Goal: Task Accomplishment & Management: Complete application form

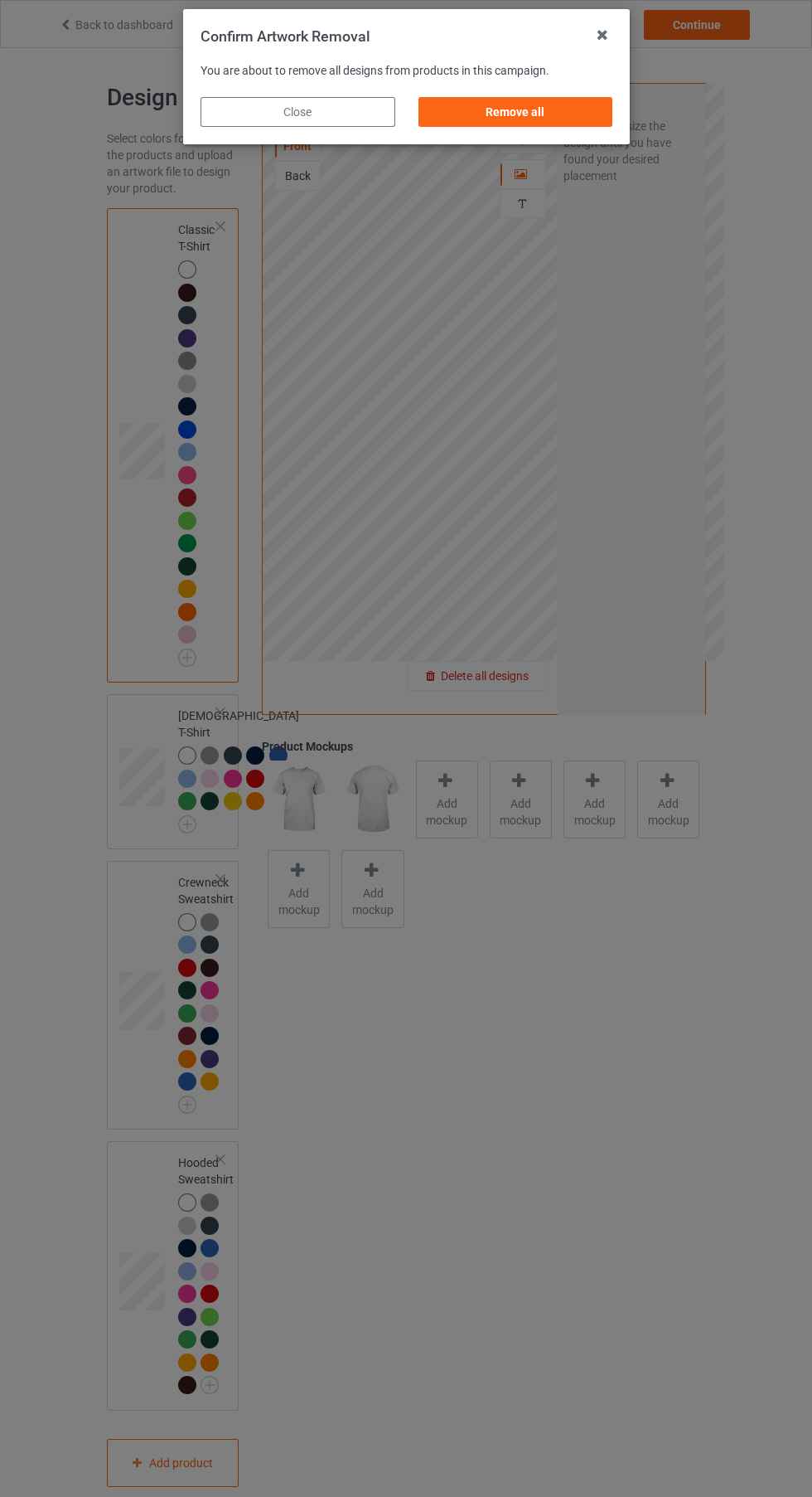
click at [579, 103] on div "Remove all" at bounding box center [515, 112] width 194 height 30
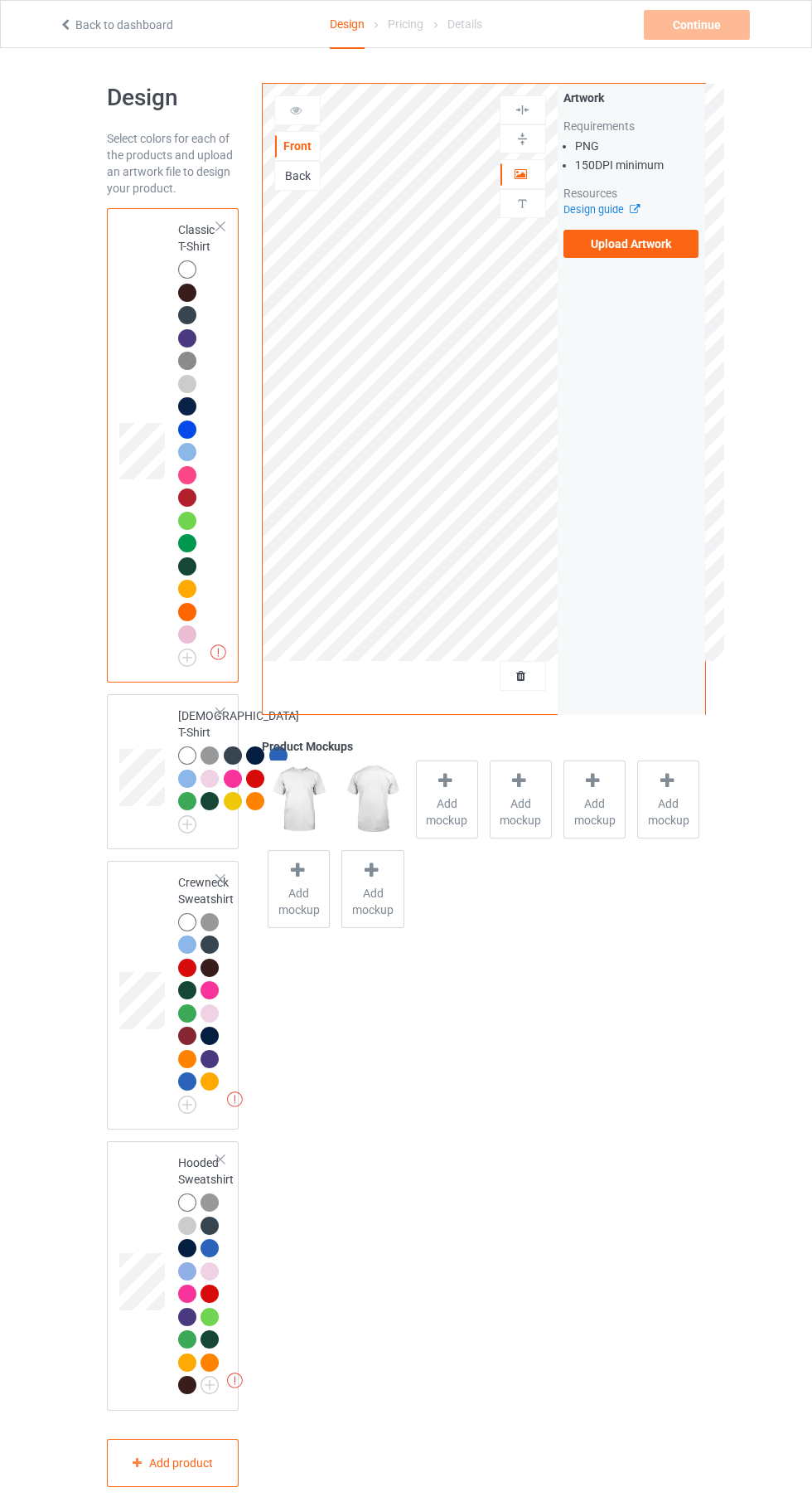
click at [660, 257] on label "Upload Artwork" at bounding box center [631, 244] width 136 height 28
click at [0, 0] on input "Upload Artwork" at bounding box center [0, 0] width 0 height 0
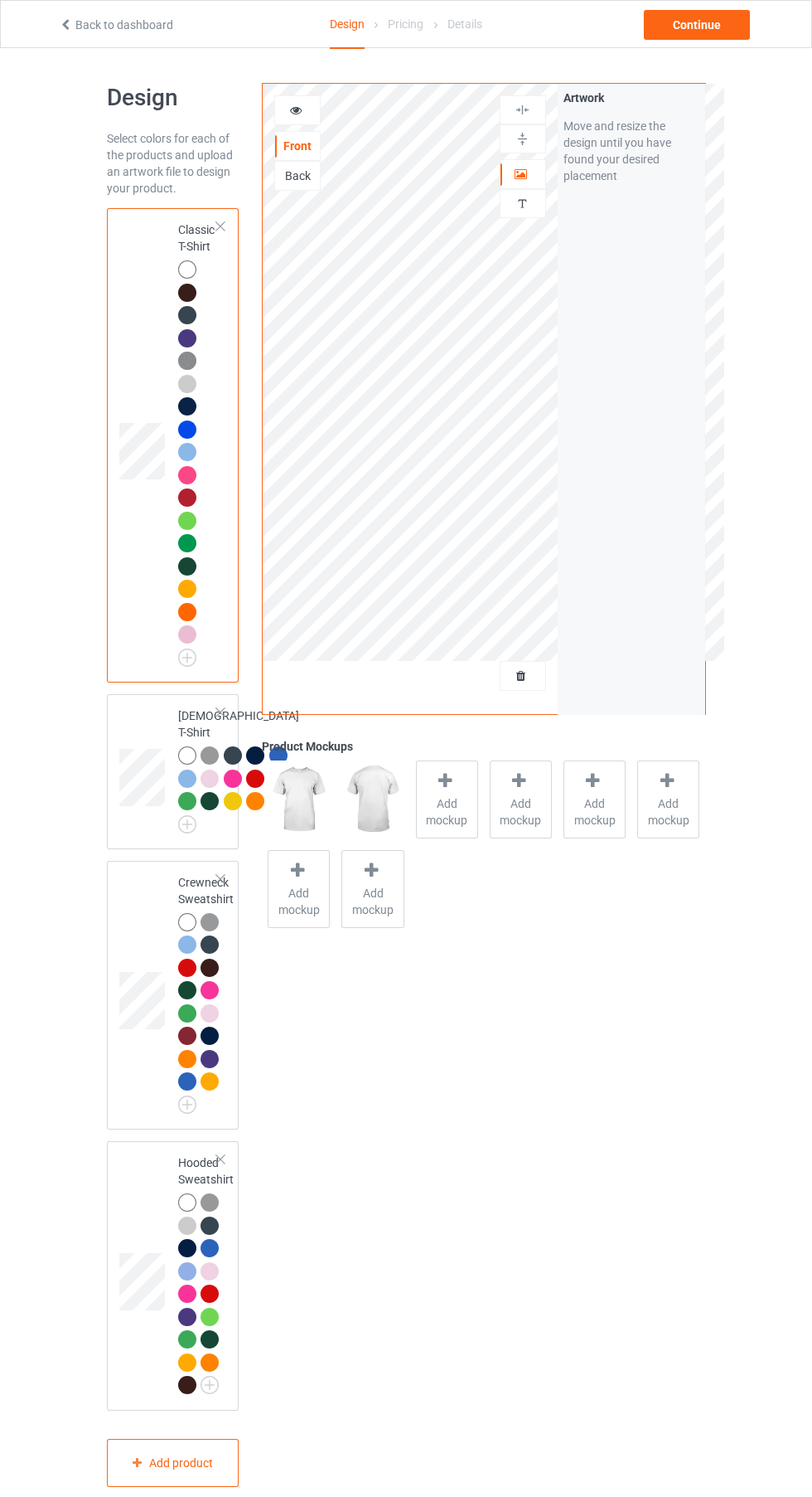
click at [294, 120] on div at bounding box center [297, 110] width 46 height 30
click at [296, 107] on icon at bounding box center [295, 107] width 14 height 12
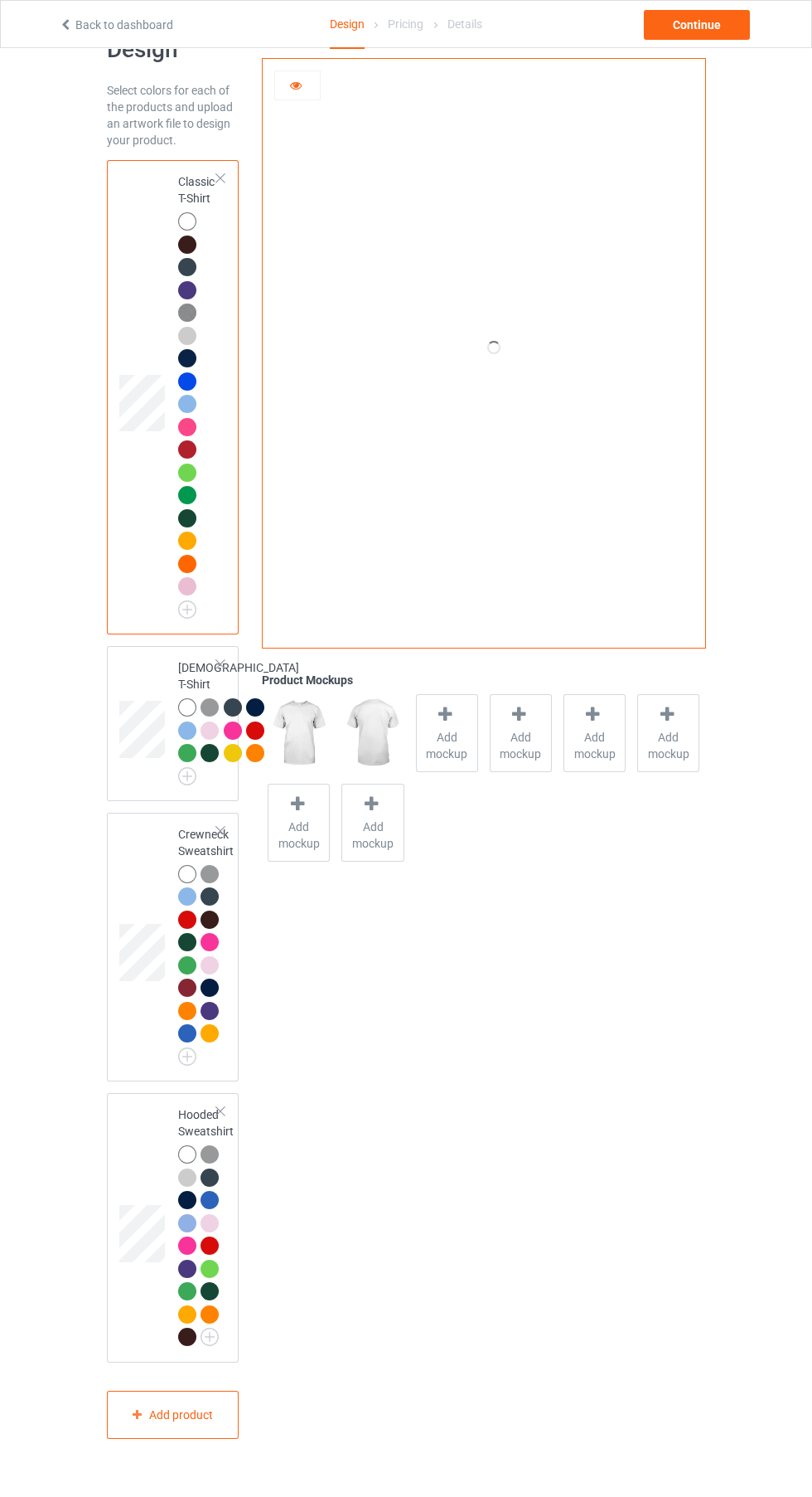
scroll to position [59, 0]
click at [493, 389] on td at bounding box center [493, 347] width 462 height 577
click at [487, 365] on icon at bounding box center [492, 347] width 55 height 46
click at [306, 88] on div at bounding box center [297, 85] width 44 height 17
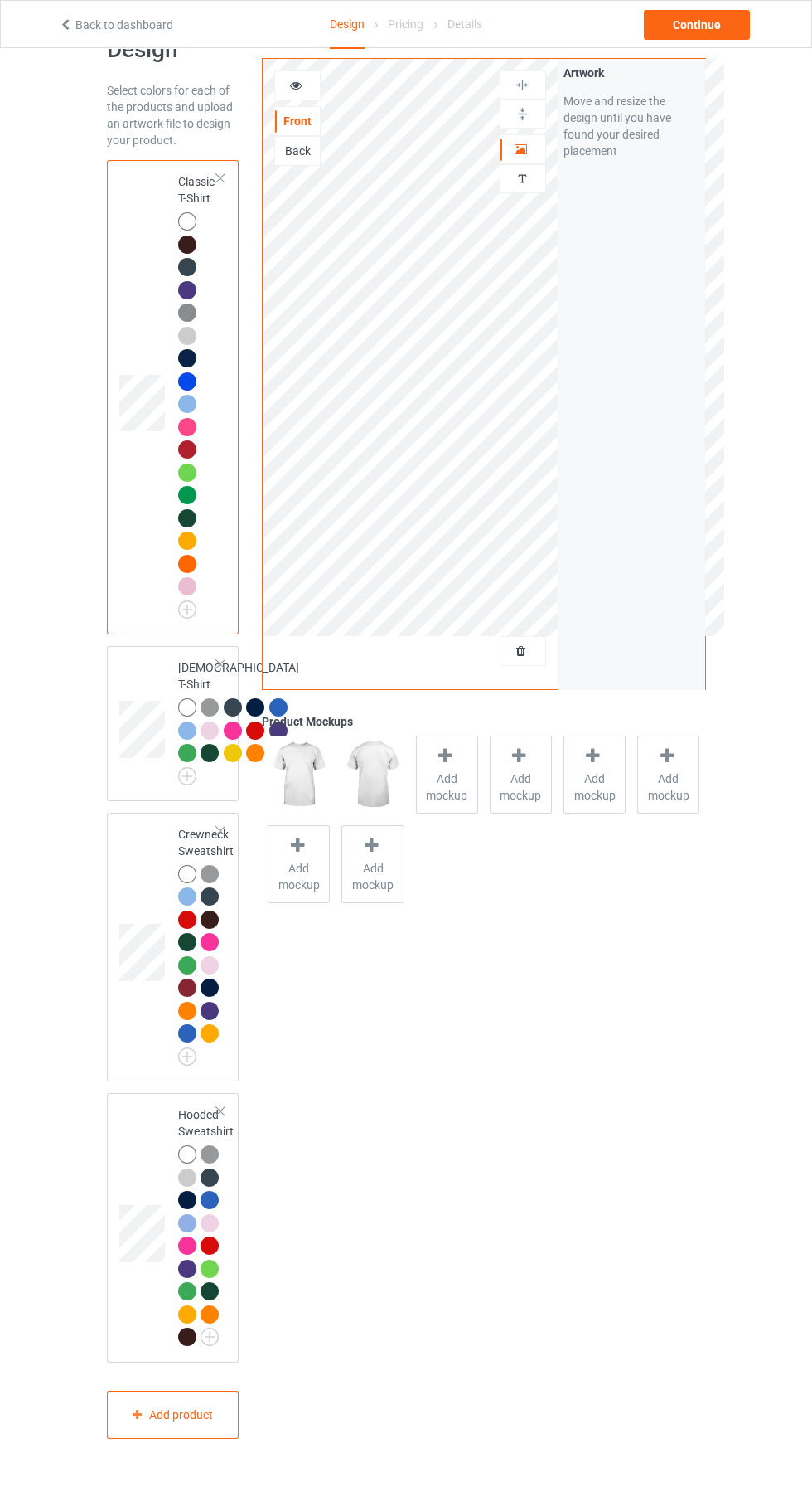
click at [315, 106] on div "Front Back" at bounding box center [297, 118] width 46 height 95
click at [292, 82] on icon at bounding box center [295, 82] width 14 height 12
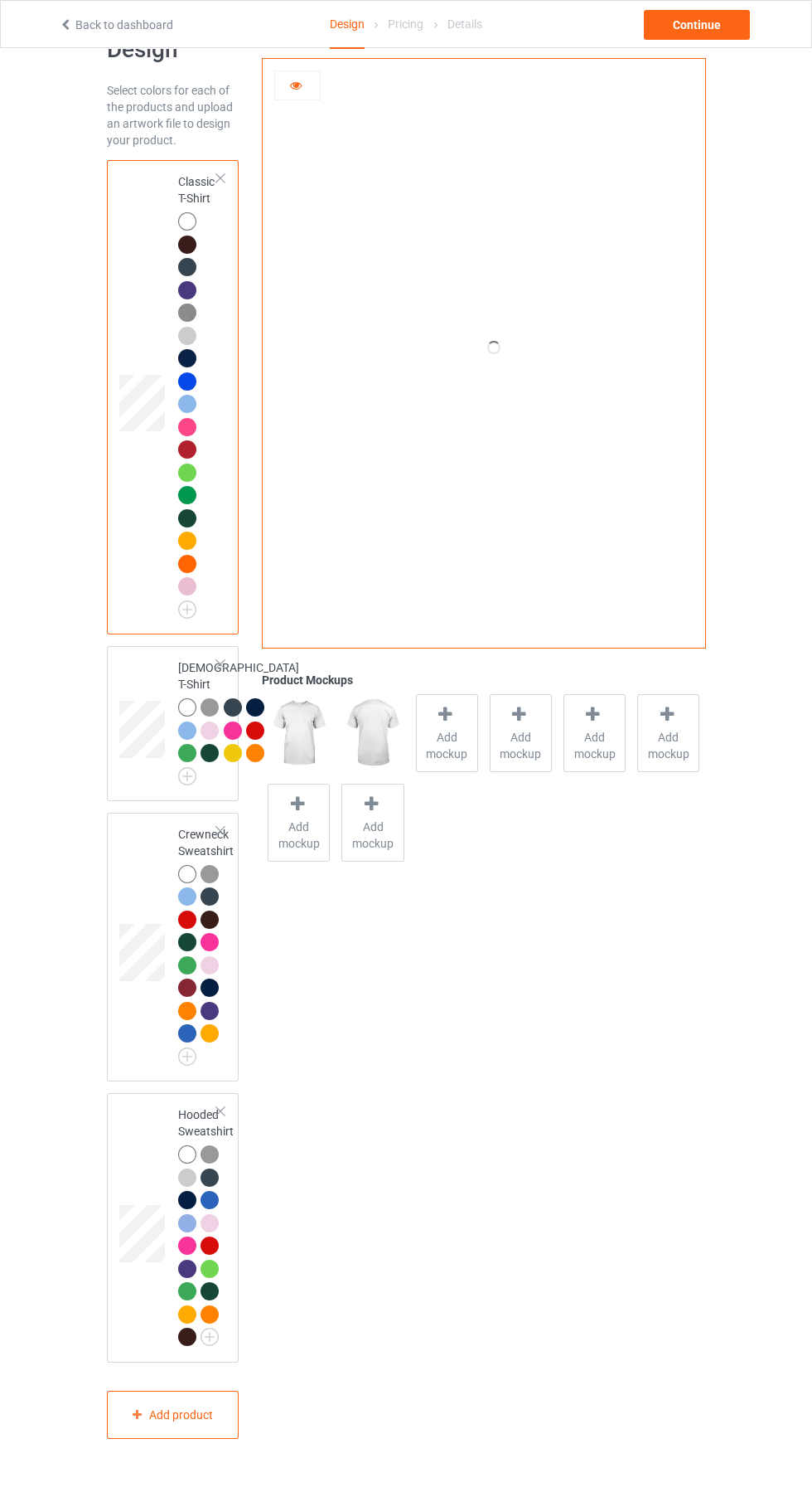
click at [201, 617] on td "Classic T-Shirt" at bounding box center [198, 397] width 58 height 461
click at [0, 0] on img at bounding box center [0, 0] width 0 height 0
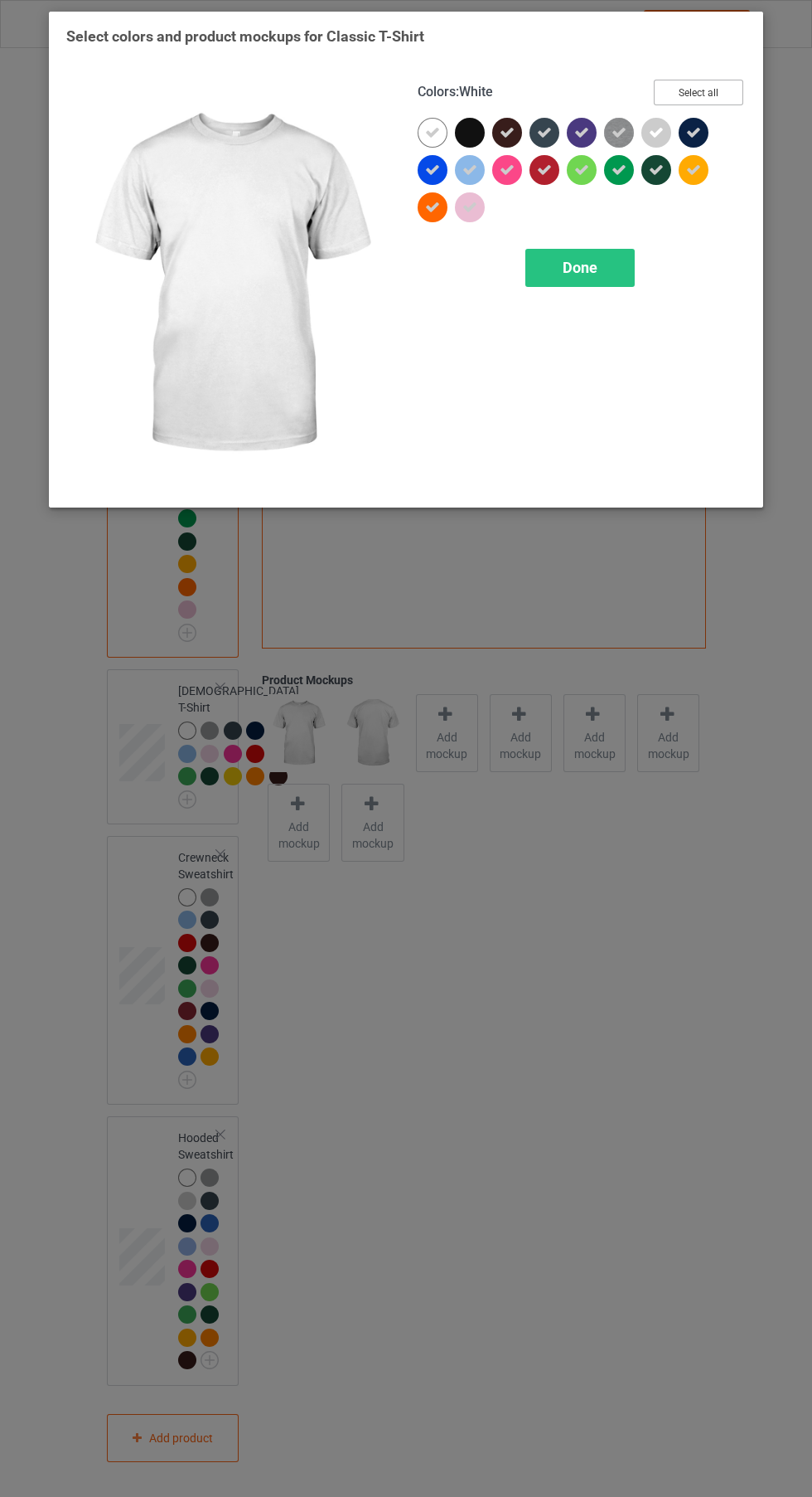
click at [716, 94] on button "Select all" at bounding box center [698, 93] width 90 height 26
click at [728, 100] on button "Reset to Default" at bounding box center [683, 93] width 120 height 26
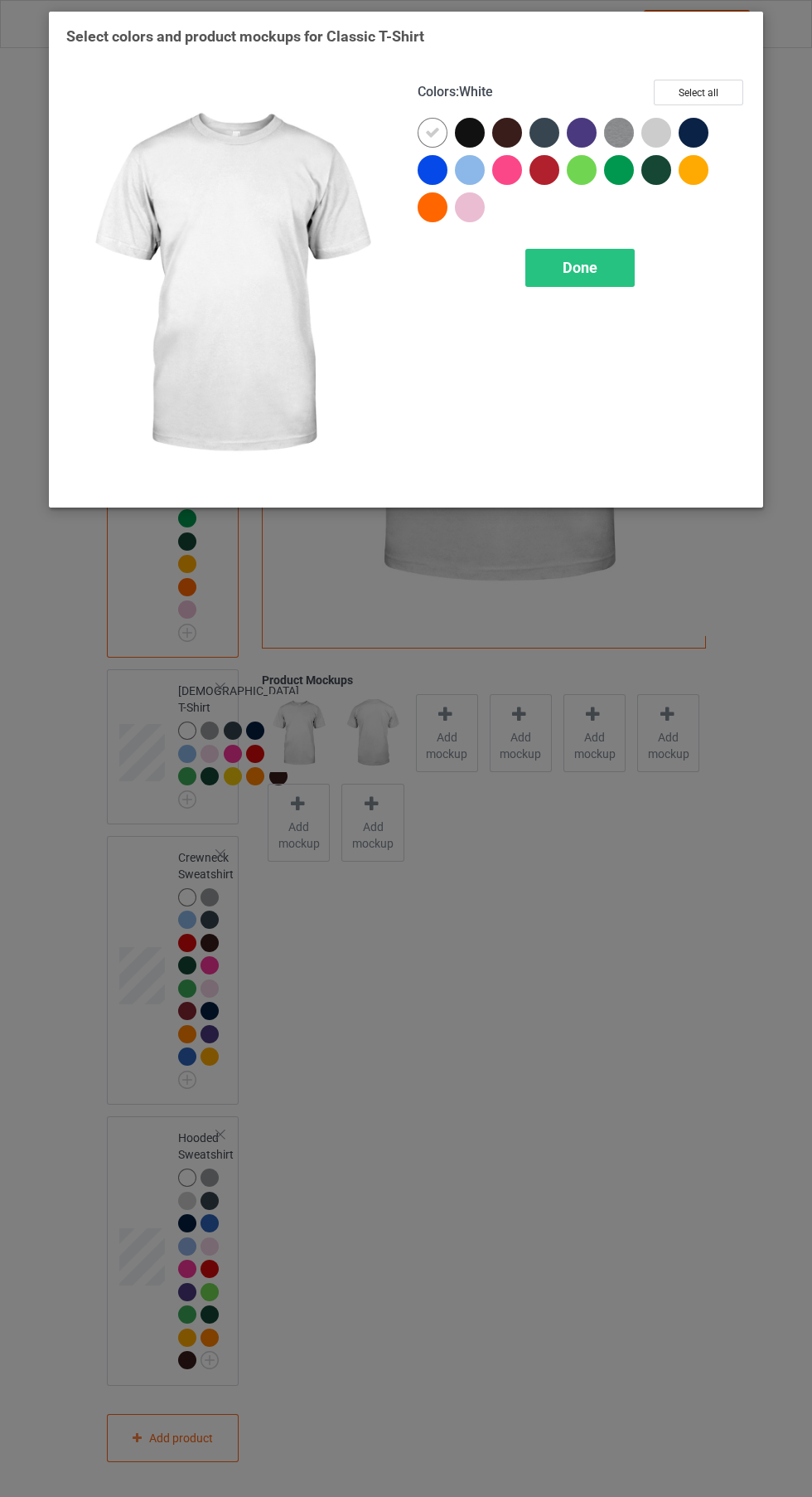
click at [589, 272] on span "Done" at bounding box center [581, 267] width 35 height 18
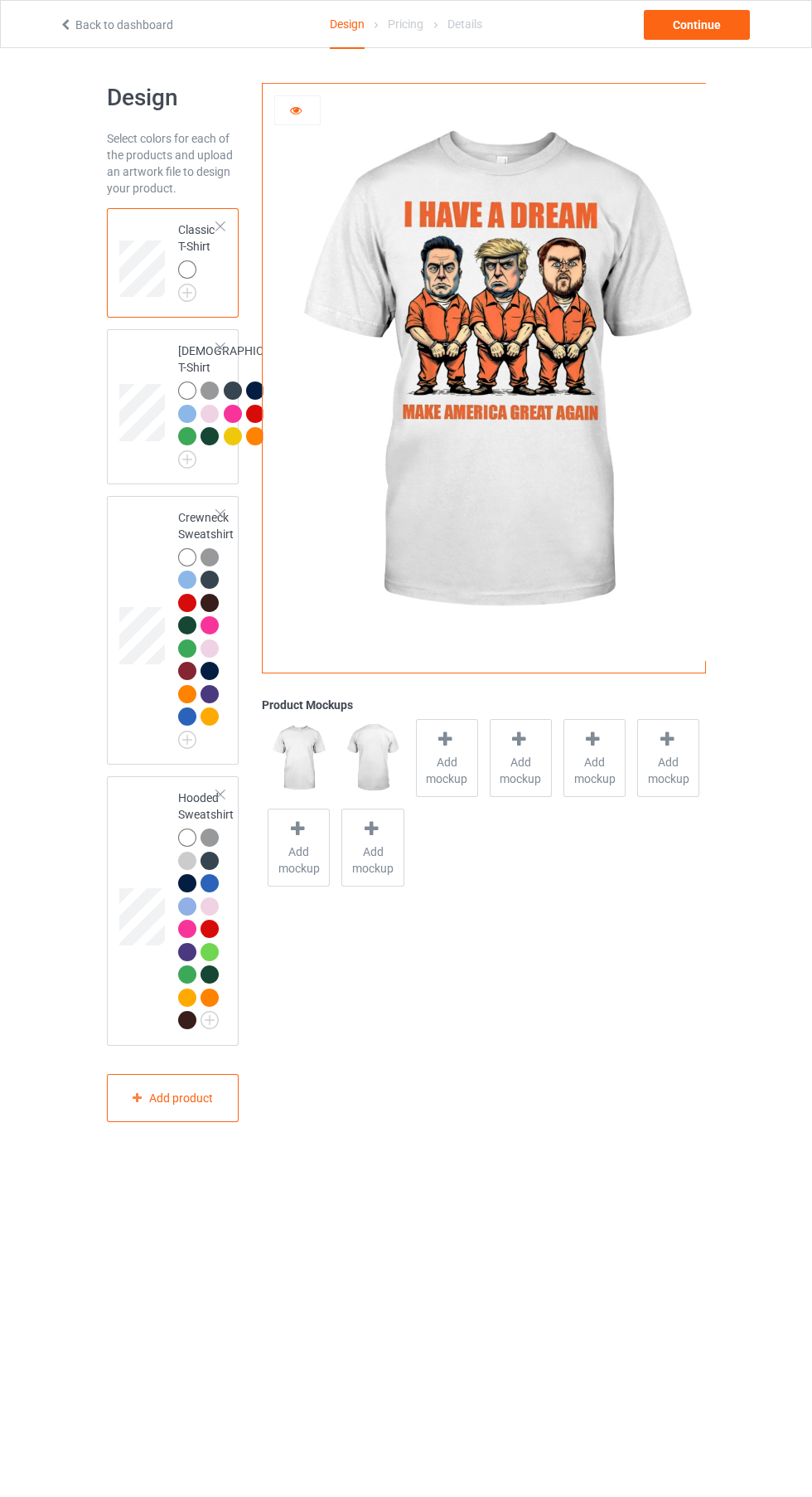
click at [197, 851] on div at bounding box center [189, 839] width 23 height 23
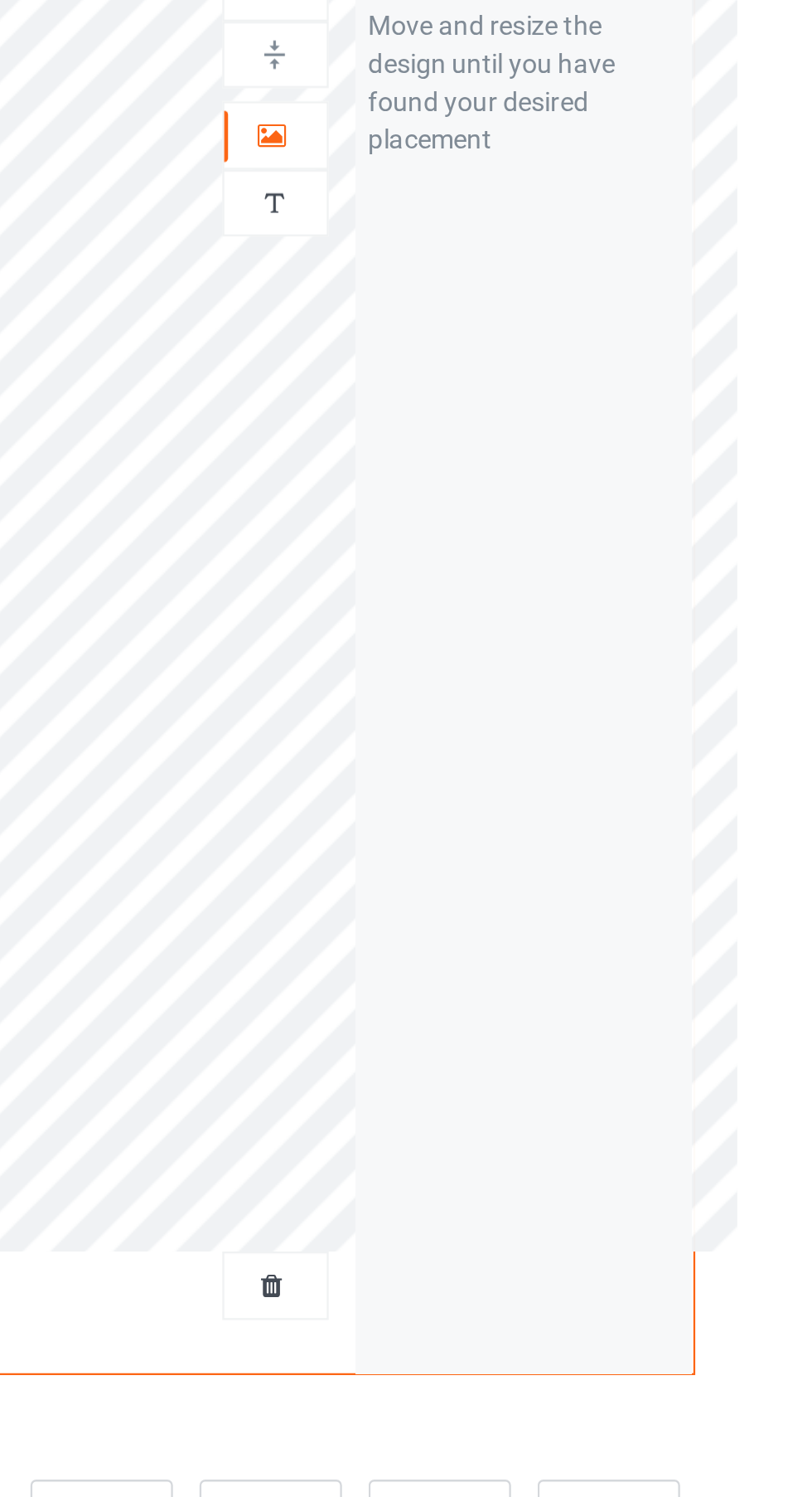
click at [537, 180] on div at bounding box center [523, 174] width 44 height 17
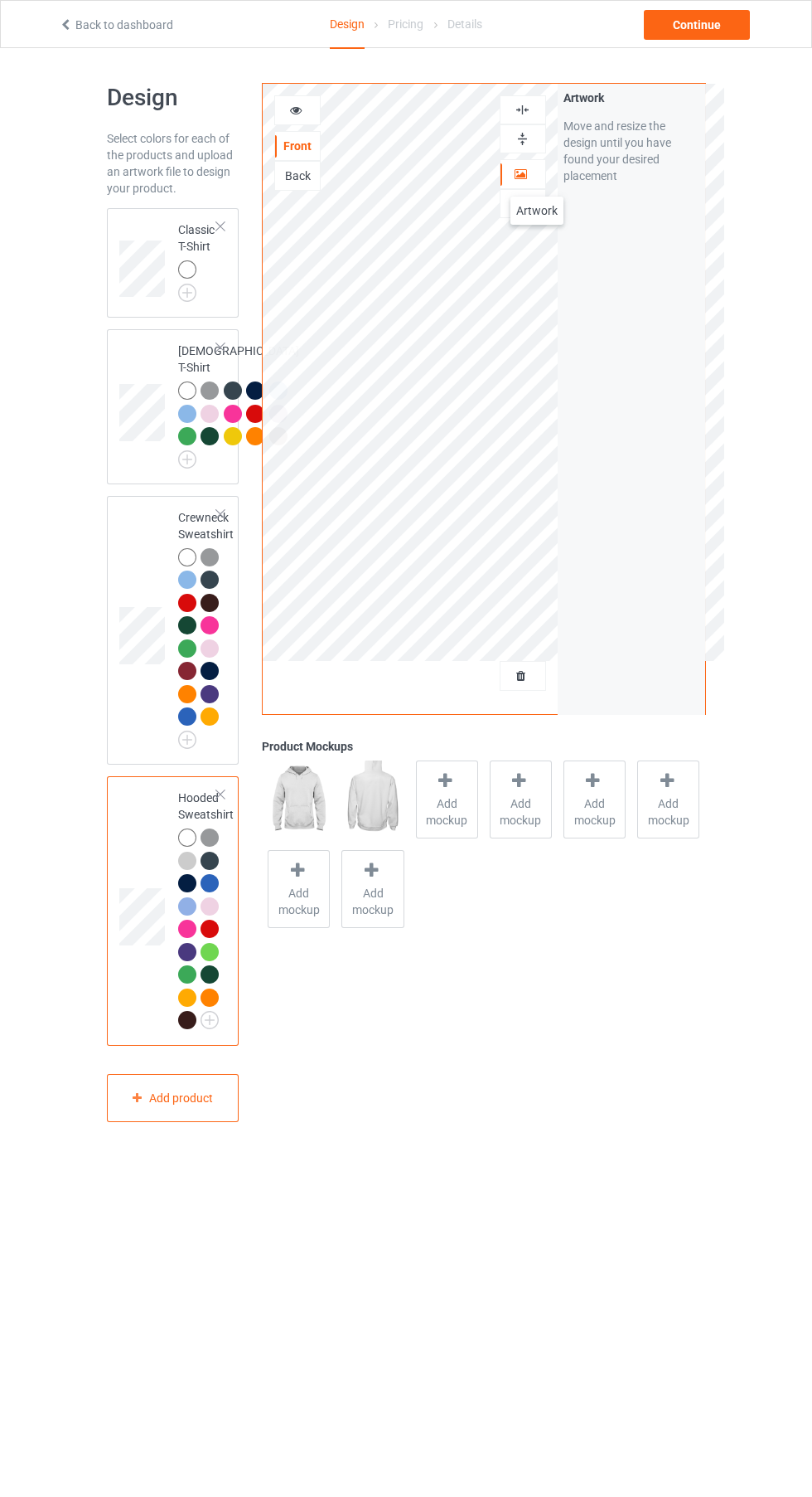
click at [522, 109] on img at bounding box center [522, 109] width 16 height 16
click at [312, 121] on div at bounding box center [297, 110] width 46 height 30
click at [190, 272] on div at bounding box center [187, 270] width 19 height 19
click at [302, 116] on div at bounding box center [297, 110] width 44 height 17
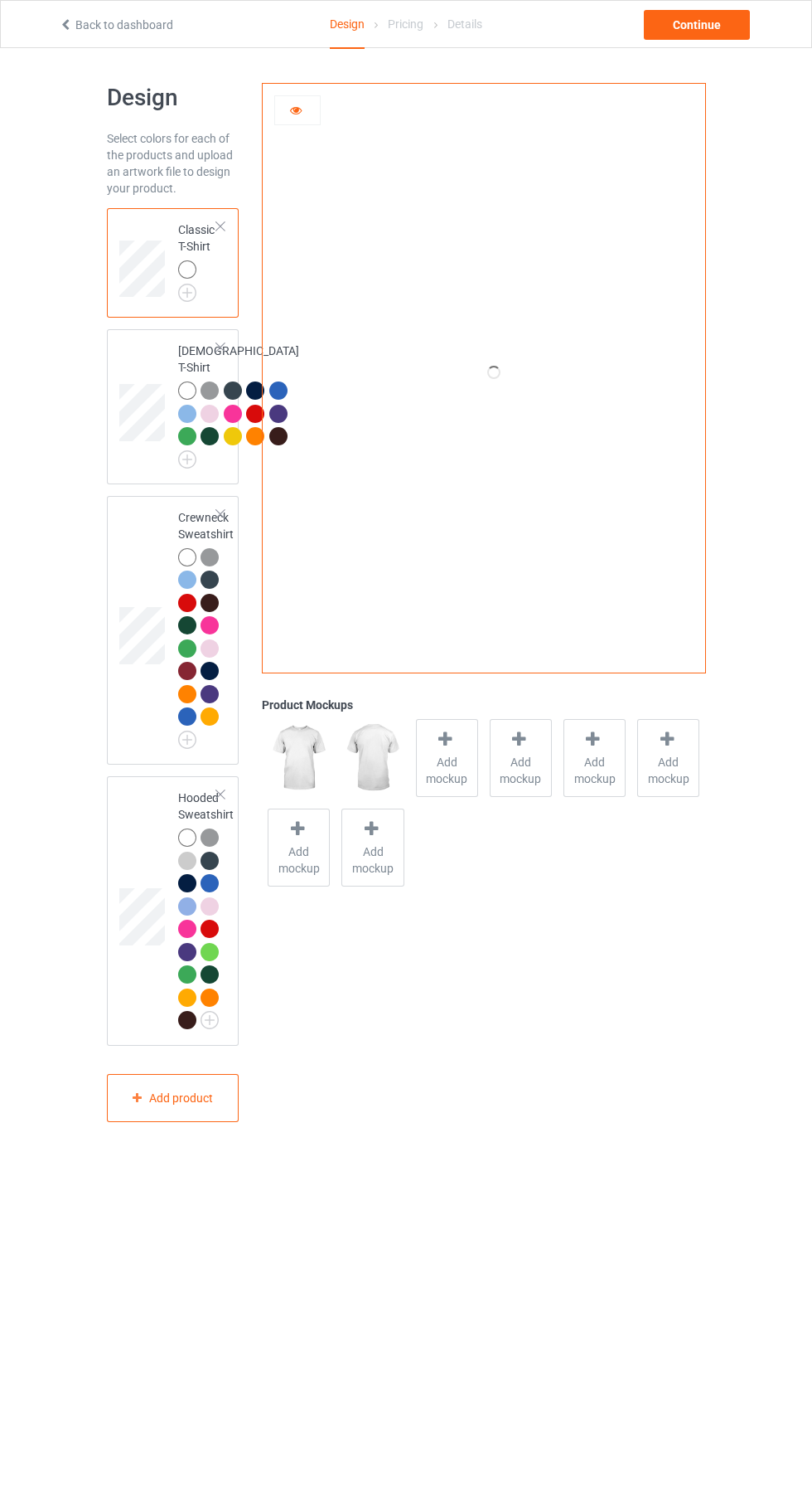
click at [0, 0] on img at bounding box center [0, 0] width 0 height 0
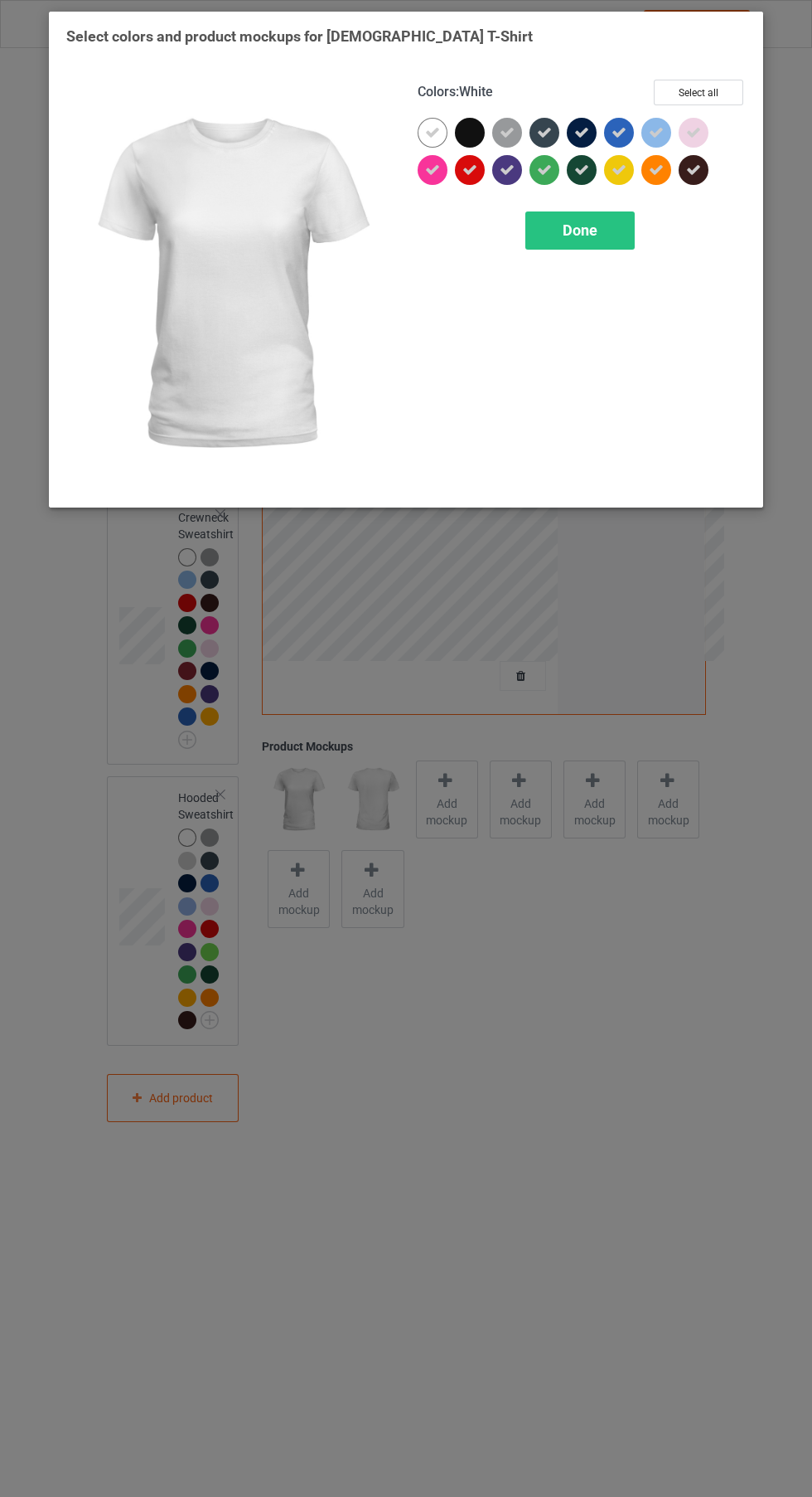
click at [656, 132] on icon at bounding box center [656, 132] width 15 height 15
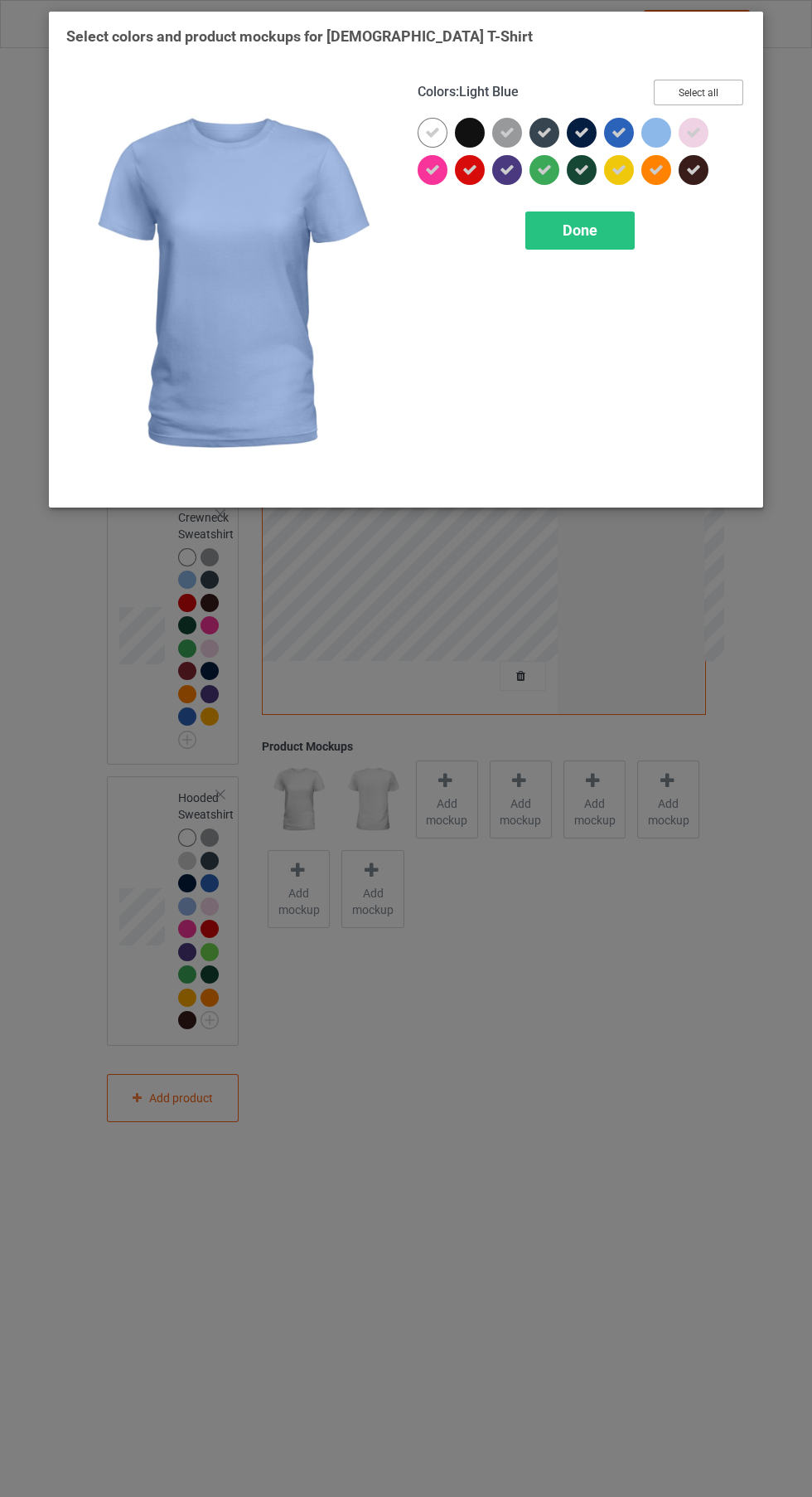
click at [692, 90] on button "Select all" at bounding box center [698, 93] width 90 height 26
click at [683, 92] on button "Reset to Default" at bounding box center [683, 93] width 120 height 26
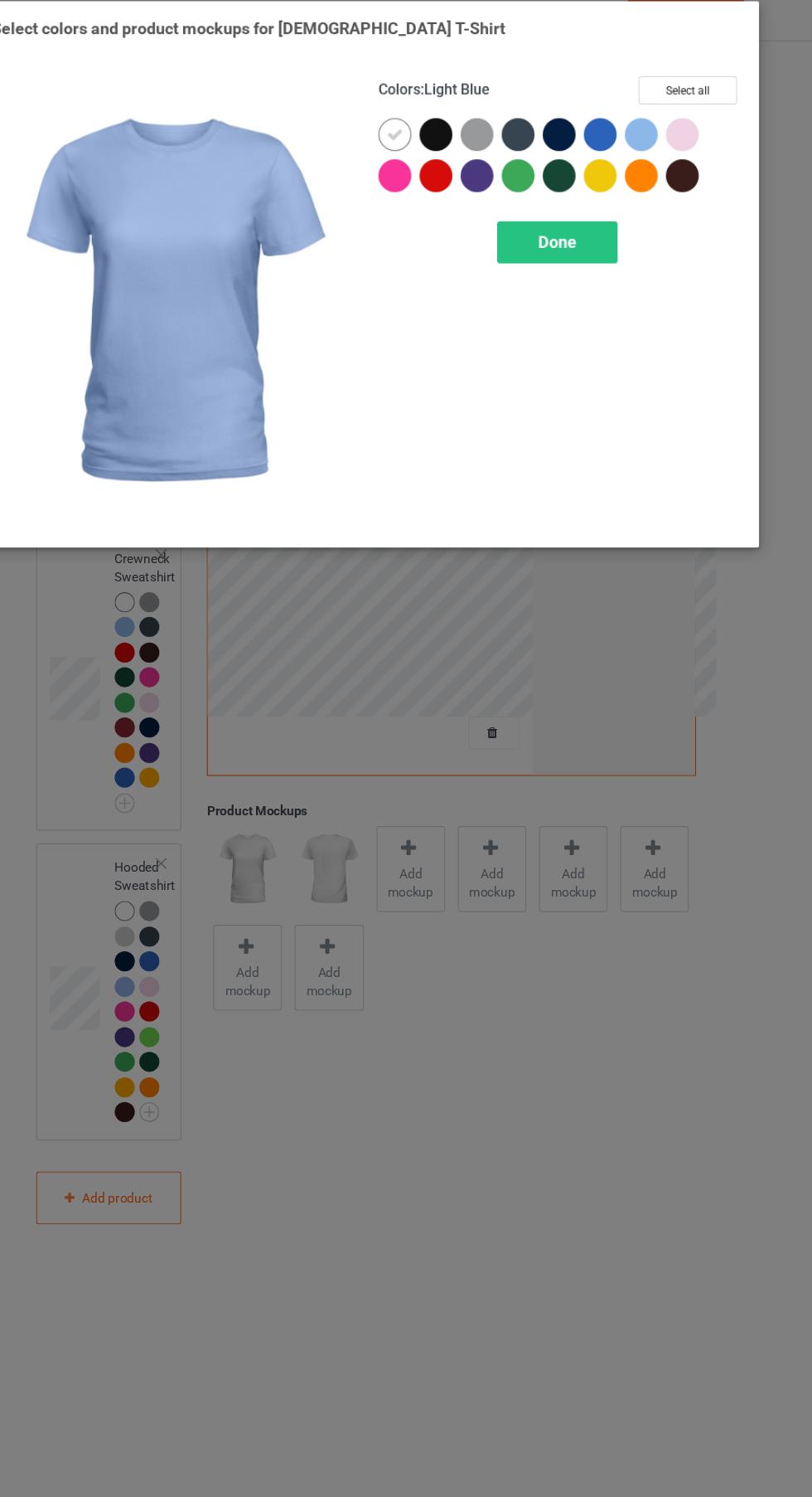
click at [663, 135] on div at bounding box center [656, 132] width 30 height 30
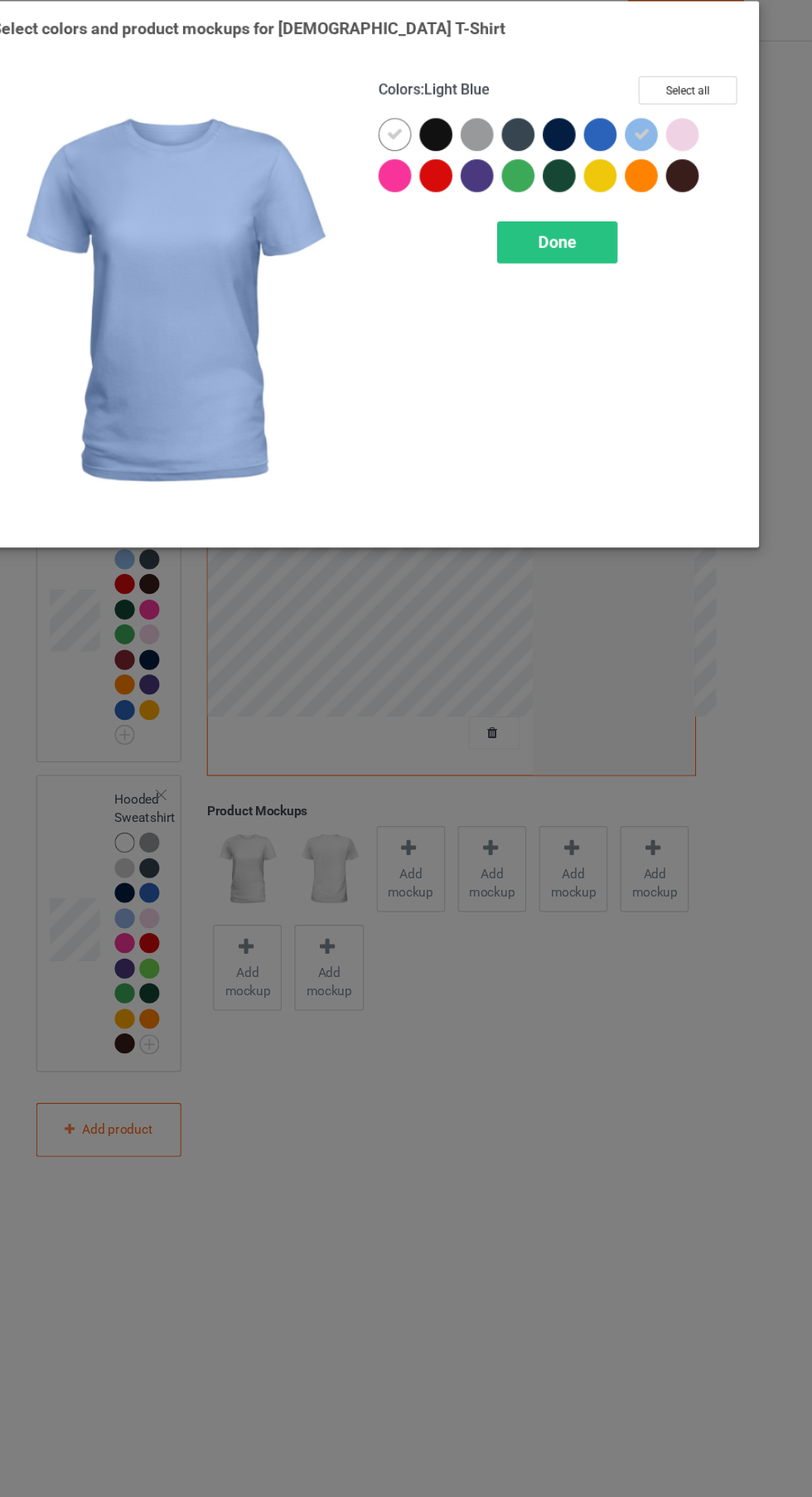
click at [706, 132] on div at bounding box center [693, 132] width 30 height 30
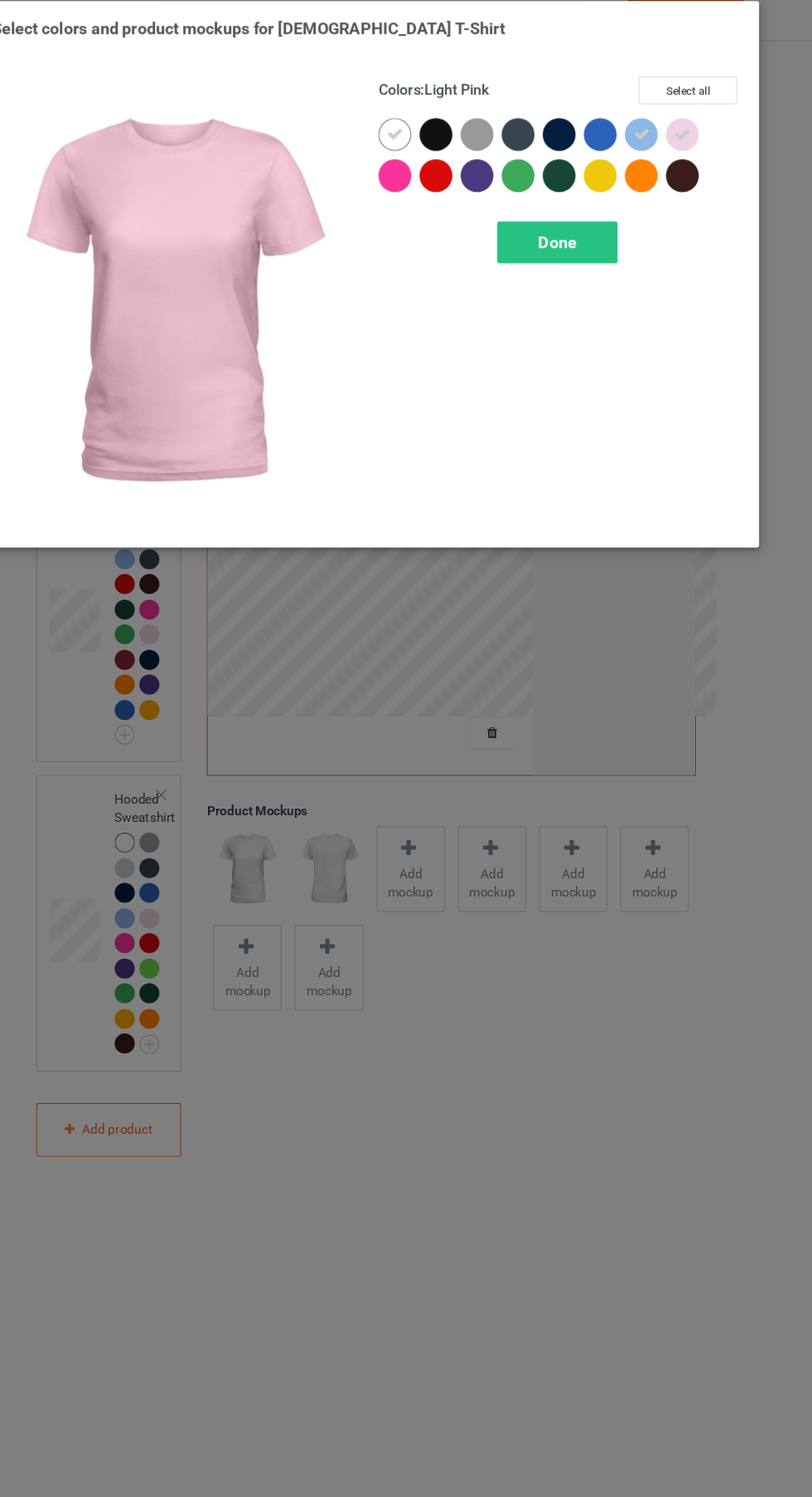
click at [616, 233] on div "Done" at bounding box center [581, 230] width 109 height 38
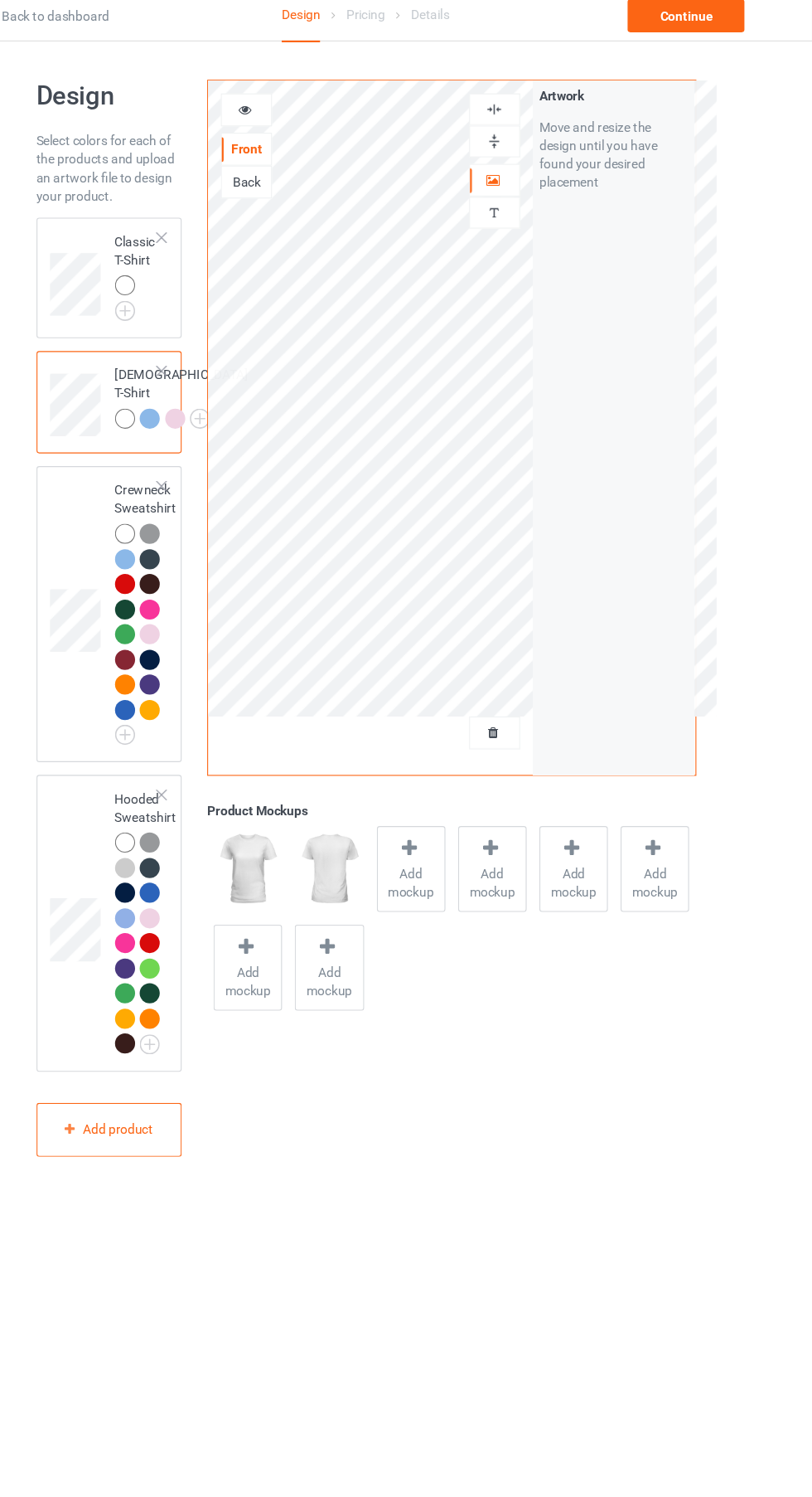
click at [312, 117] on div at bounding box center [297, 110] width 44 height 17
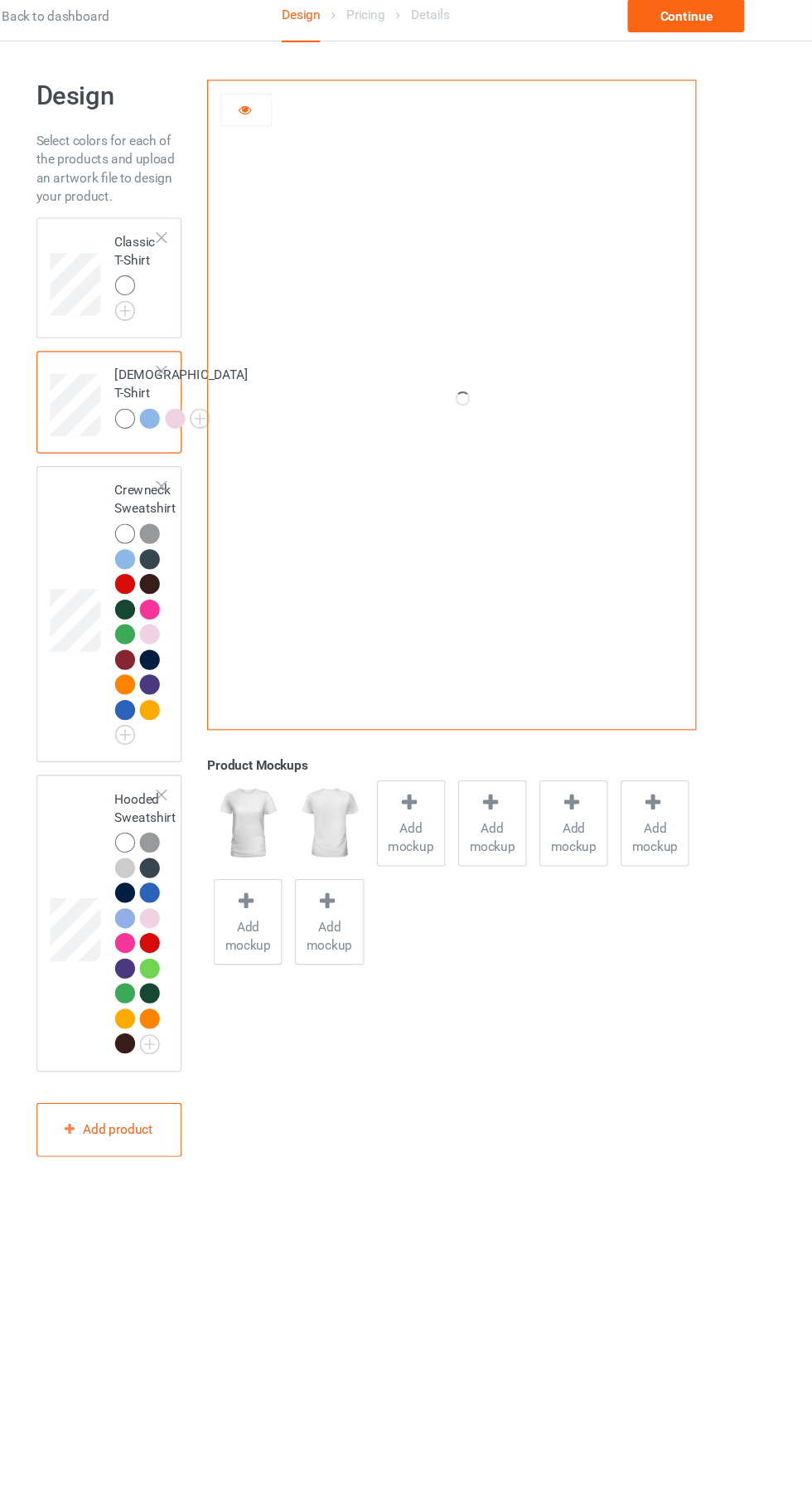
click at [0, 0] on img at bounding box center [0, 0] width 0 height 0
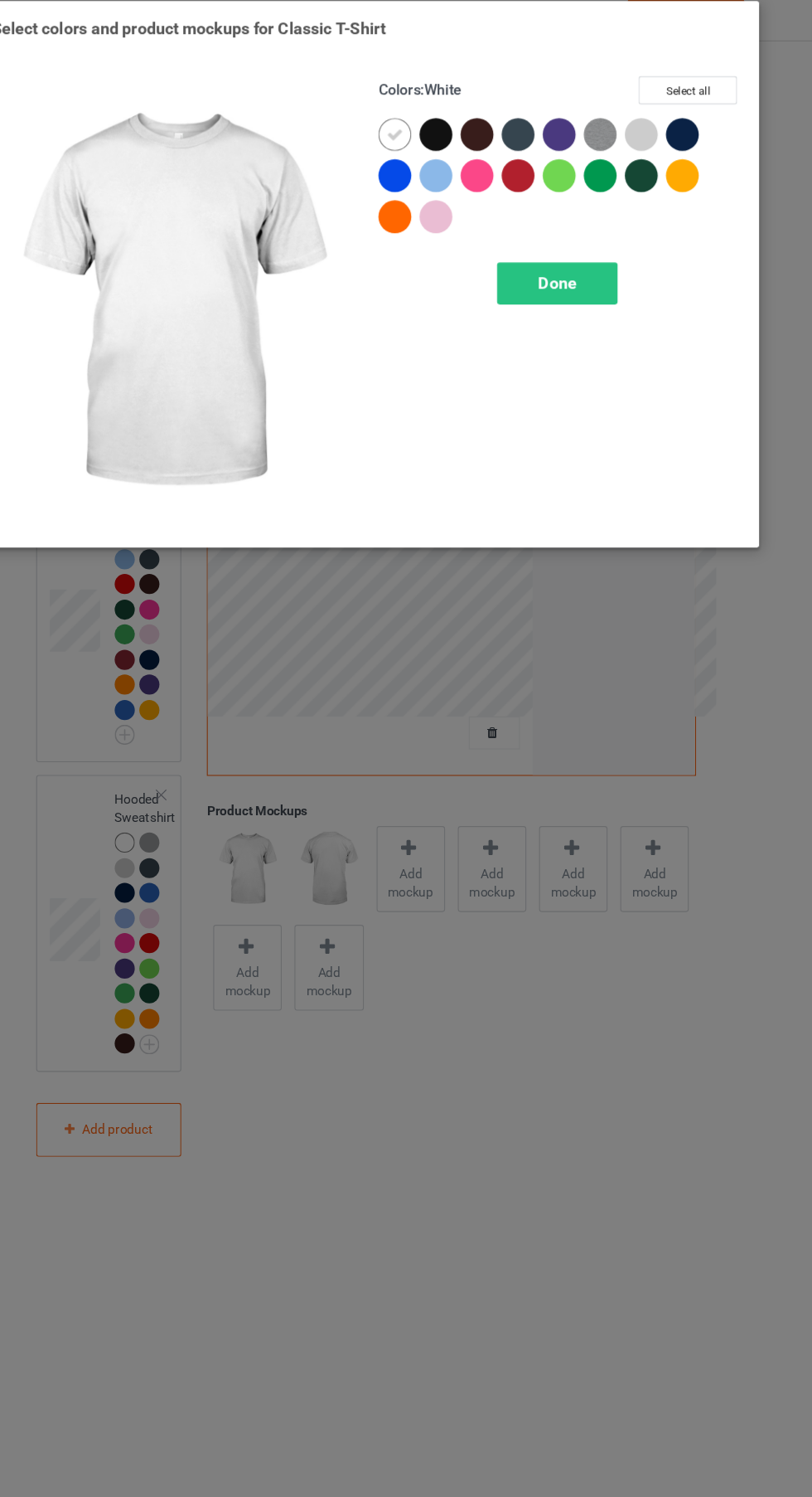
click at [670, 140] on div at bounding box center [660, 136] width 37 height 37
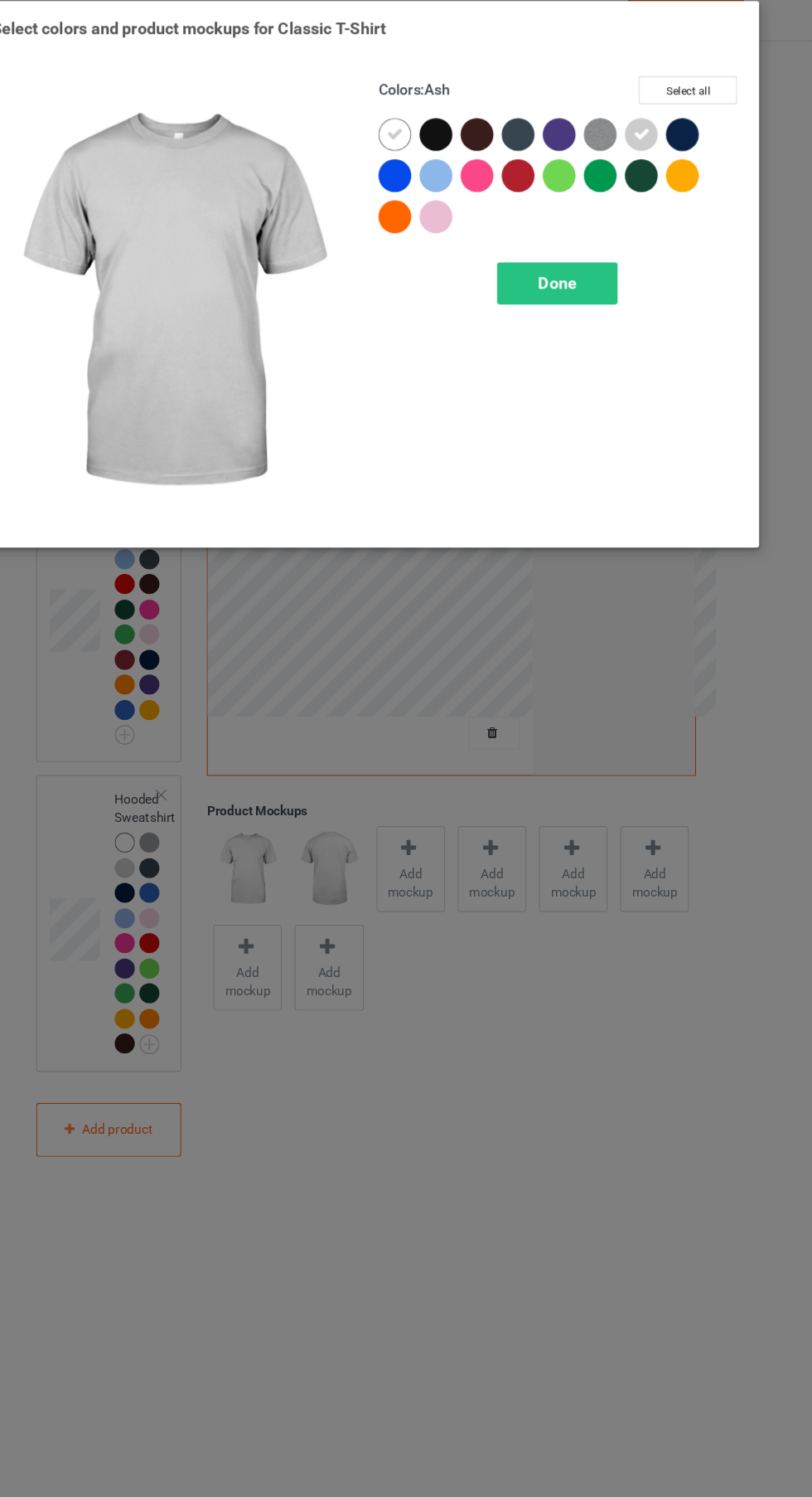
click at [478, 180] on div at bounding box center [469, 170] width 30 height 30
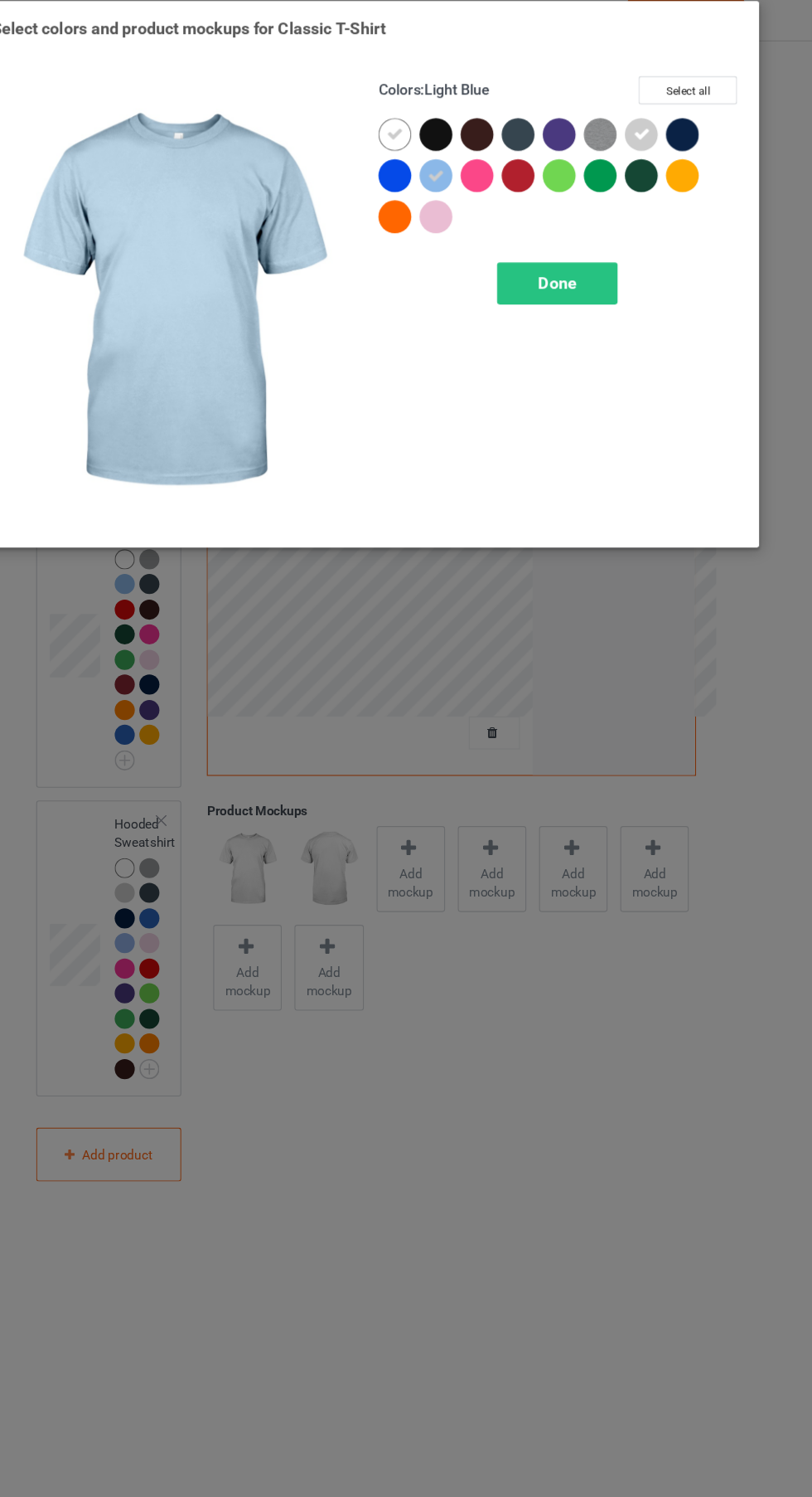
click at [475, 229] on div at bounding box center [473, 211] width 37 height 37
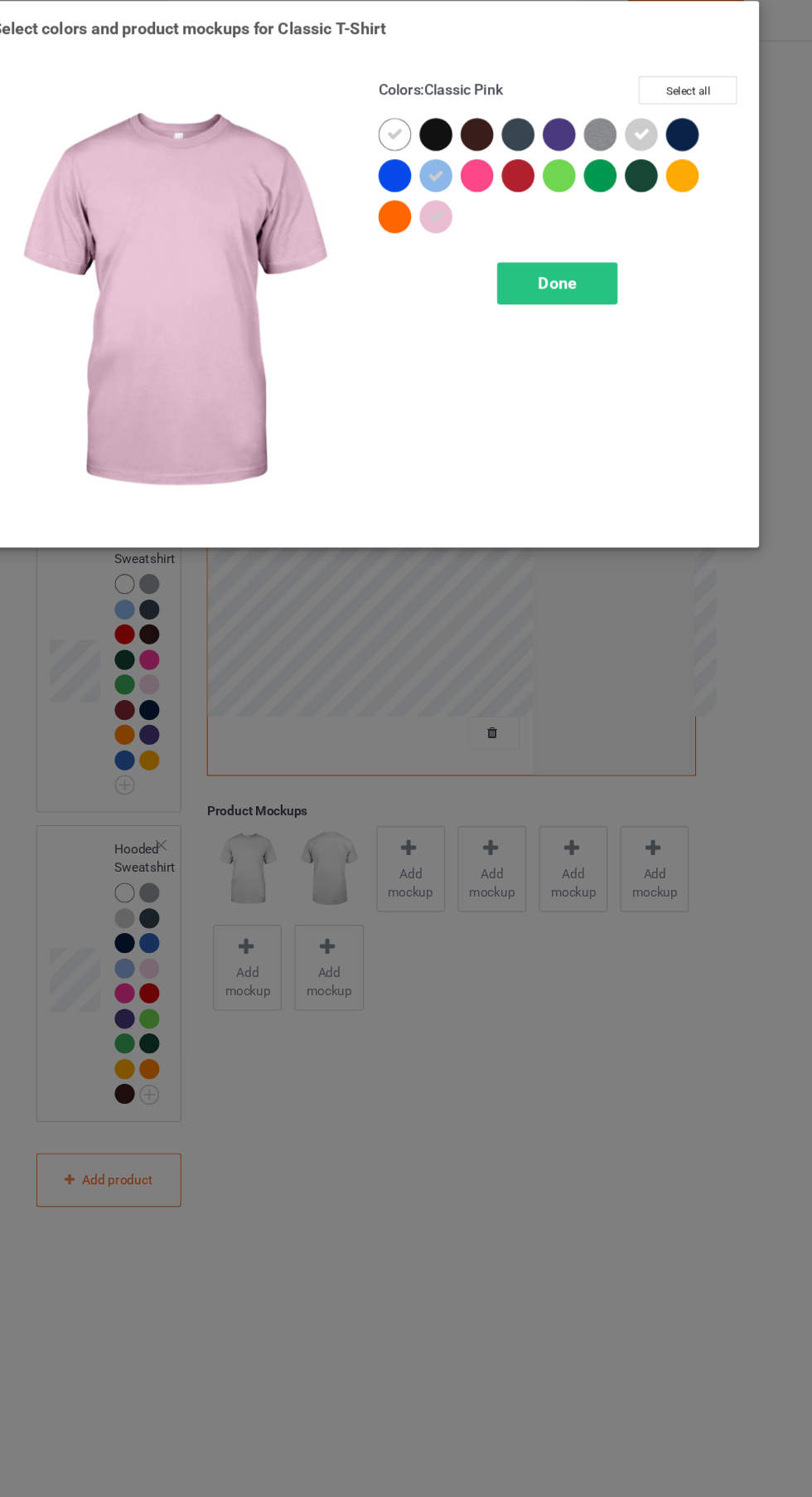
click at [610, 285] on div "Done" at bounding box center [581, 268] width 109 height 38
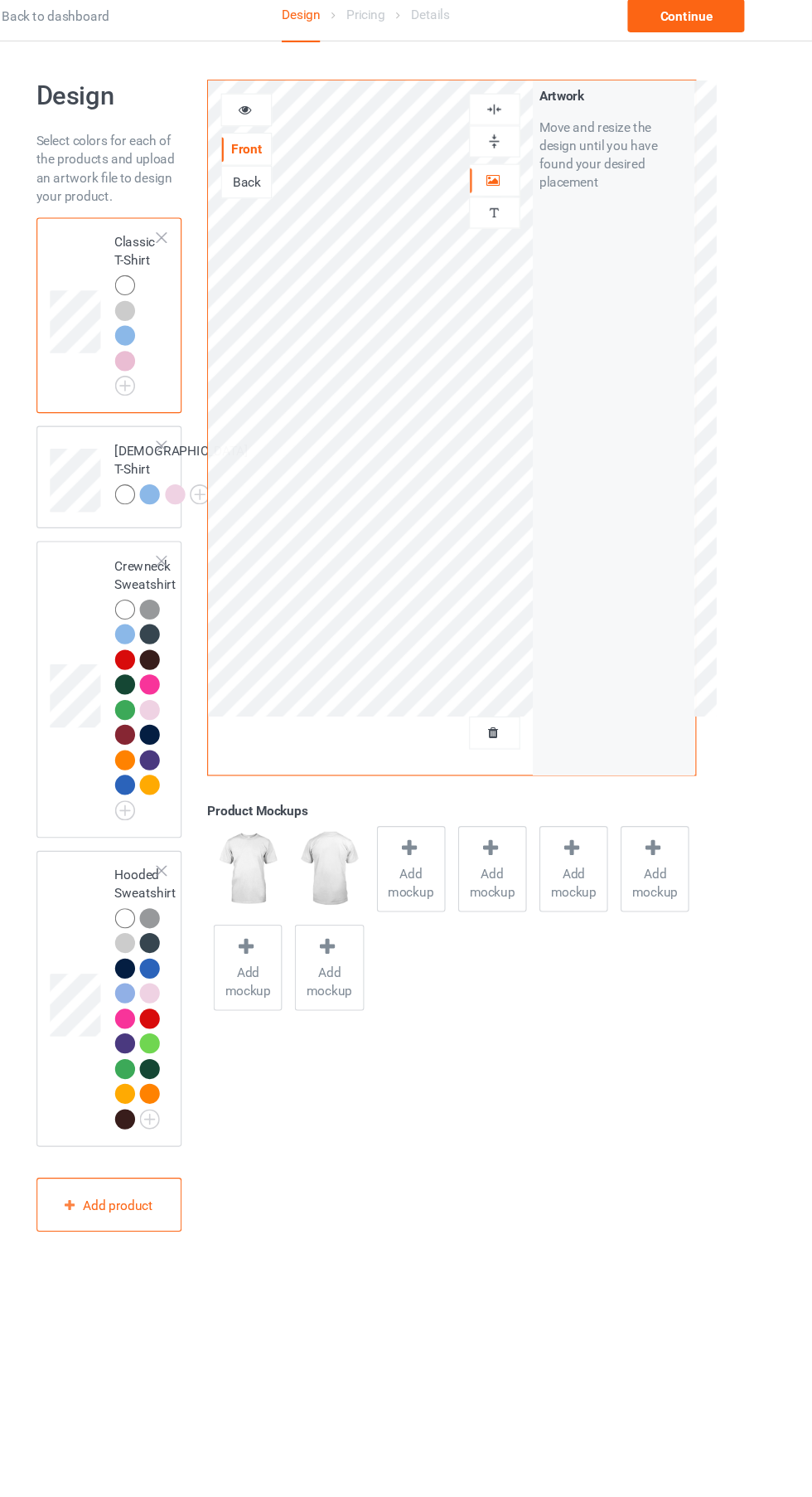
click at [313, 116] on div at bounding box center [297, 110] width 44 height 17
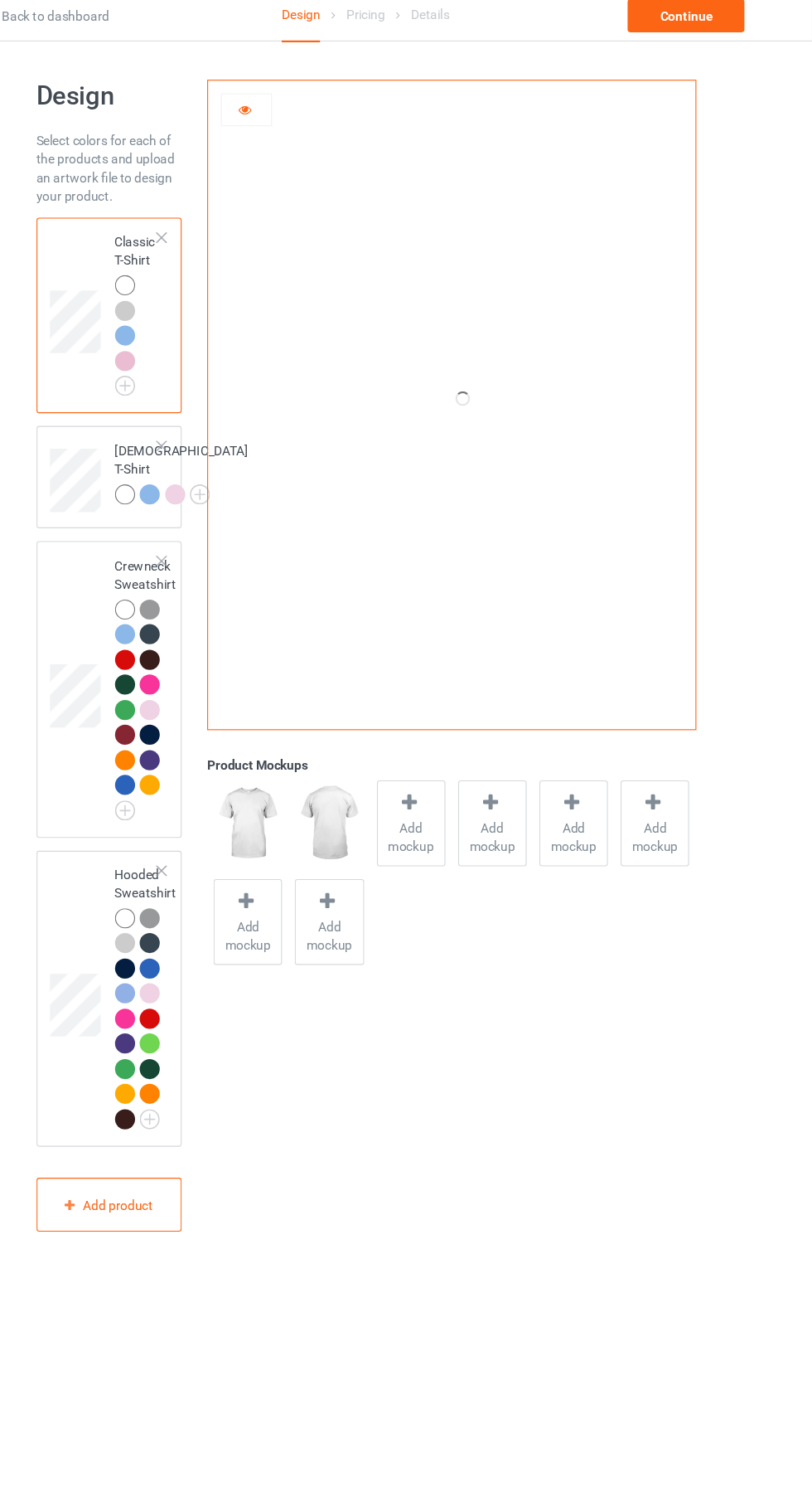
click at [0, 0] on img at bounding box center [0, 0] width 0 height 0
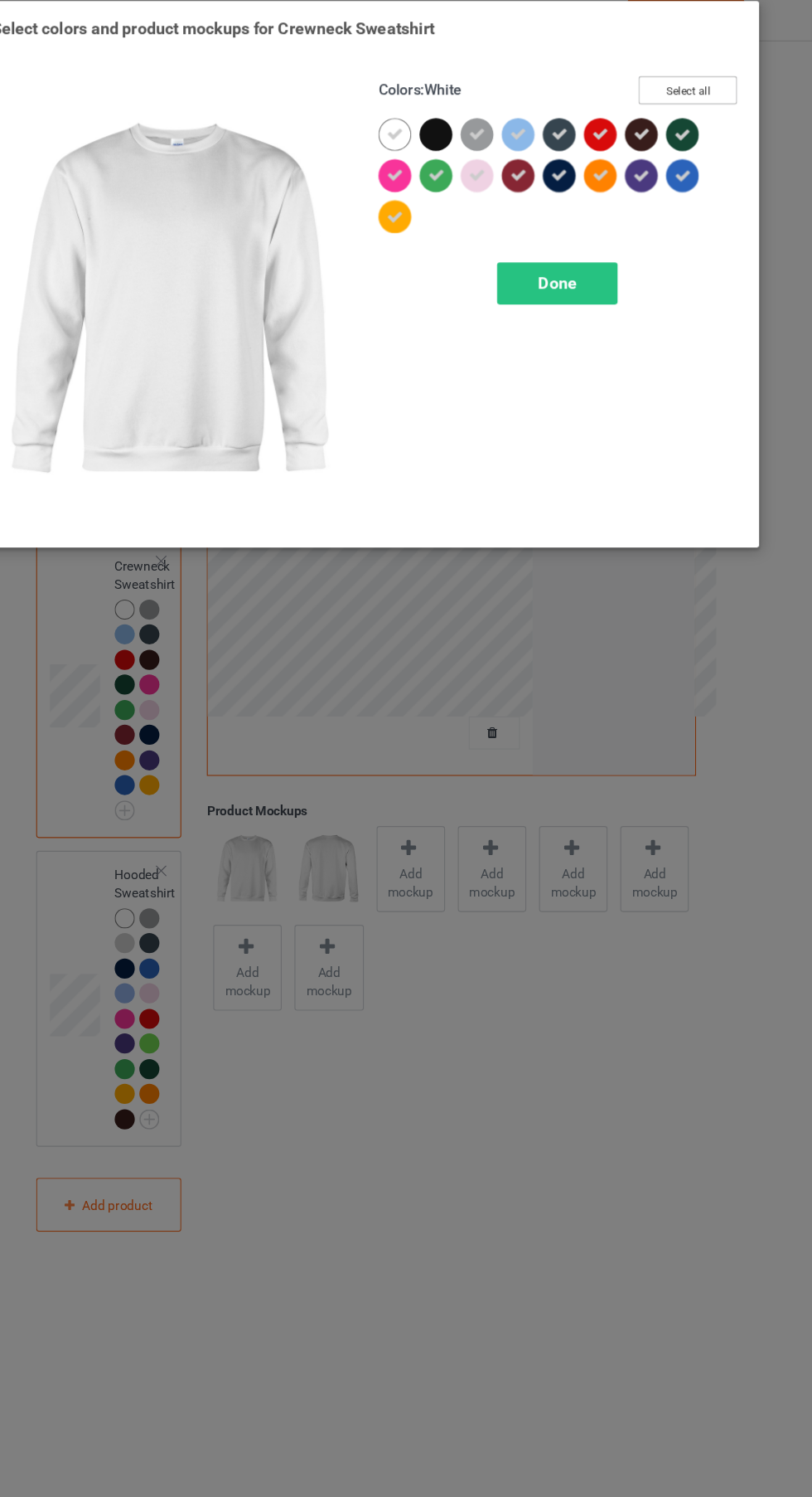
click at [716, 103] on button "Select all" at bounding box center [698, 93] width 90 height 26
click at [716, 103] on button "Reset to Default" at bounding box center [683, 93] width 120 height 26
click at [513, 184] on div at bounding box center [511, 173] width 37 height 37
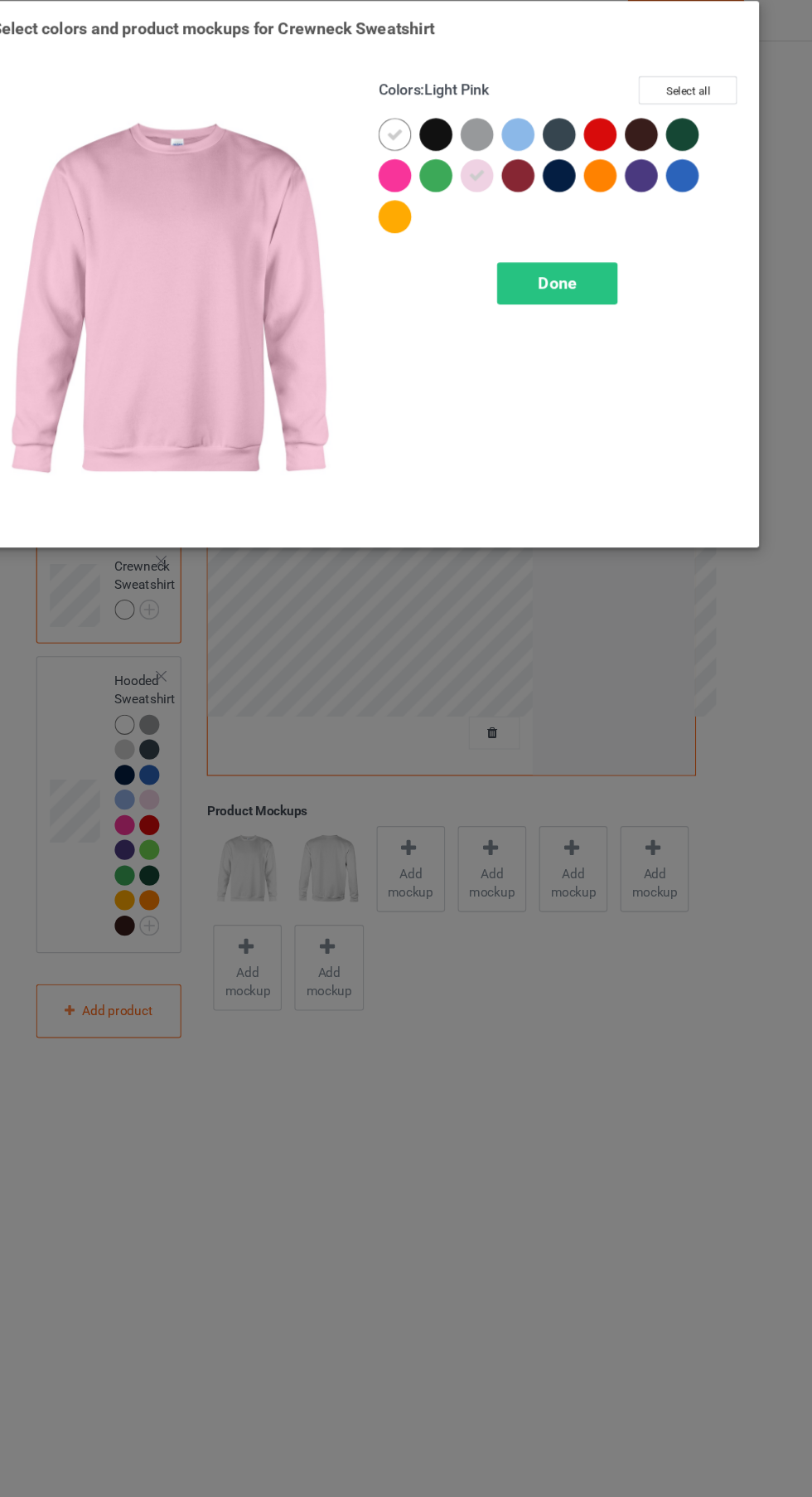
click at [553, 140] on div at bounding box center [544, 132] width 30 height 30
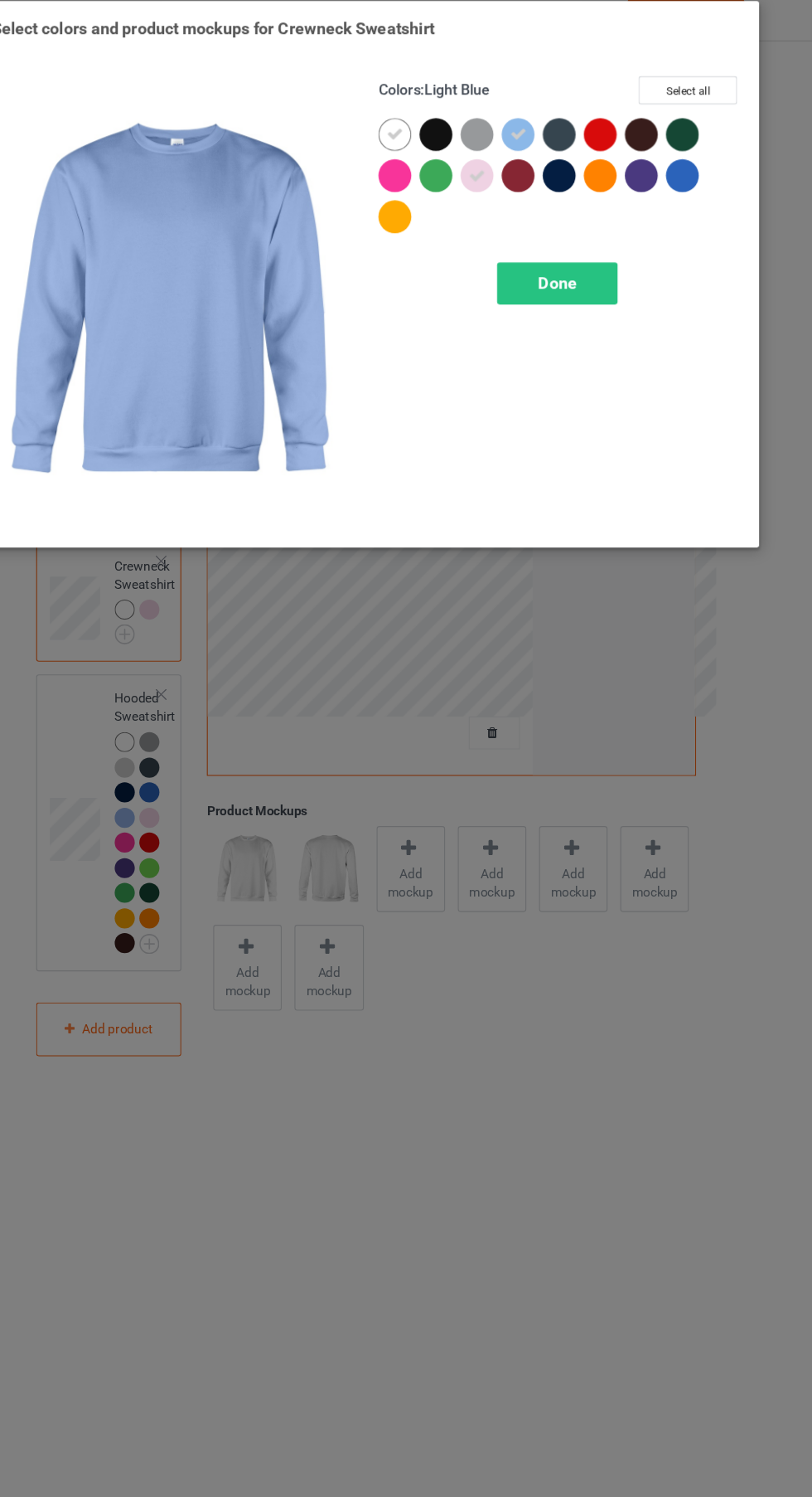
click at [591, 258] on div "Done" at bounding box center [581, 268] width 109 height 38
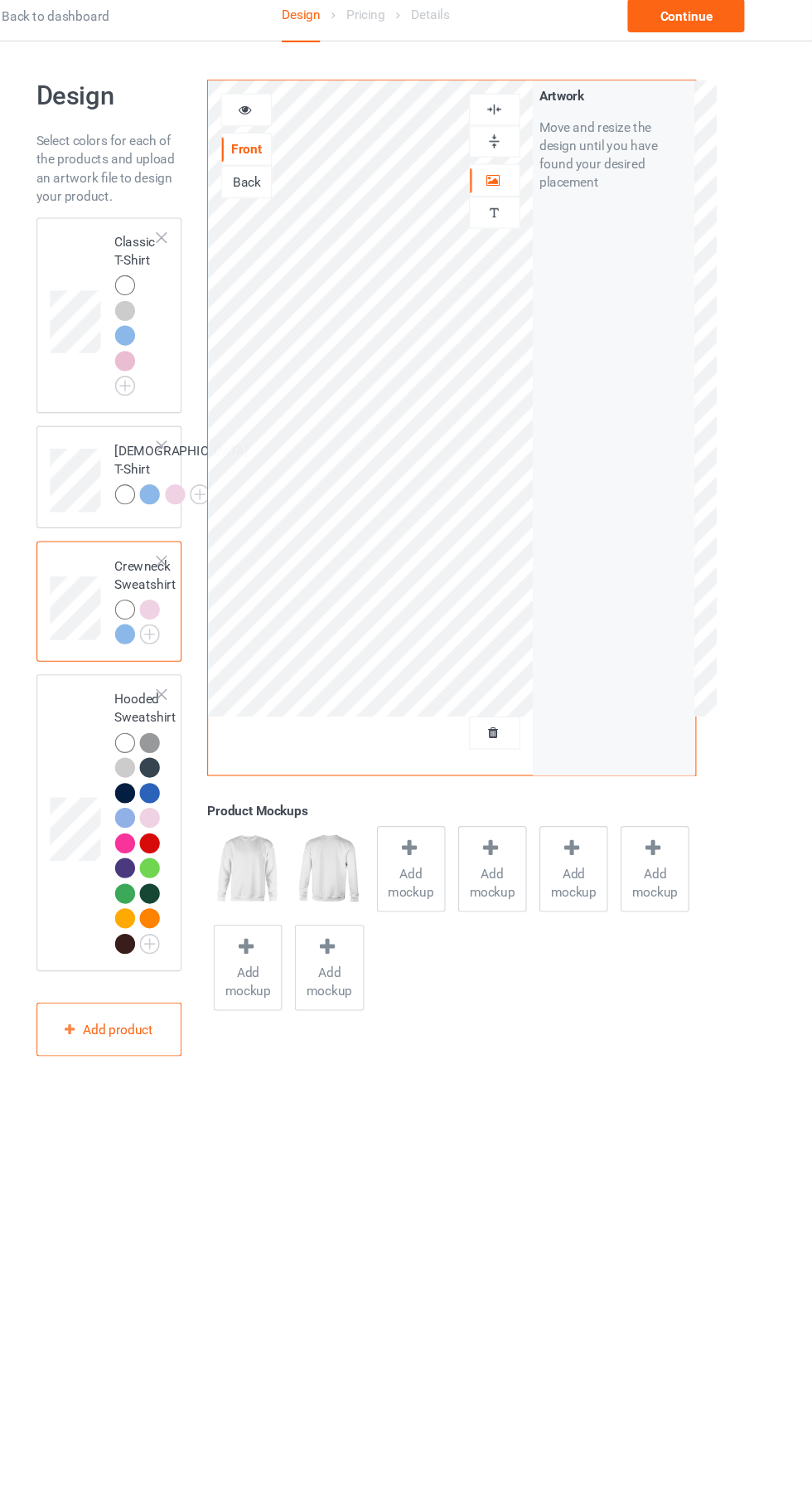
click at [218, 858] on div at bounding box center [212, 846] width 23 height 23
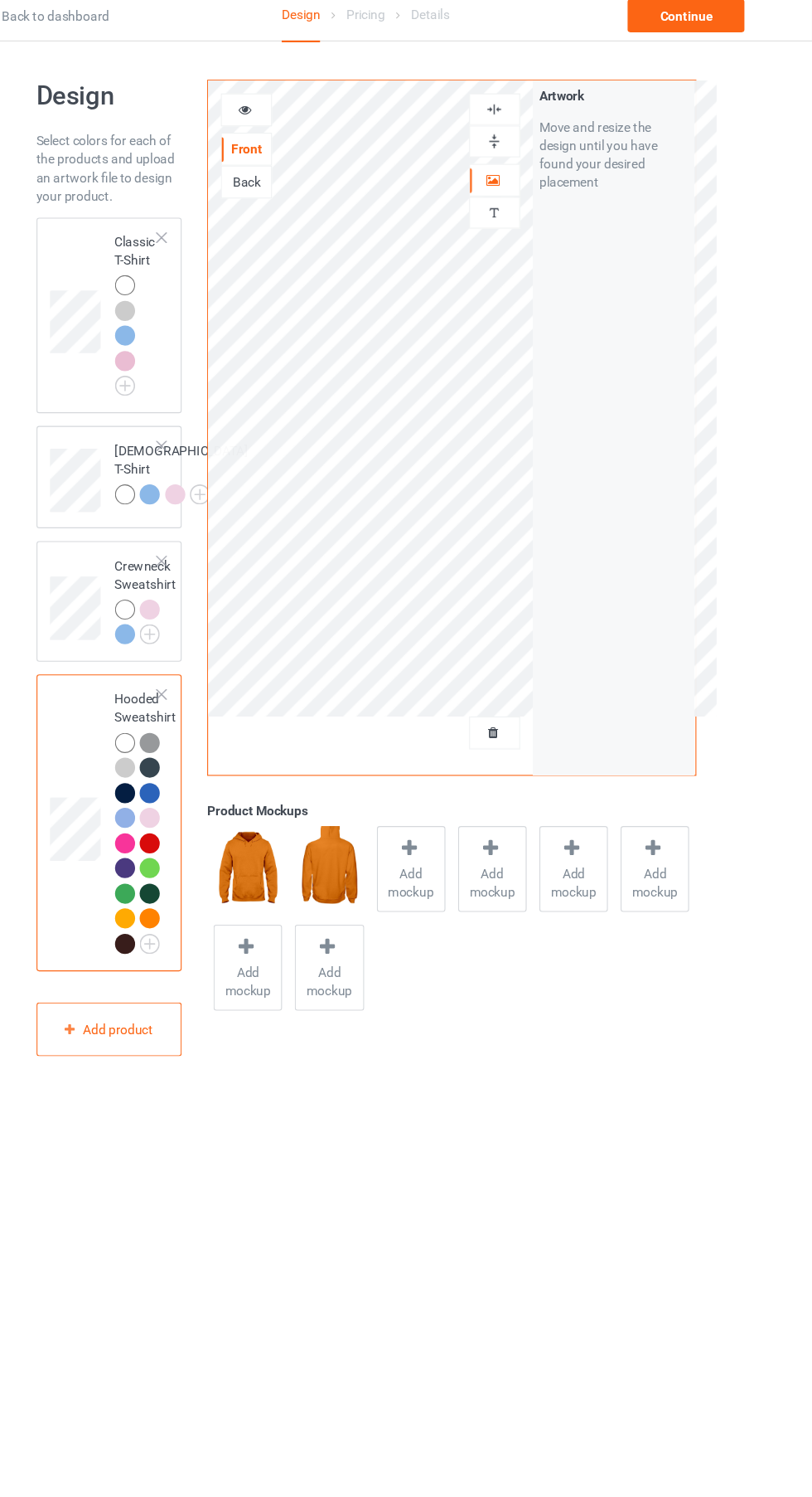
click at [0, 0] on img at bounding box center [0, 0] width 0 height 0
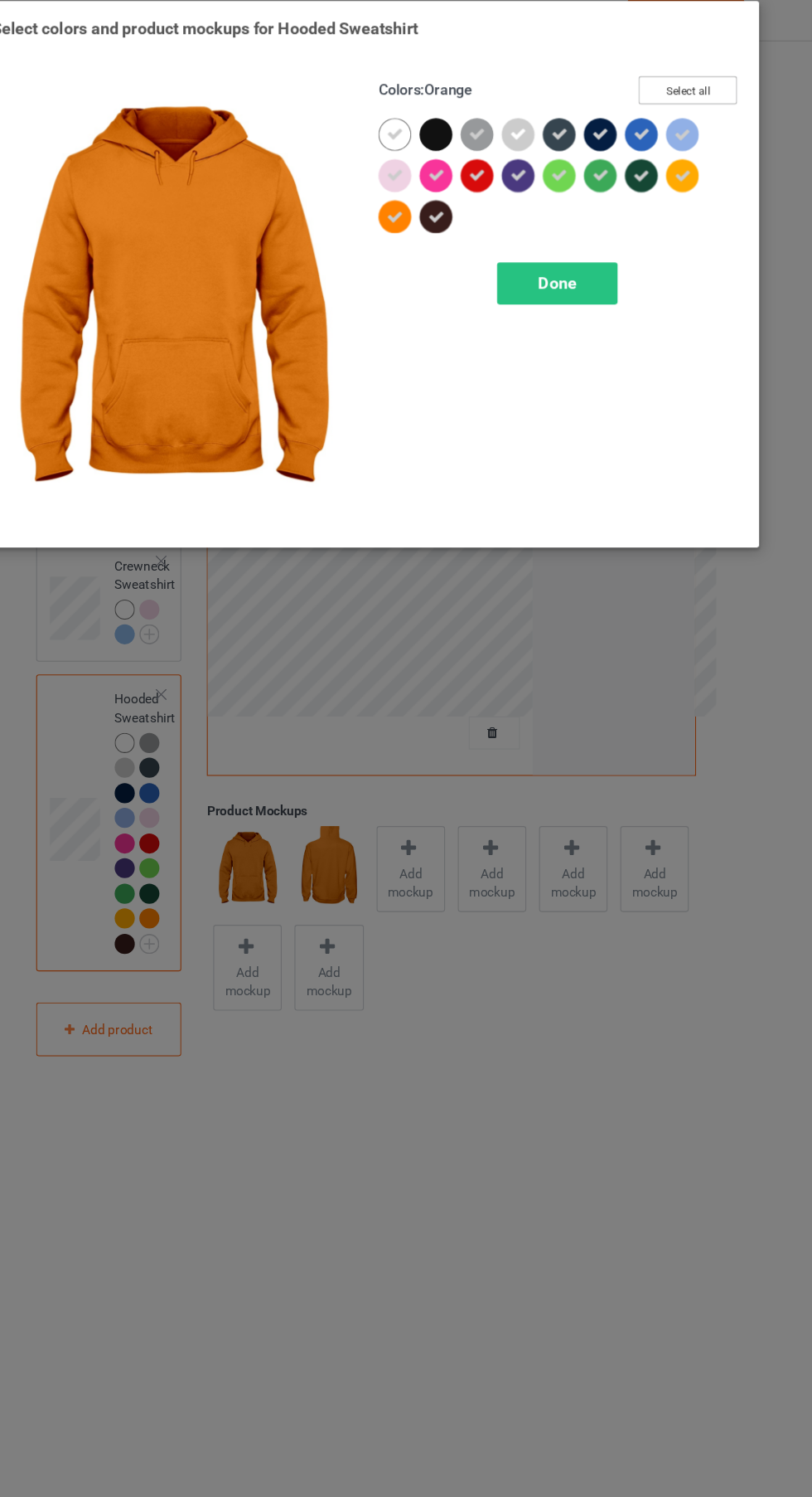
click at [722, 88] on button "Select all" at bounding box center [698, 93] width 90 height 26
click at [726, 88] on button "Reset to Default" at bounding box center [683, 93] width 120 height 26
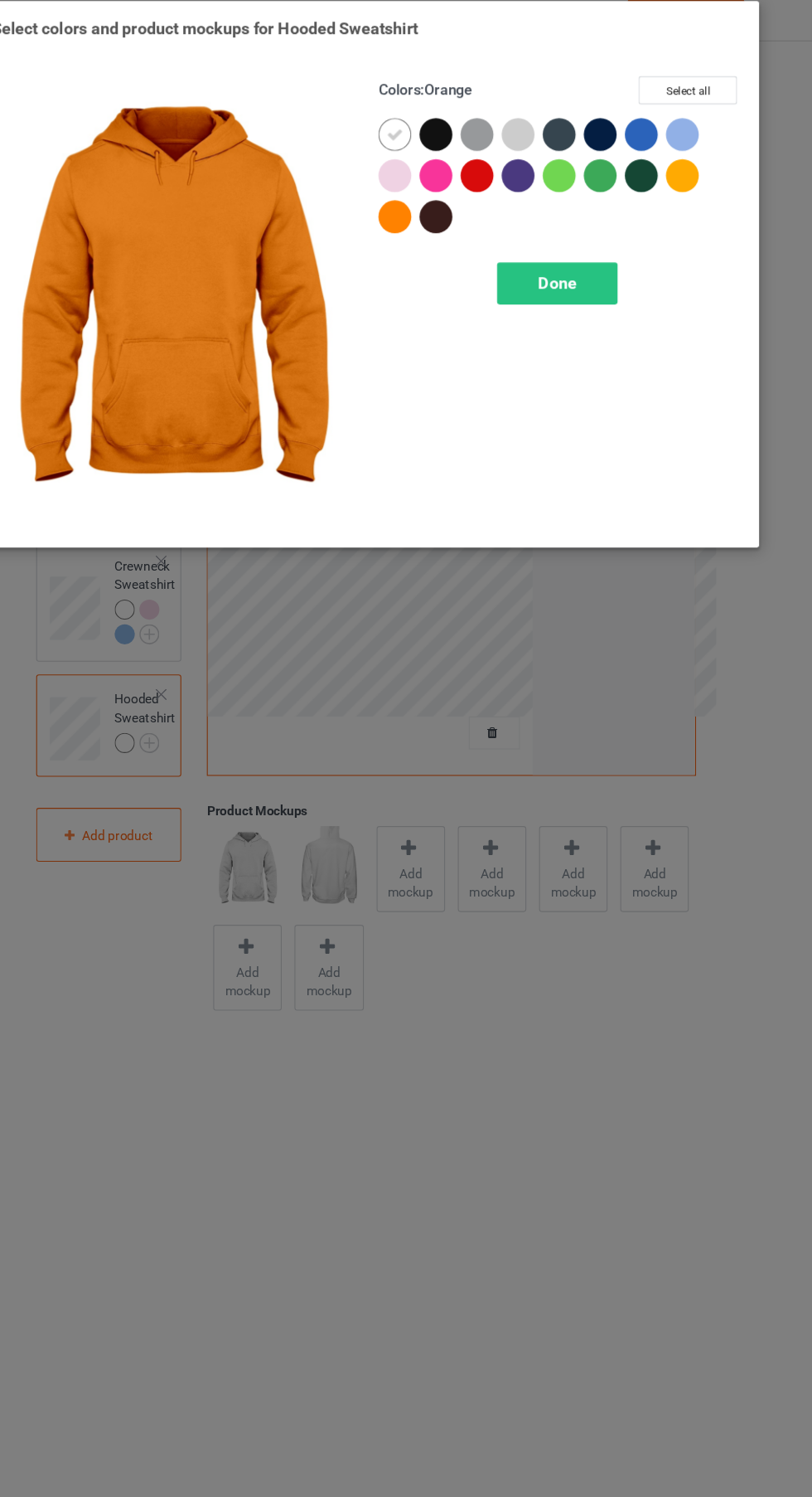
click at [555, 144] on div at bounding box center [548, 136] width 37 height 37
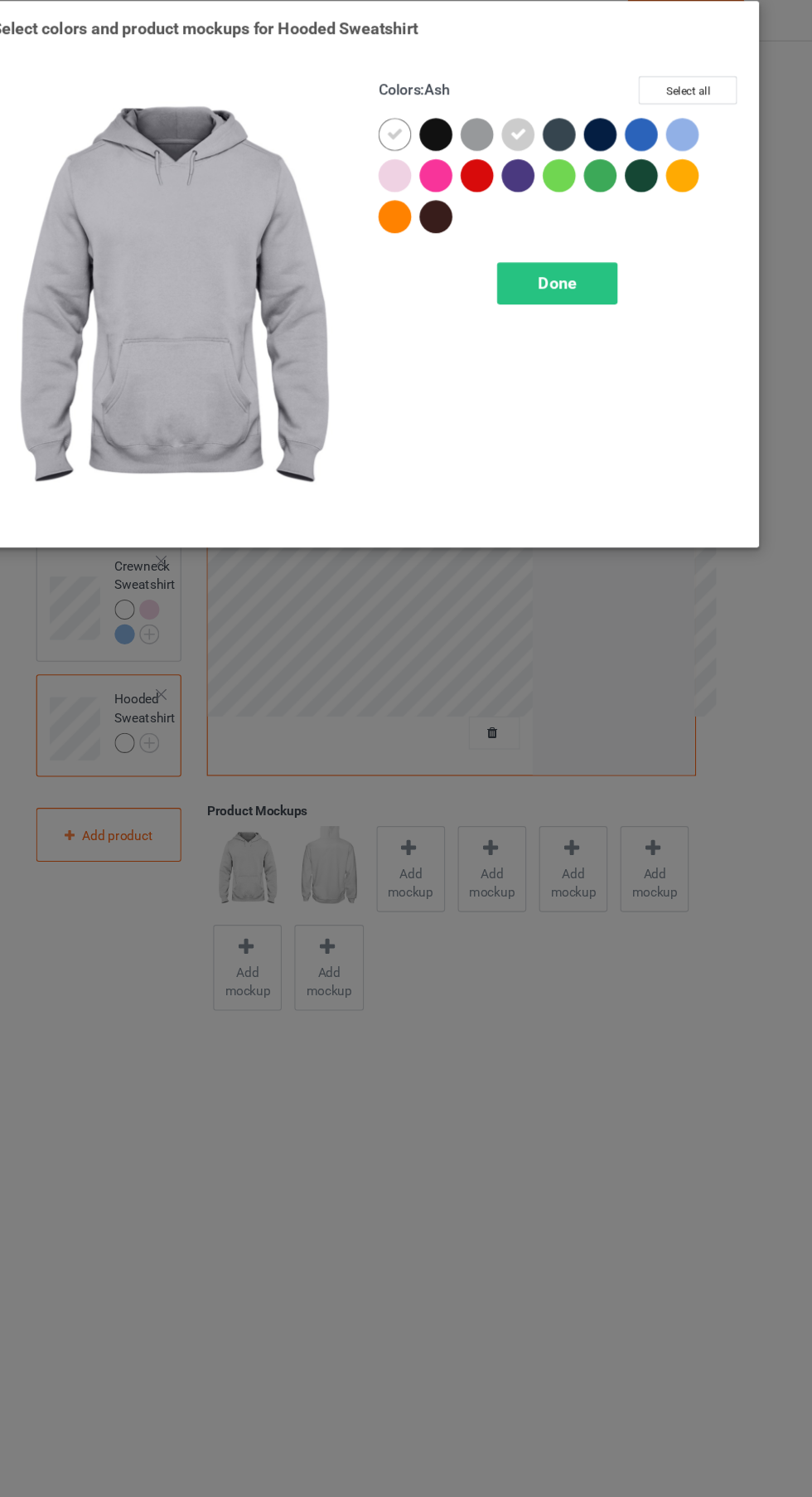
click at [449, 182] on div at bounding box center [436, 173] width 37 height 37
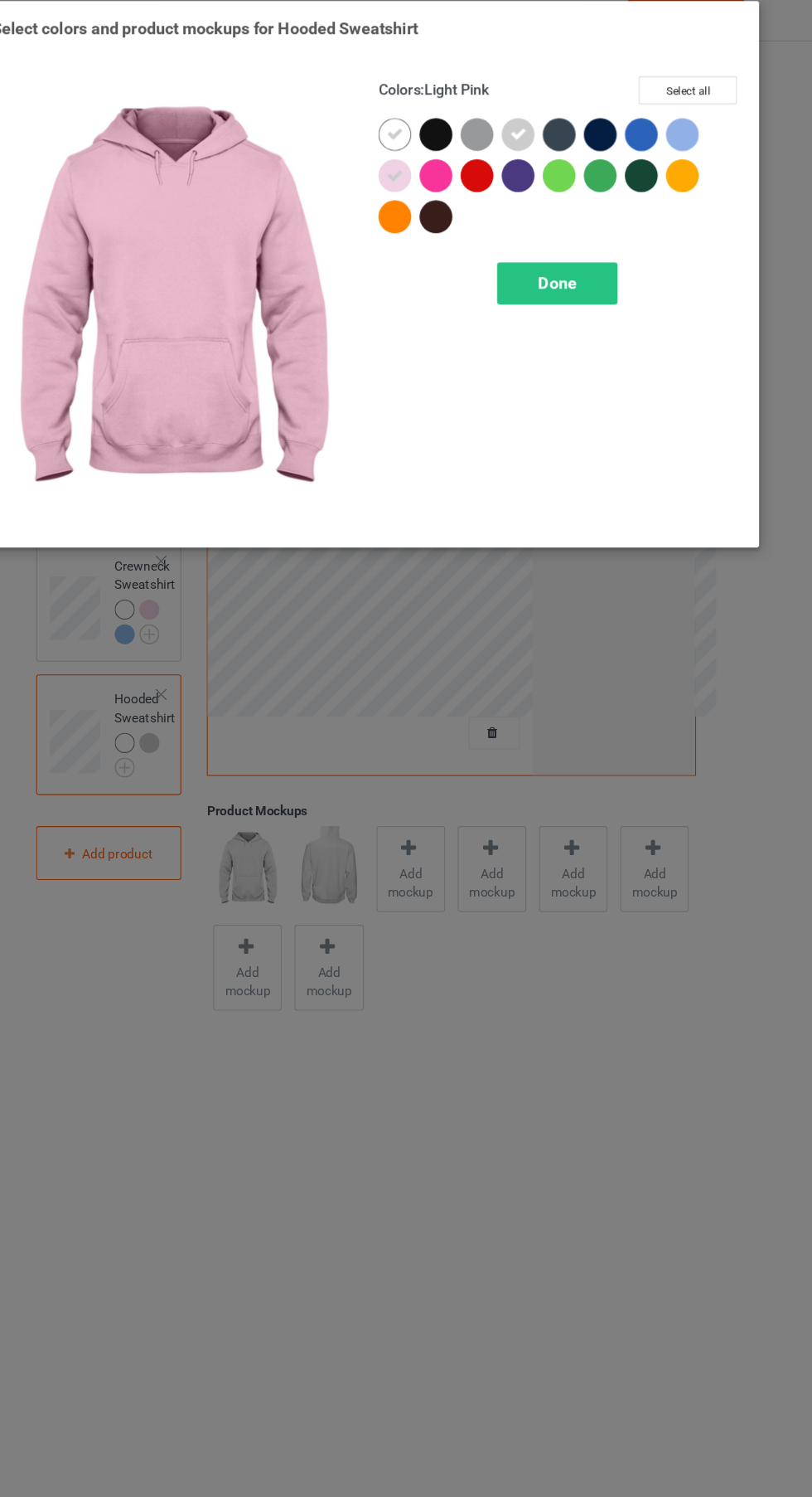
click at [604, 285] on div "Done" at bounding box center [581, 268] width 109 height 38
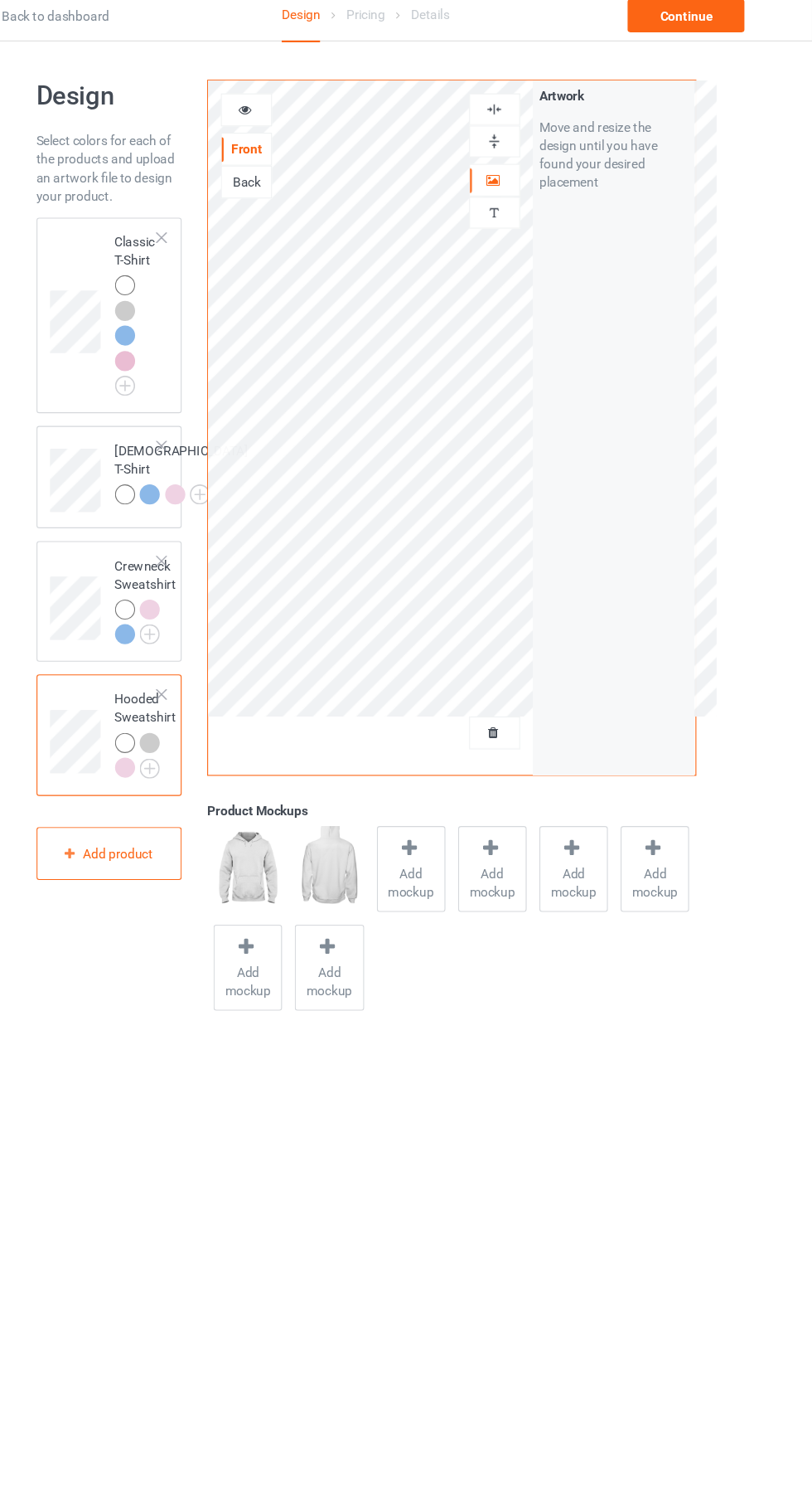
click at [303, 122] on div at bounding box center [297, 110] width 46 height 30
click at [182, 280] on div at bounding box center [189, 271] width 23 height 23
click at [308, 108] on div at bounding box center [297, 110] width 44 height 17
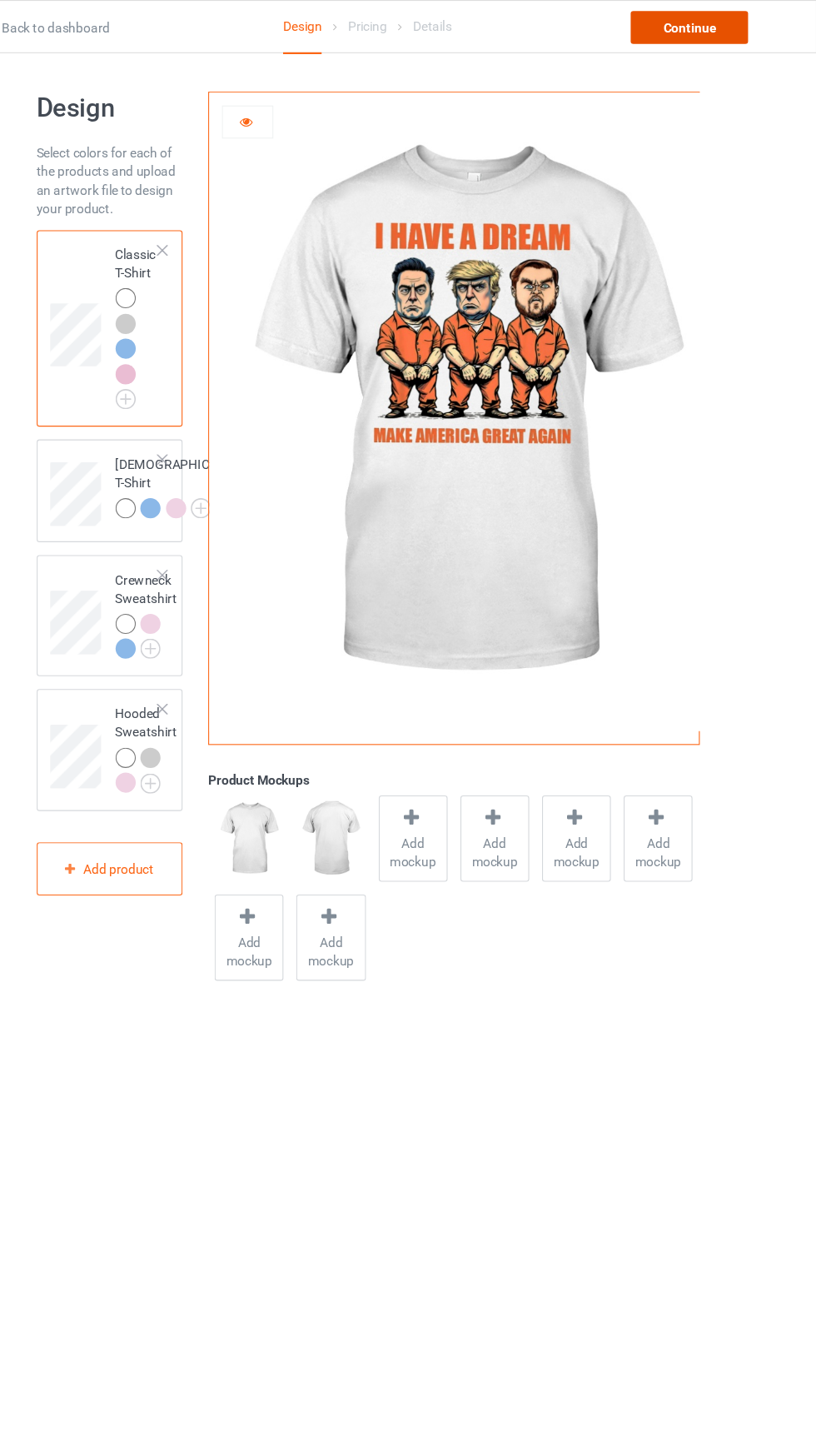
click at [721, 20] on div "Continue" at bounding box center [701, 25] width 107 height 30
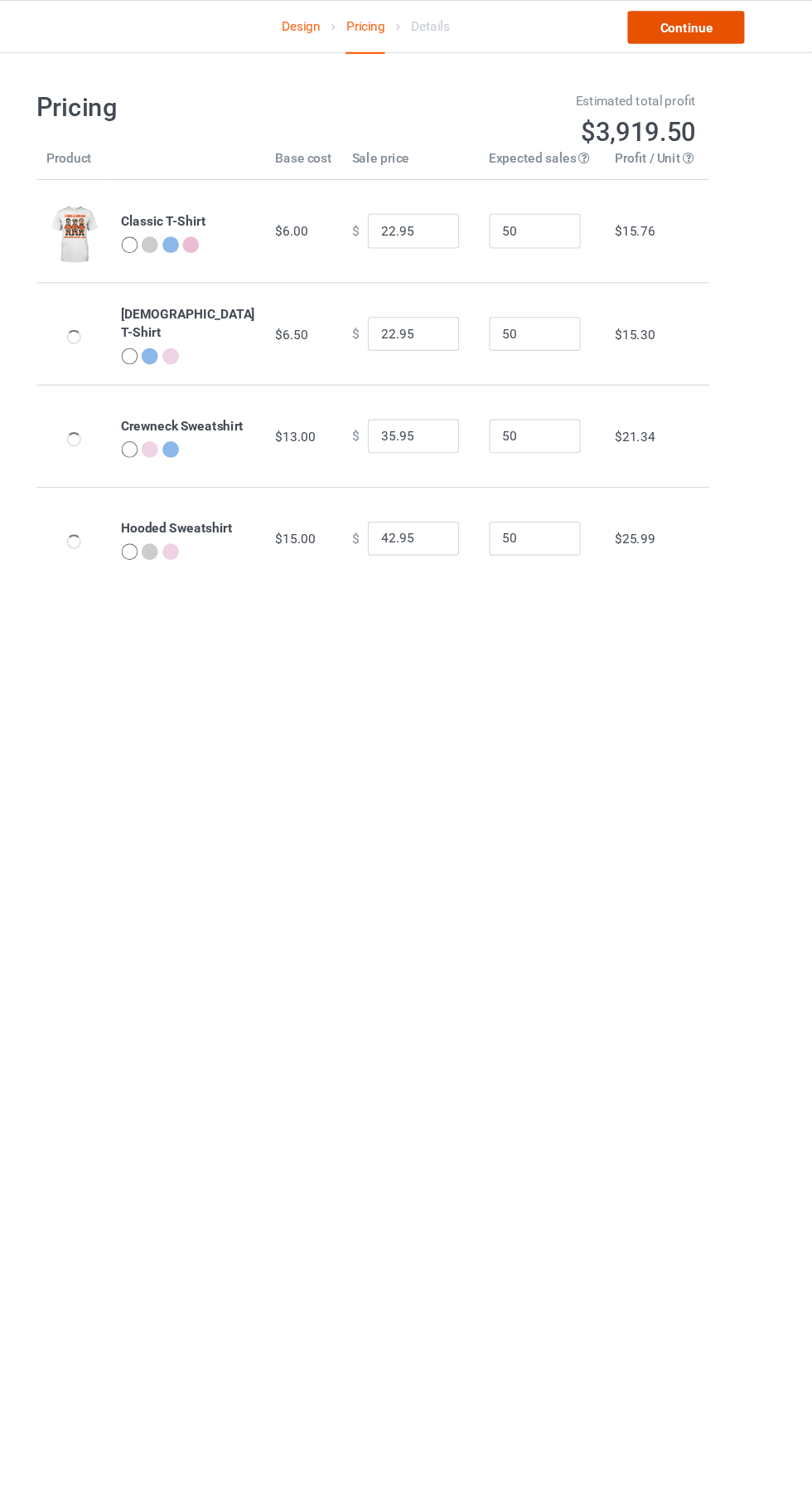
click at [718, 22] on link "Continue" at bounding box center [697, 25] width 106 height 30
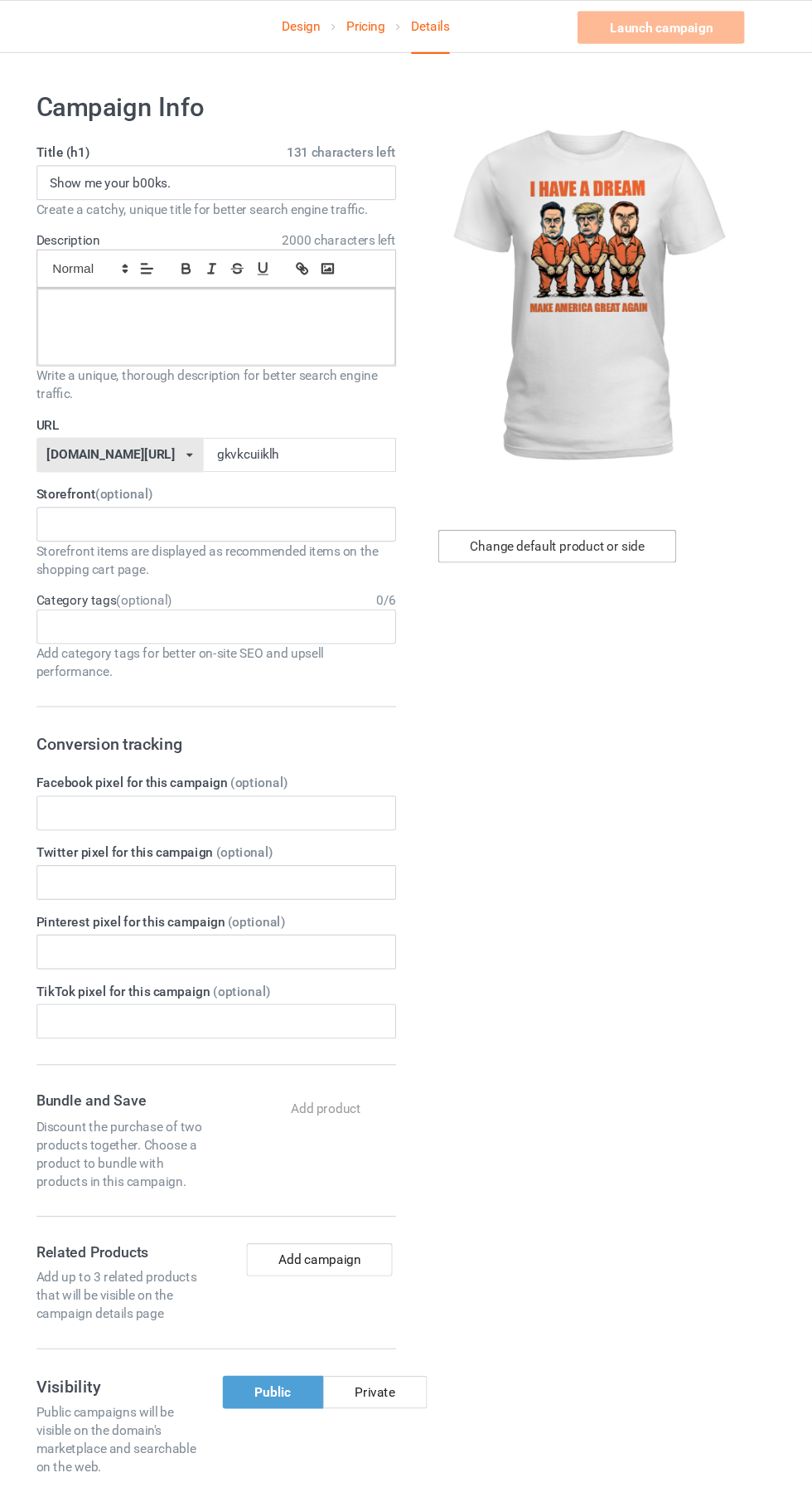
click at [616, 495] on div "Change default product or side" at bounding box center [580, 496] width 217 height 30
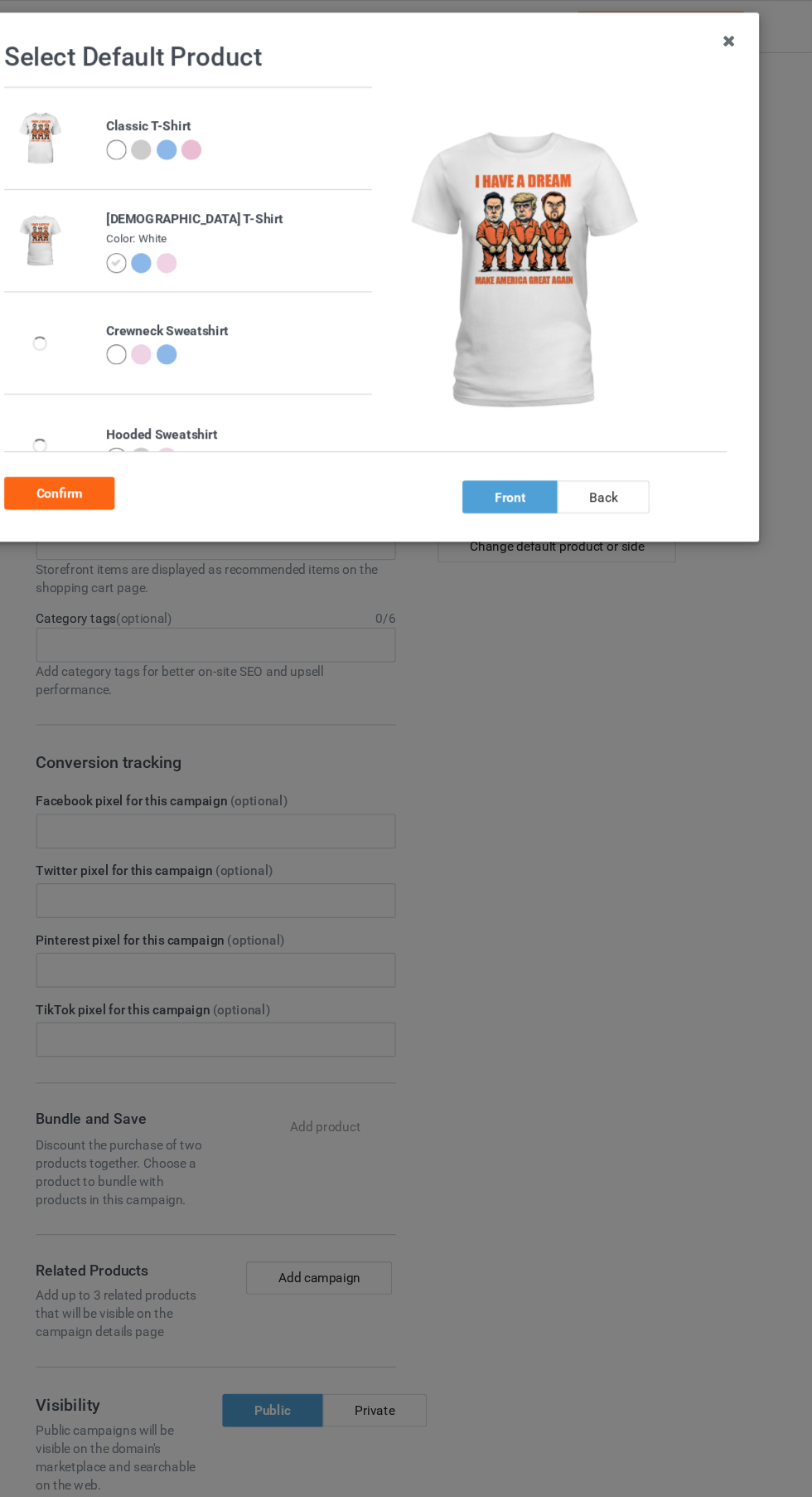
click at [174, 138] on div at bounding box center [180, 136] width 19 height 19
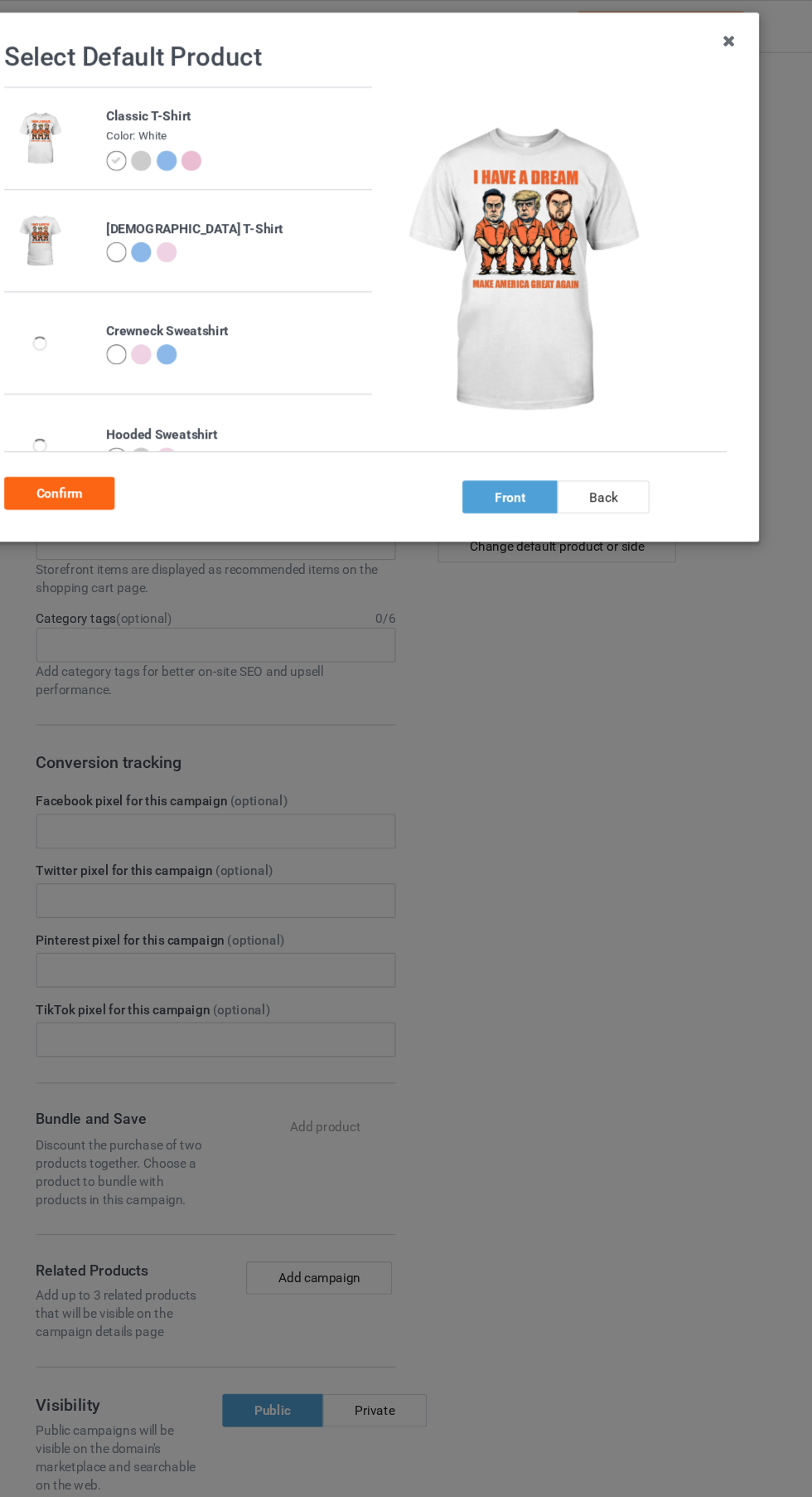
click at [217, 147] on div at bounding box center [226, 146] width 19 height 19
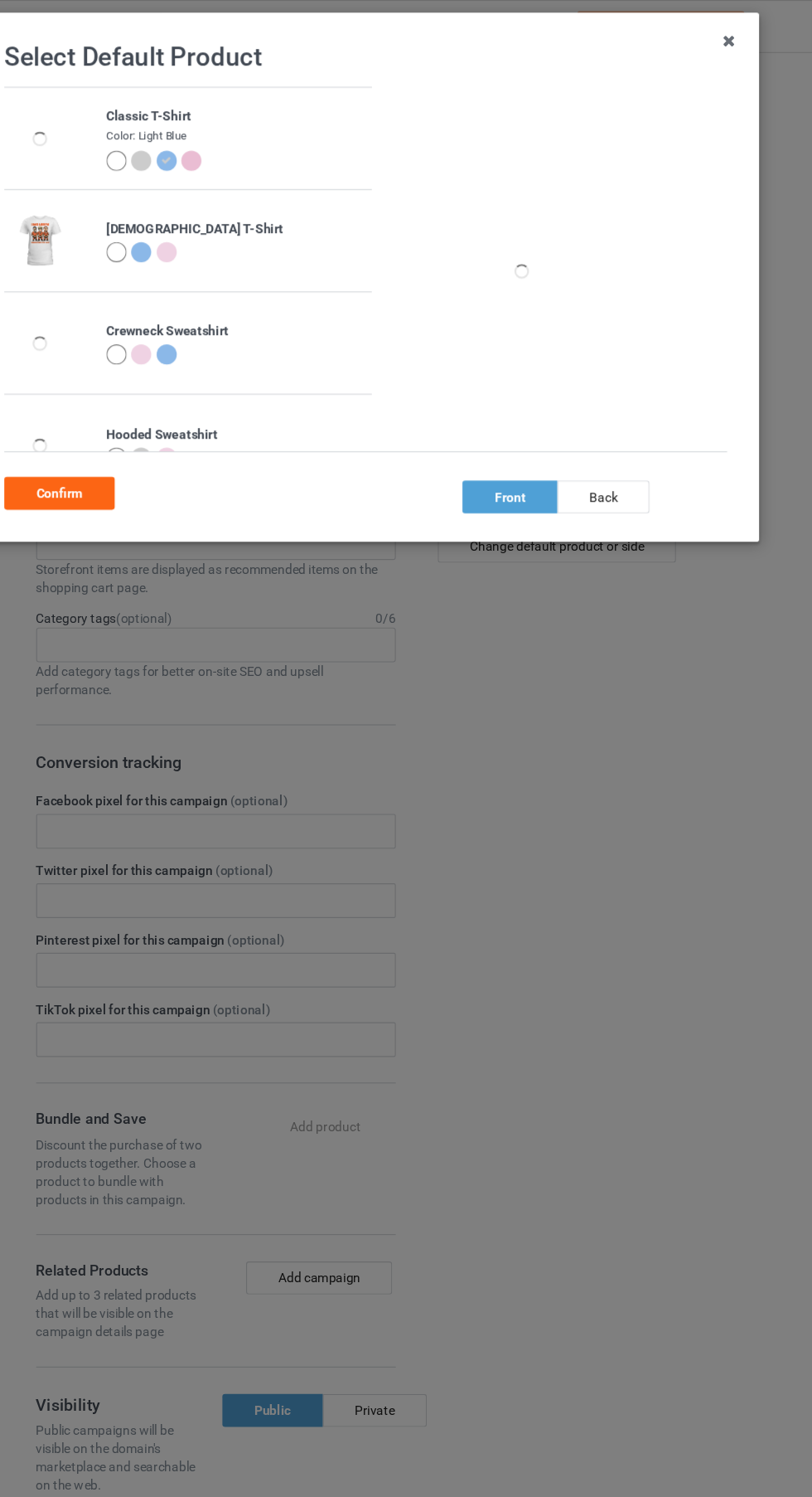
click at [137, 460] on div "Confirm" at bounding box center [128, 447] width 100 height 30
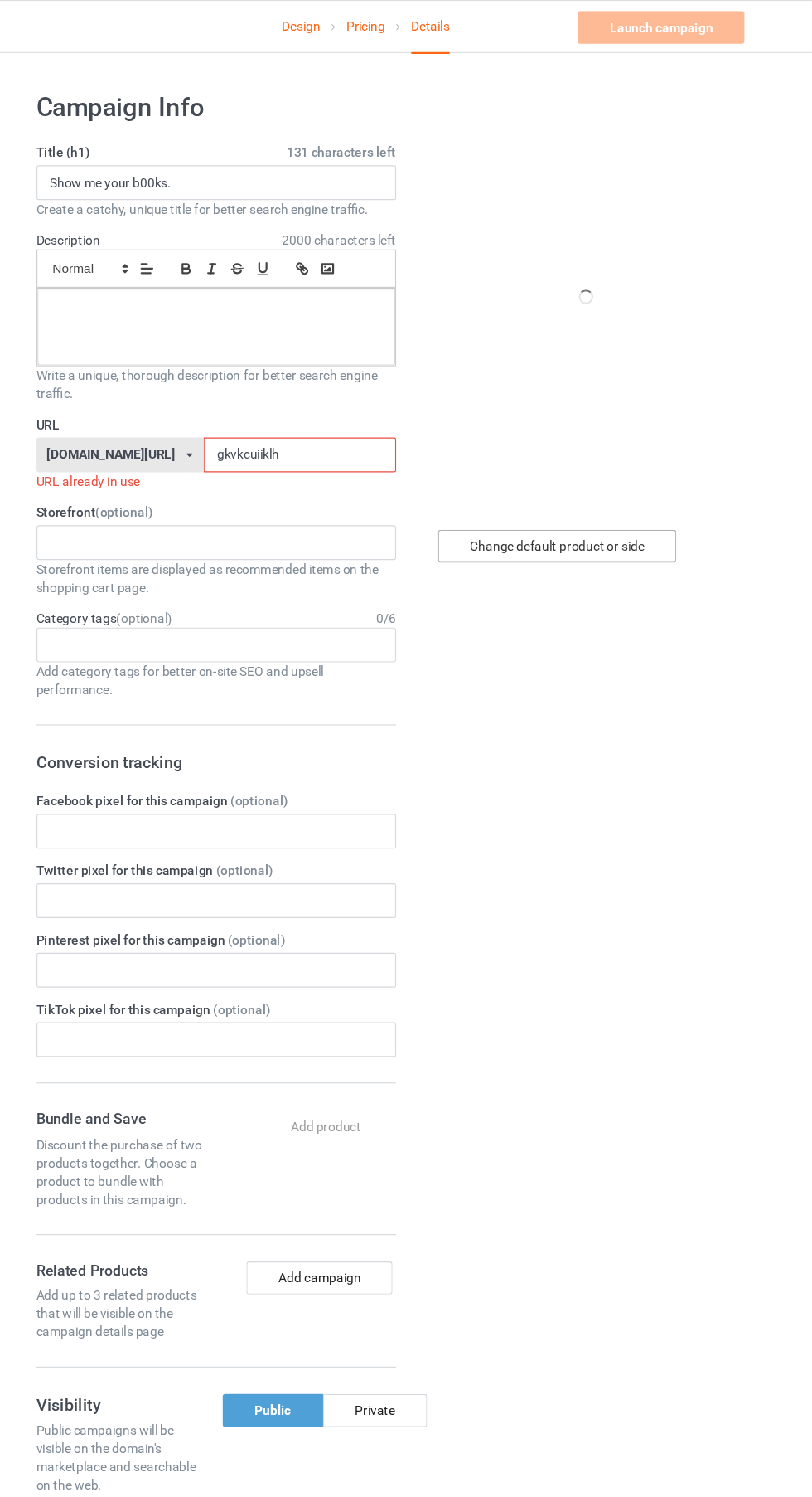
click at [613, 502] on div "Change default product or side" at bounding box center [580, 496] width 217 height 30
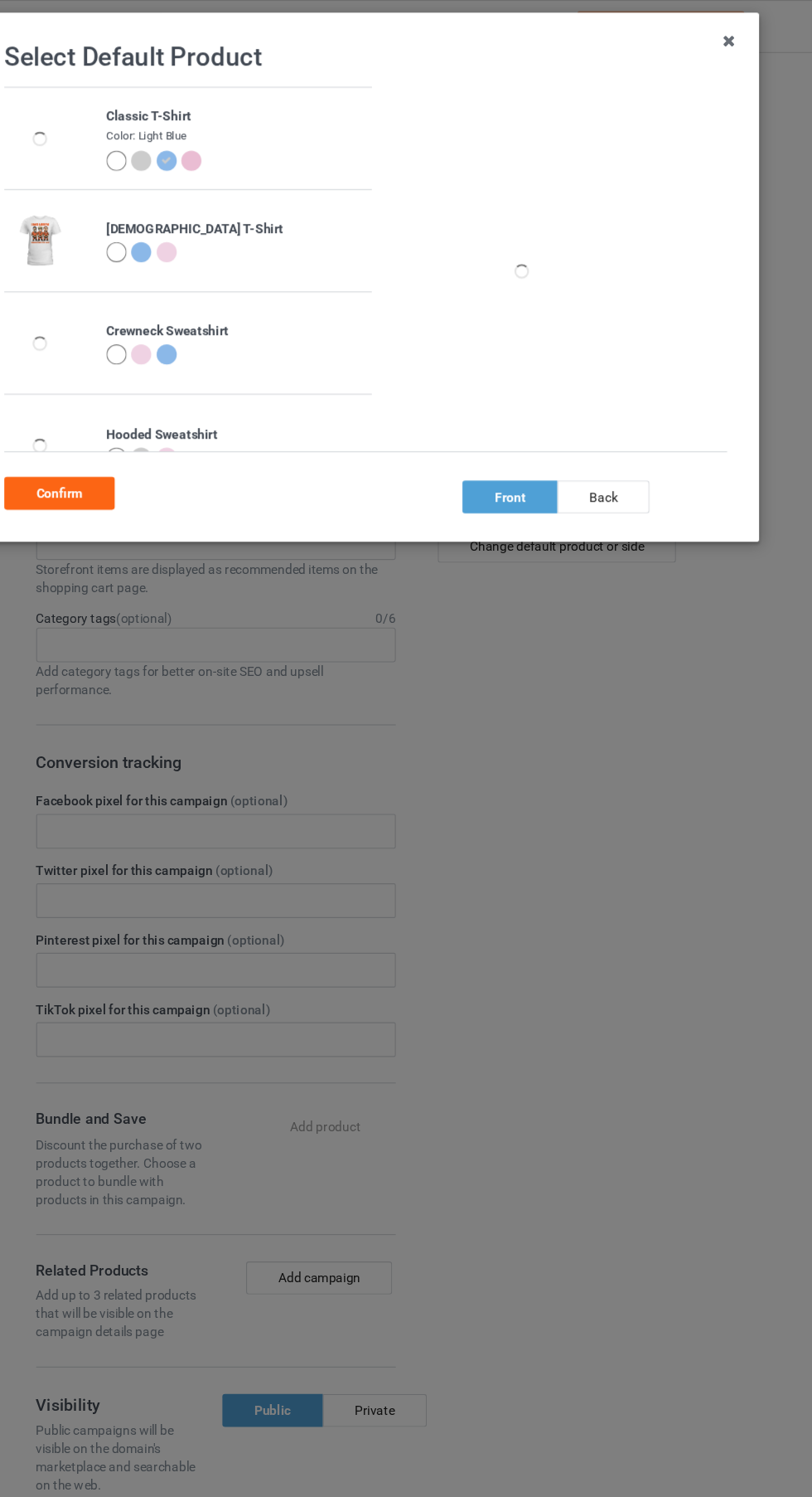
click at [179, 145] on div at bounding box center [180, 146] width 19 height 19
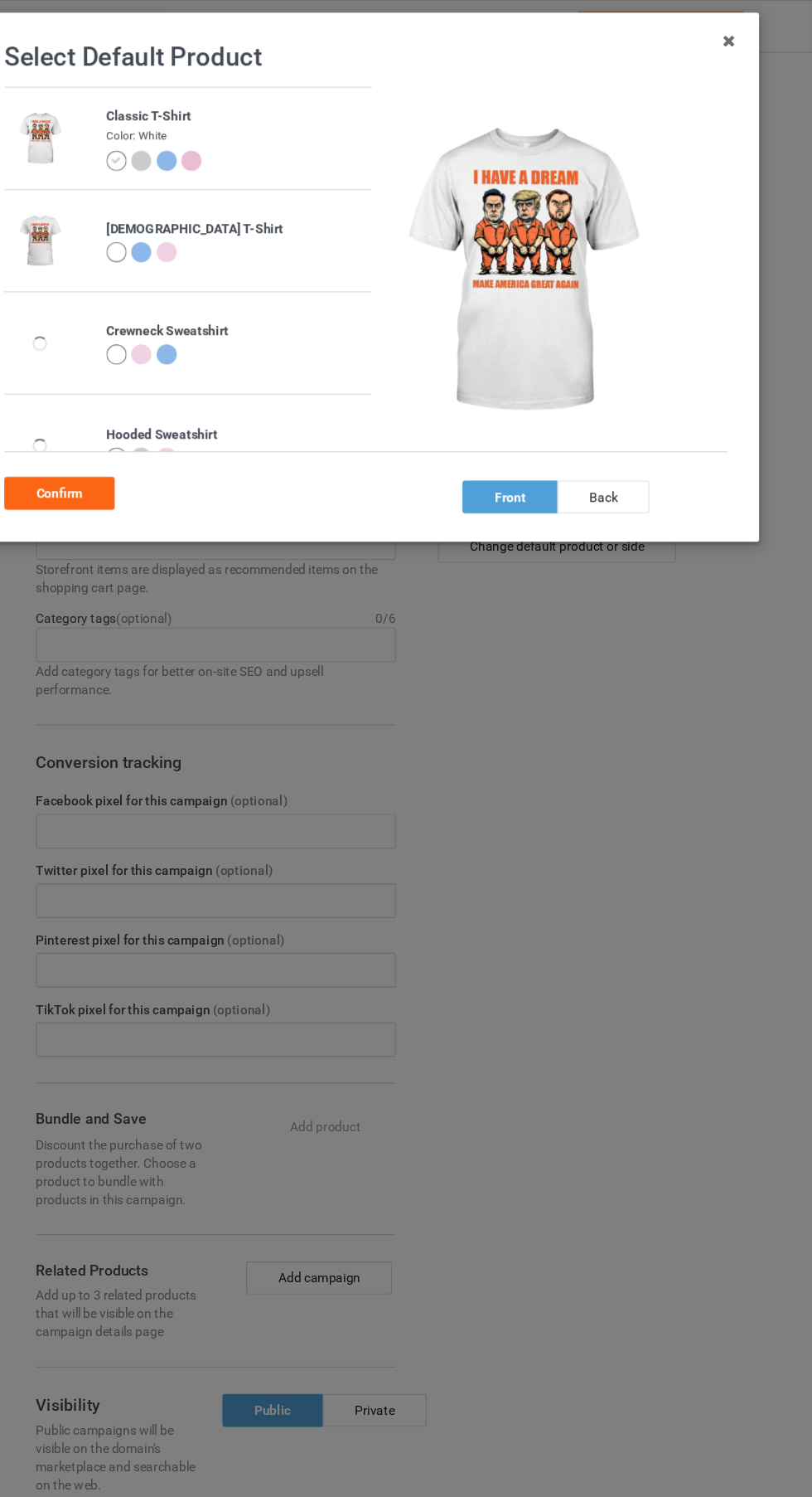
click at [141, 457] on div "Confirm" at bounding box center [128, 447] width 100 height 30
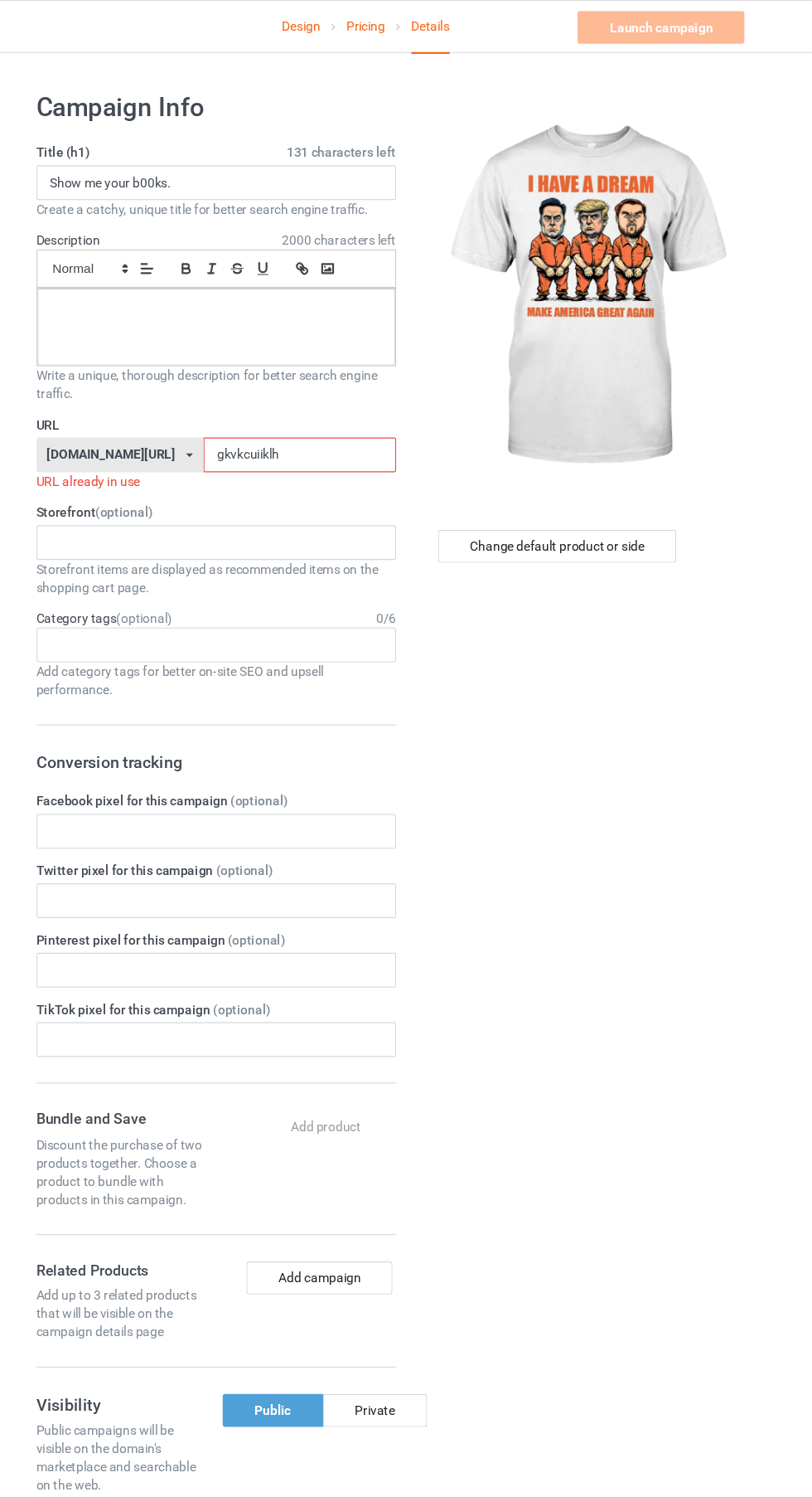
click at [272, 413] on input "gkvkcuiiklh" at bounding box center [345, 413] width 175 height 31
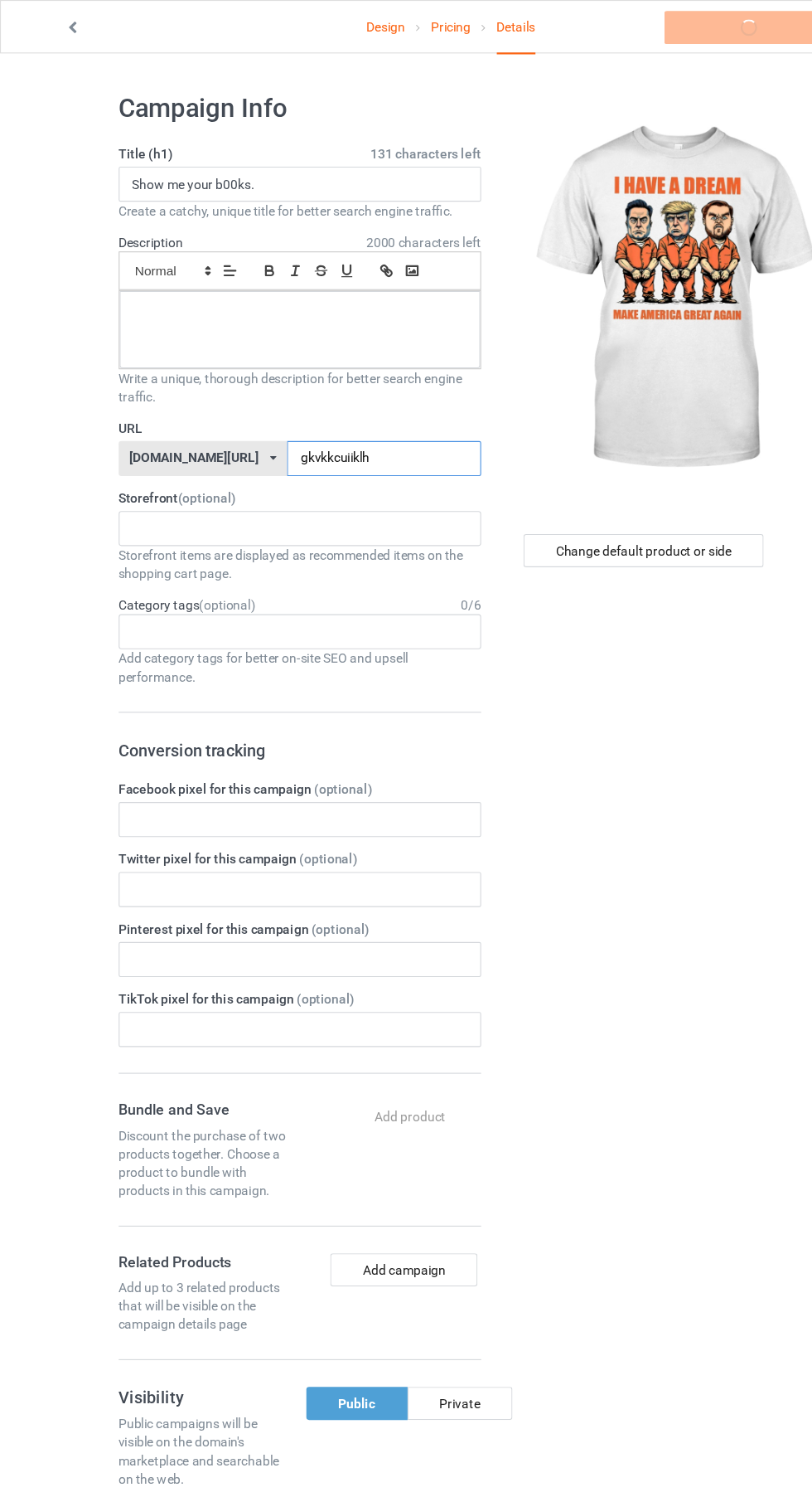
type input "gkvkkcuiiklh"
click at [285, 166] on input "Show me your b00ks." at bounding box center [269, 166] width 327 height 31
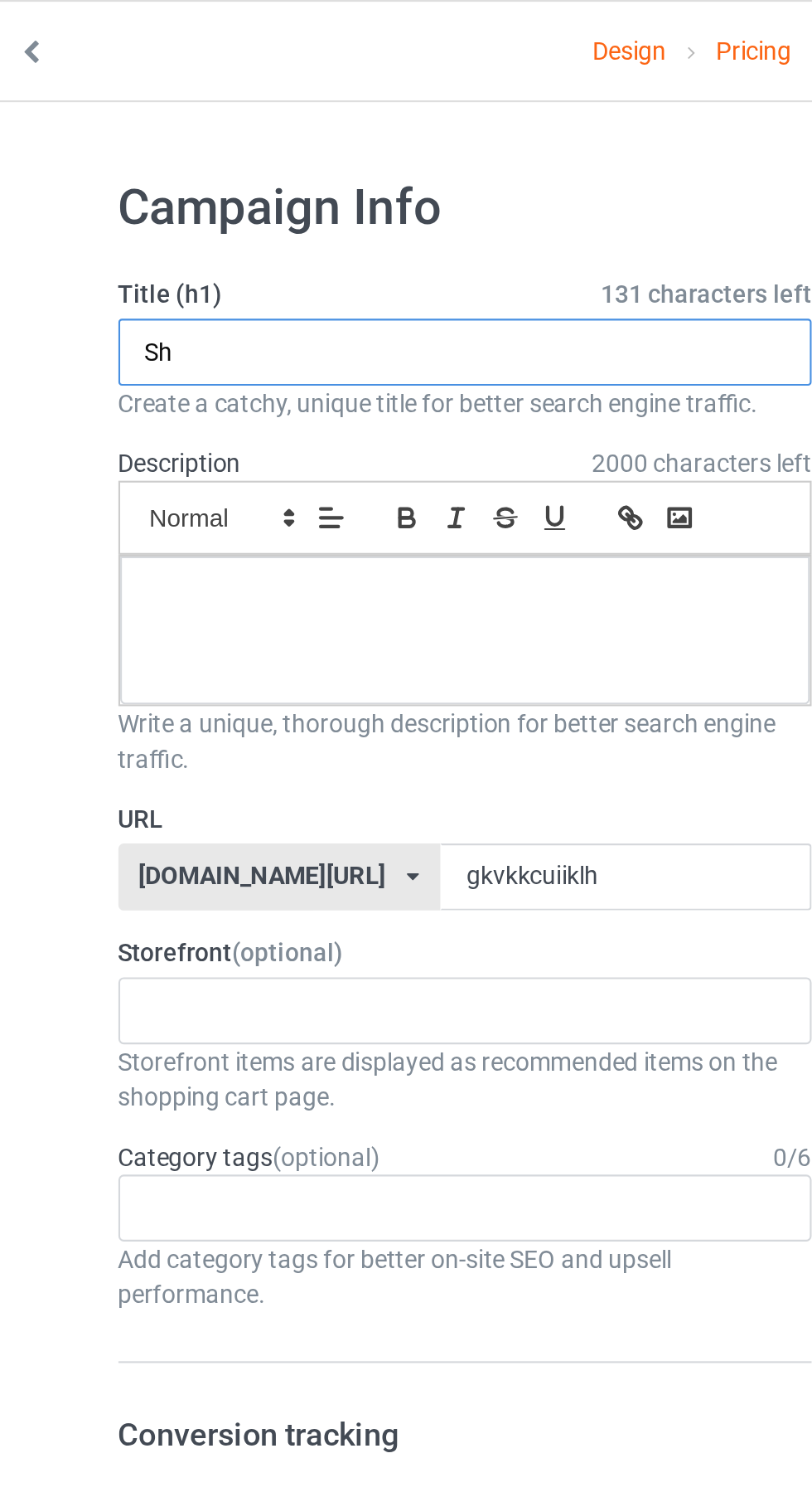
type input "S"
type input "I"
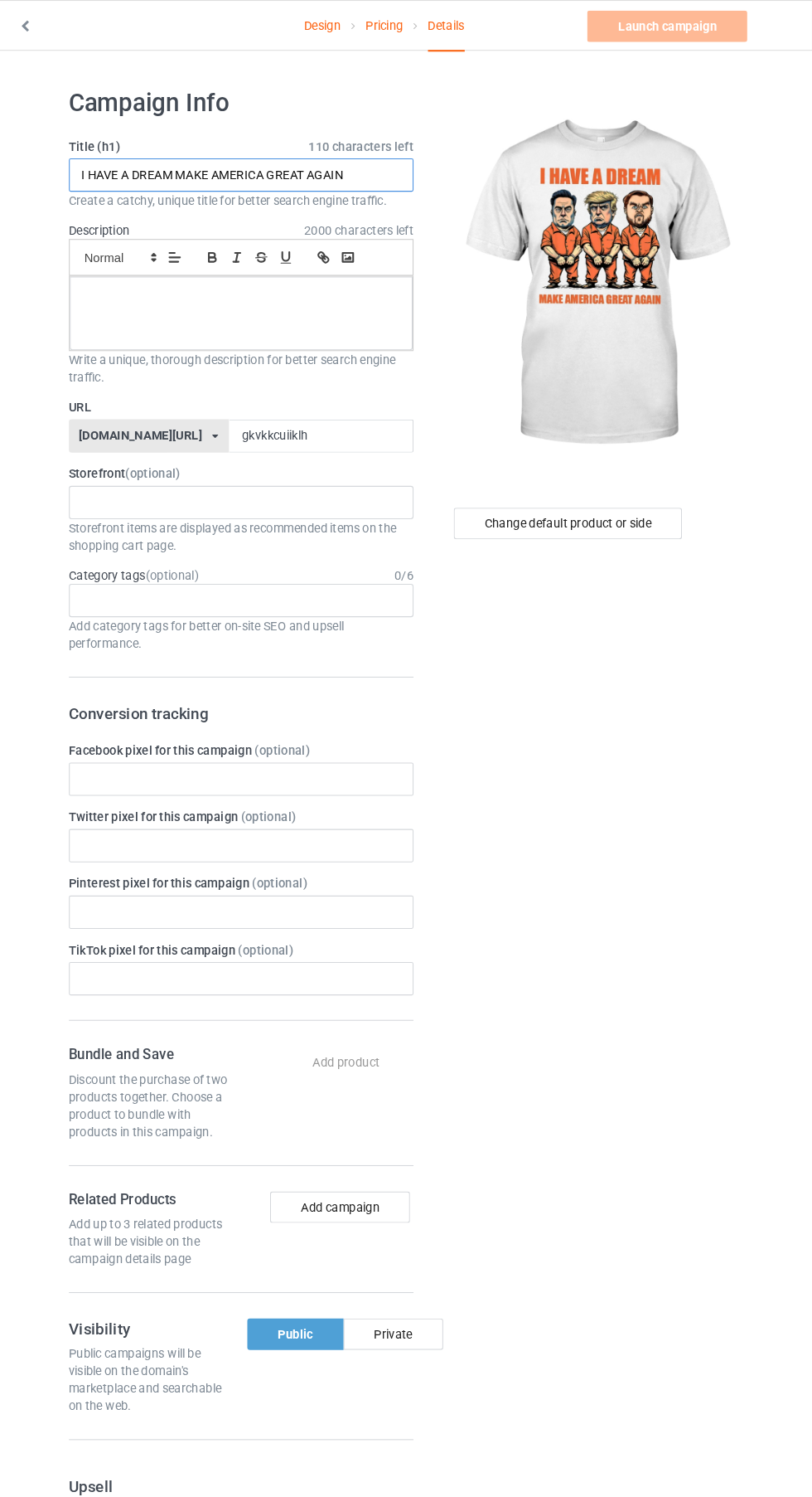
type input "I HAVE A DREAM MAKE AMERICA GREAT AGAIN"
click at [210, 285] on p at bounding box center [270, 281] width 298 height 16
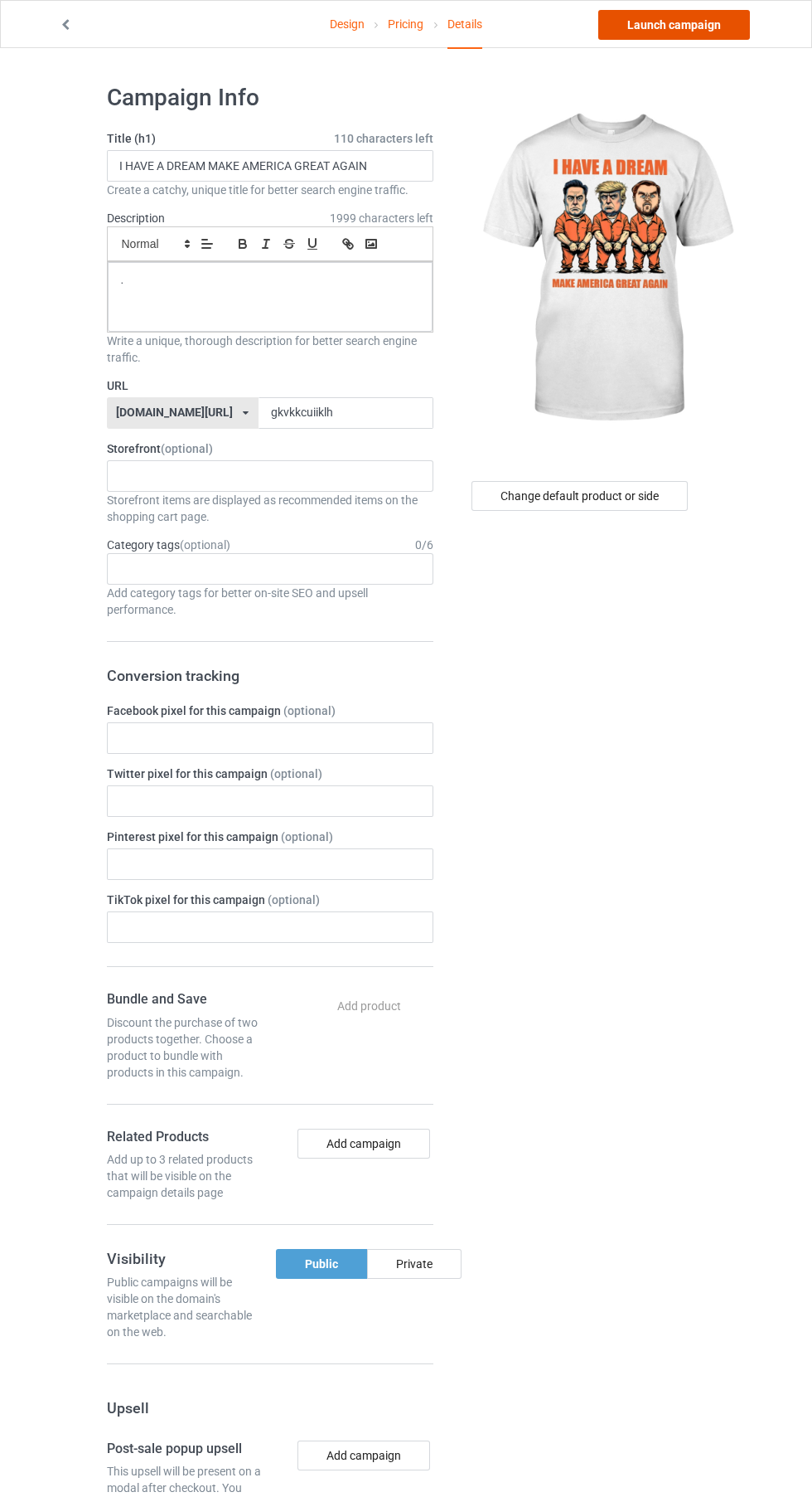
click at [704, 24] on link "Launch campaign" at bounding box center [674, 25] width 152 height 30
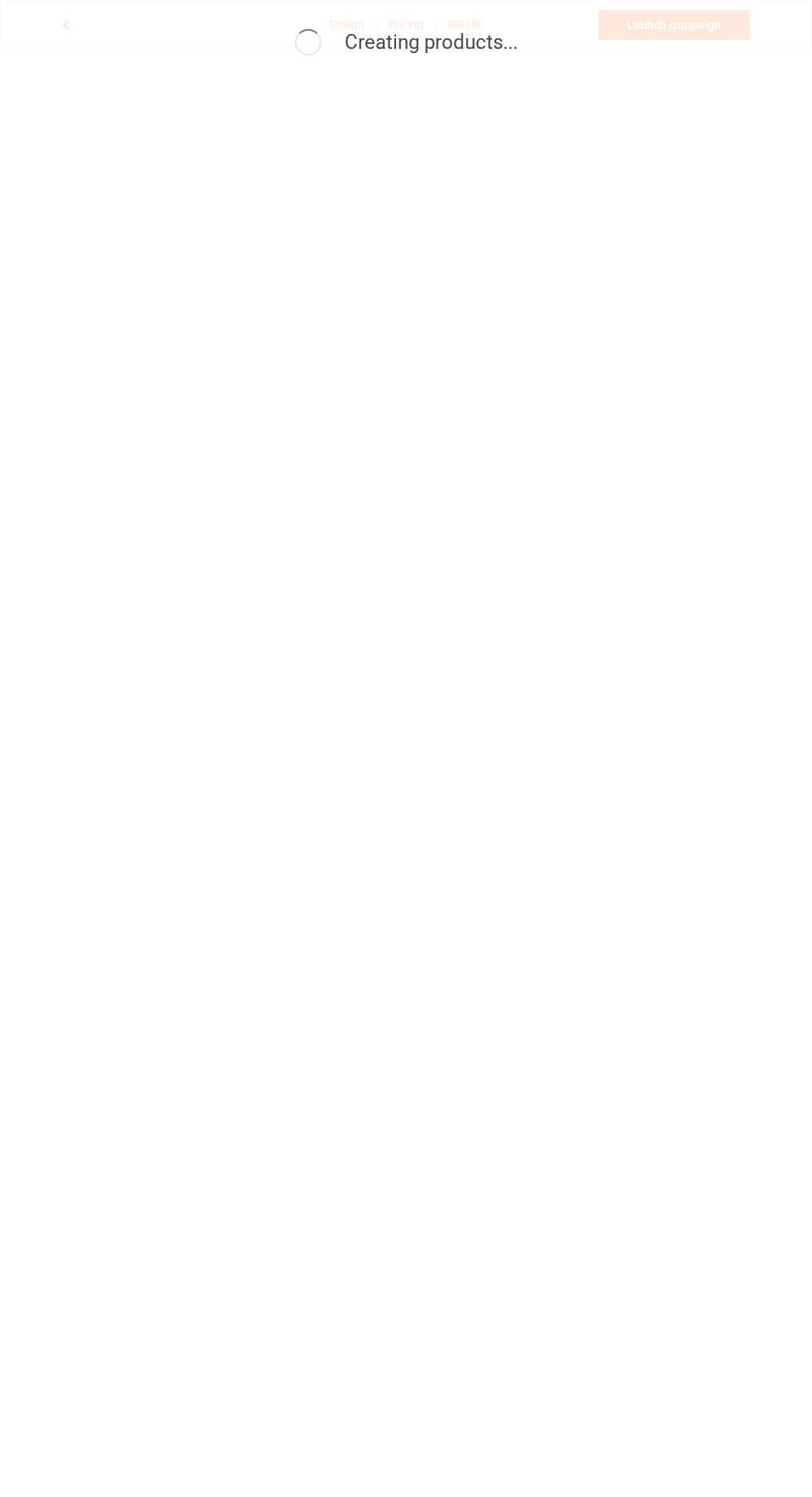
click at [588, 543] on div "Creating products..." at bounding box center [406, 748] width 812 height 1497
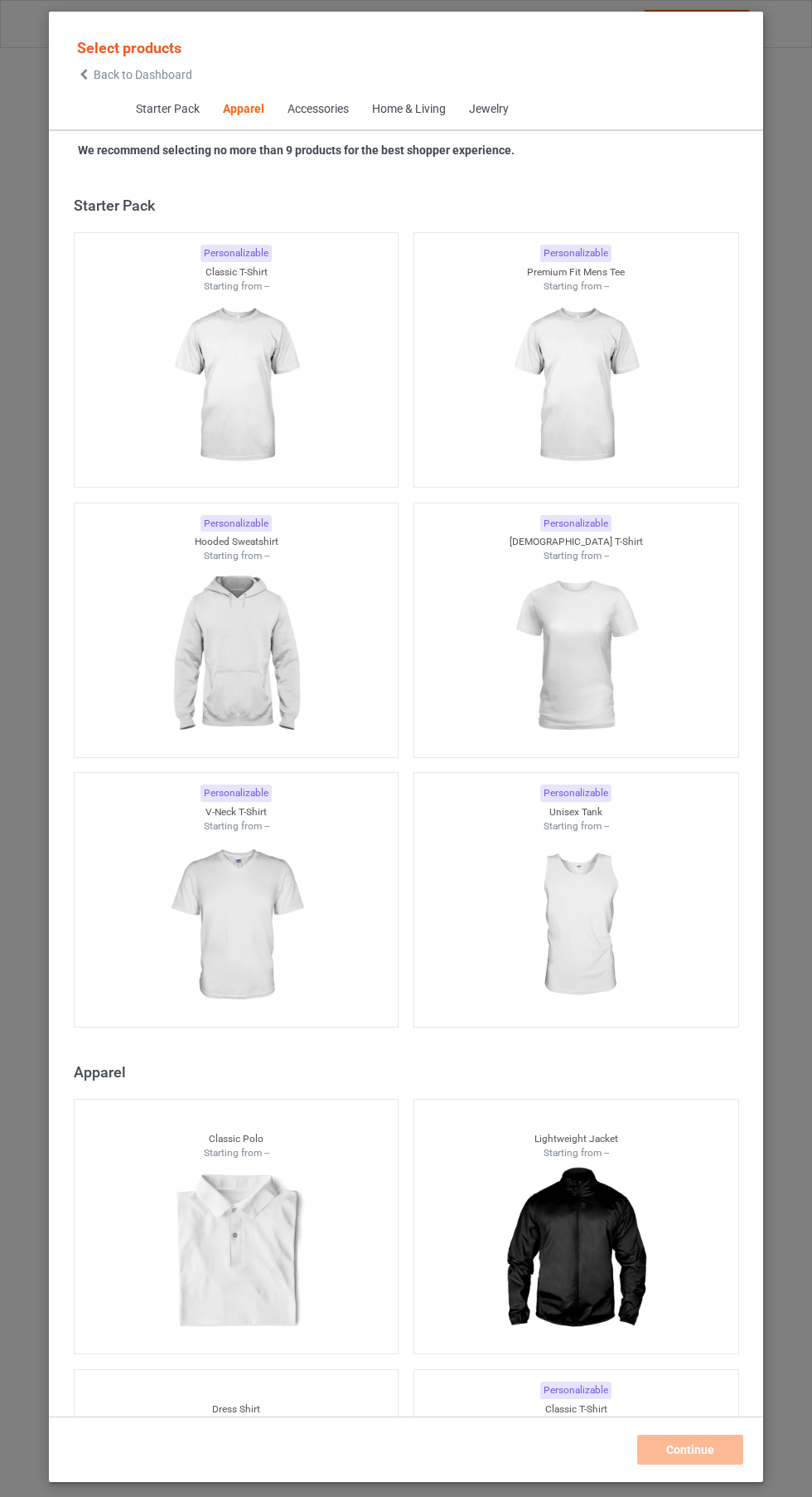
scroll to position [887, 0]
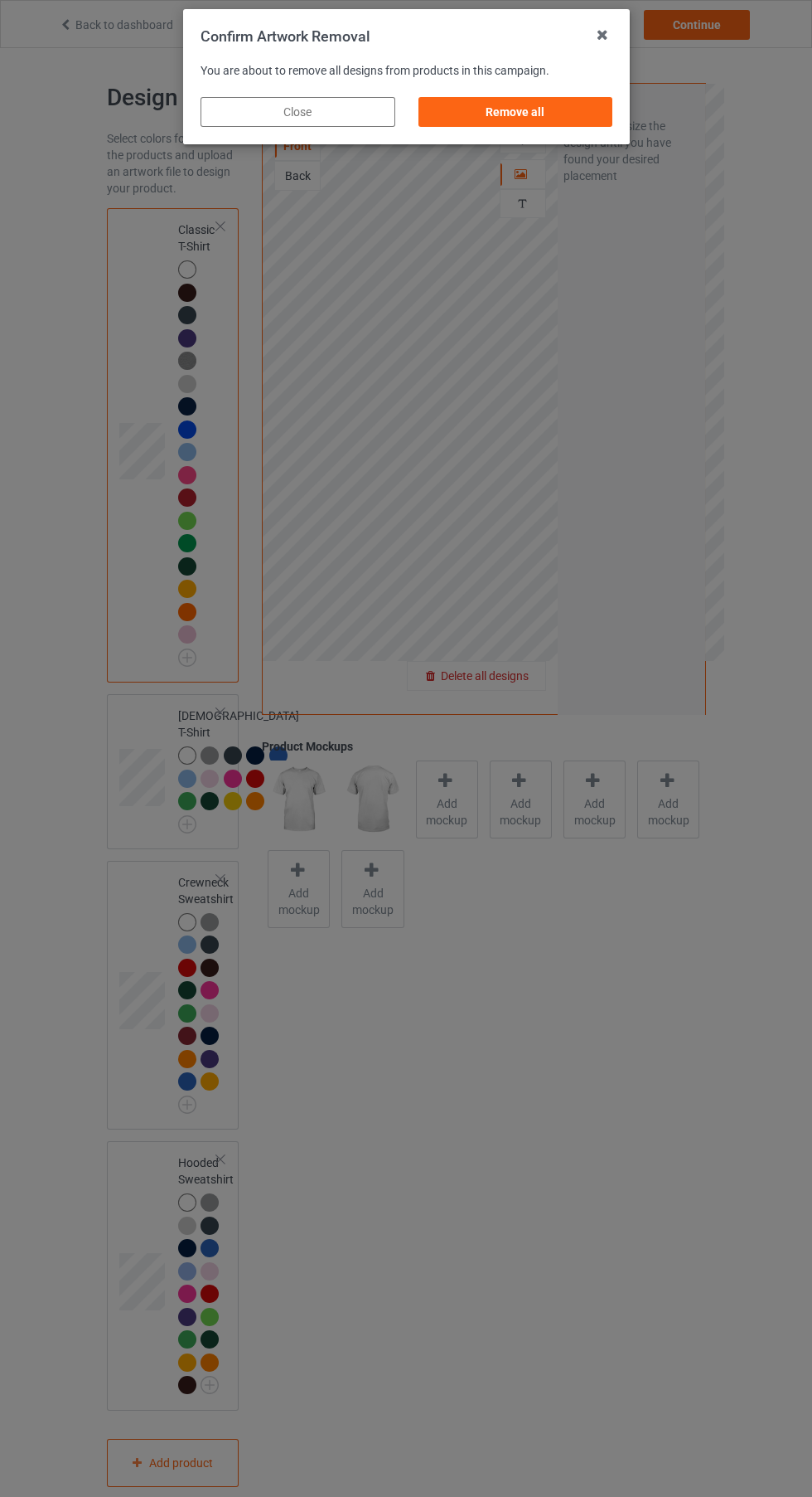
click at [481, 103] on div "Remove all" at bounding box center [515, 112] width 194 height 30
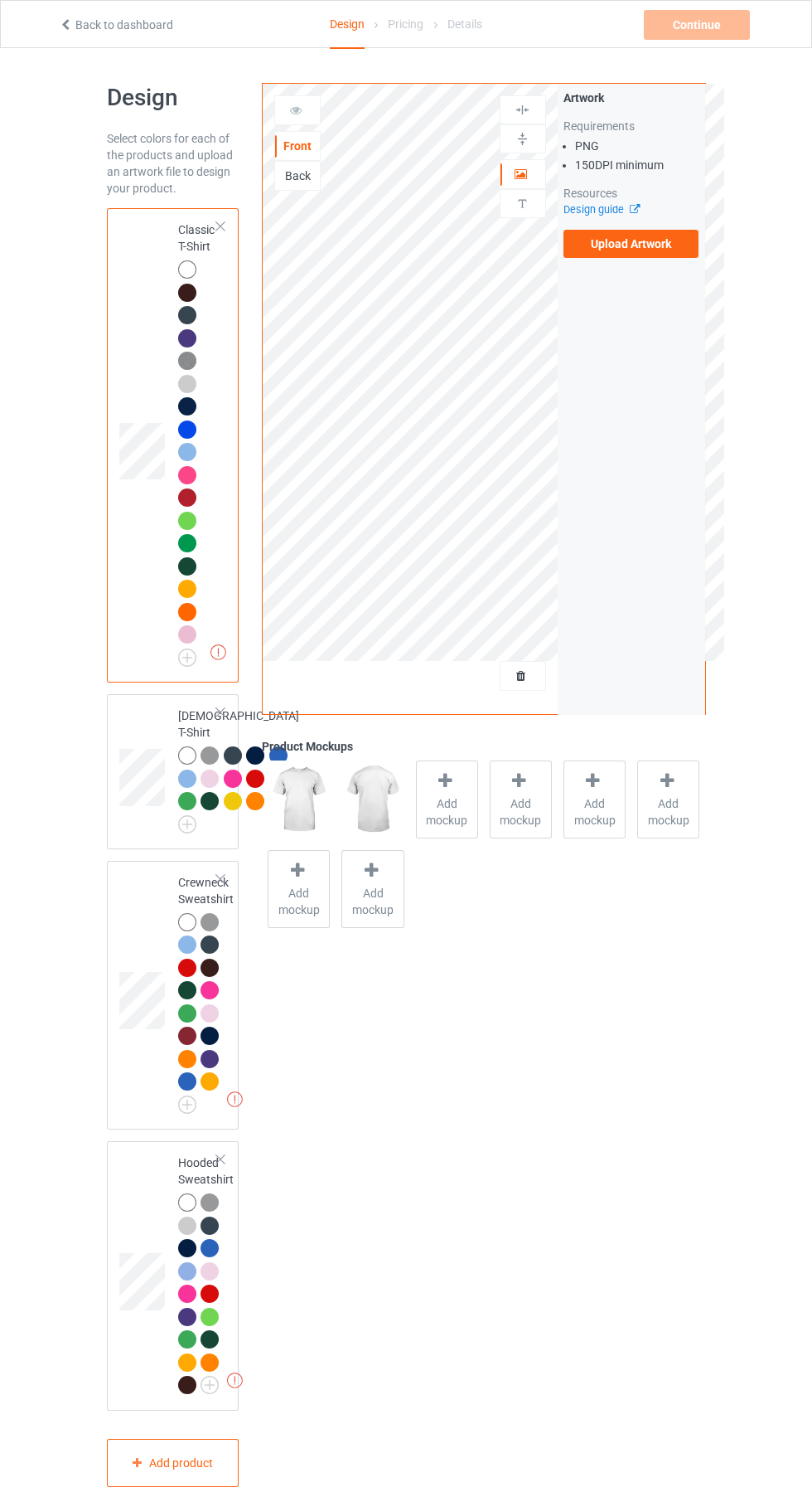
click at [613, 249] on label "Upload Artwork" at bounding box center [631, 244] width 136 height 28
click at [0, 0] on input "Upload Artwork" at bounding box center [0, 0] width 0 height 0
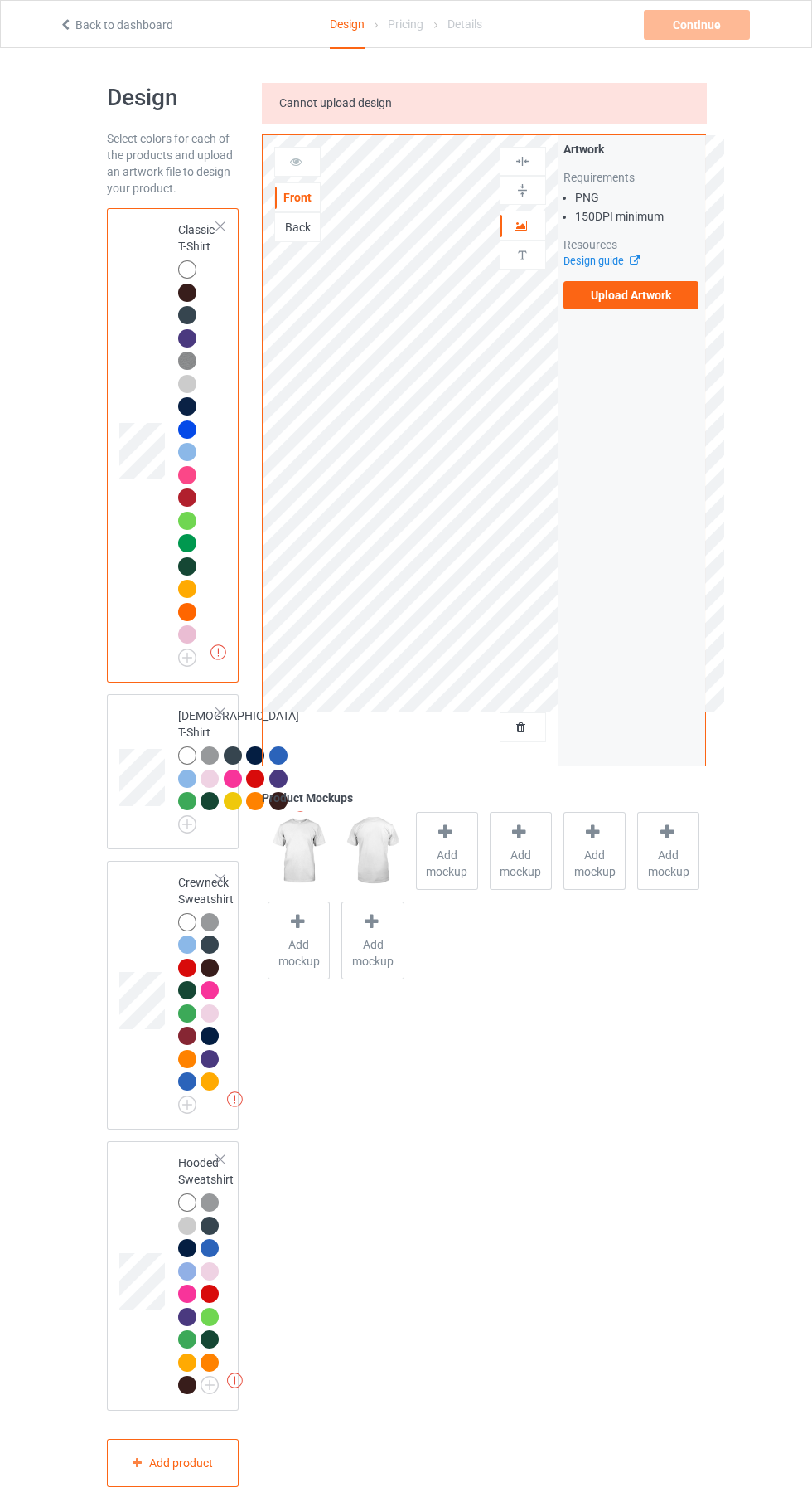
click at [627, 295] on label "Upload Artwork" at bounding box center [631, 295] width 136 height 28
click at [0, 0] on input "Upload Artwork" at bounding box center [0, 0] width 0 height 0
click at [577, 289] on label "Upload Artwork" at bounding box center [631, 295] width 136 height 28
click at [0, 0] on input "Upload Artwork" at bounding box center [0, 0] width 0 height 0
click at [606, 308] on label "Upload Artwork" at bounding box center [631, 295] width 136 height 28
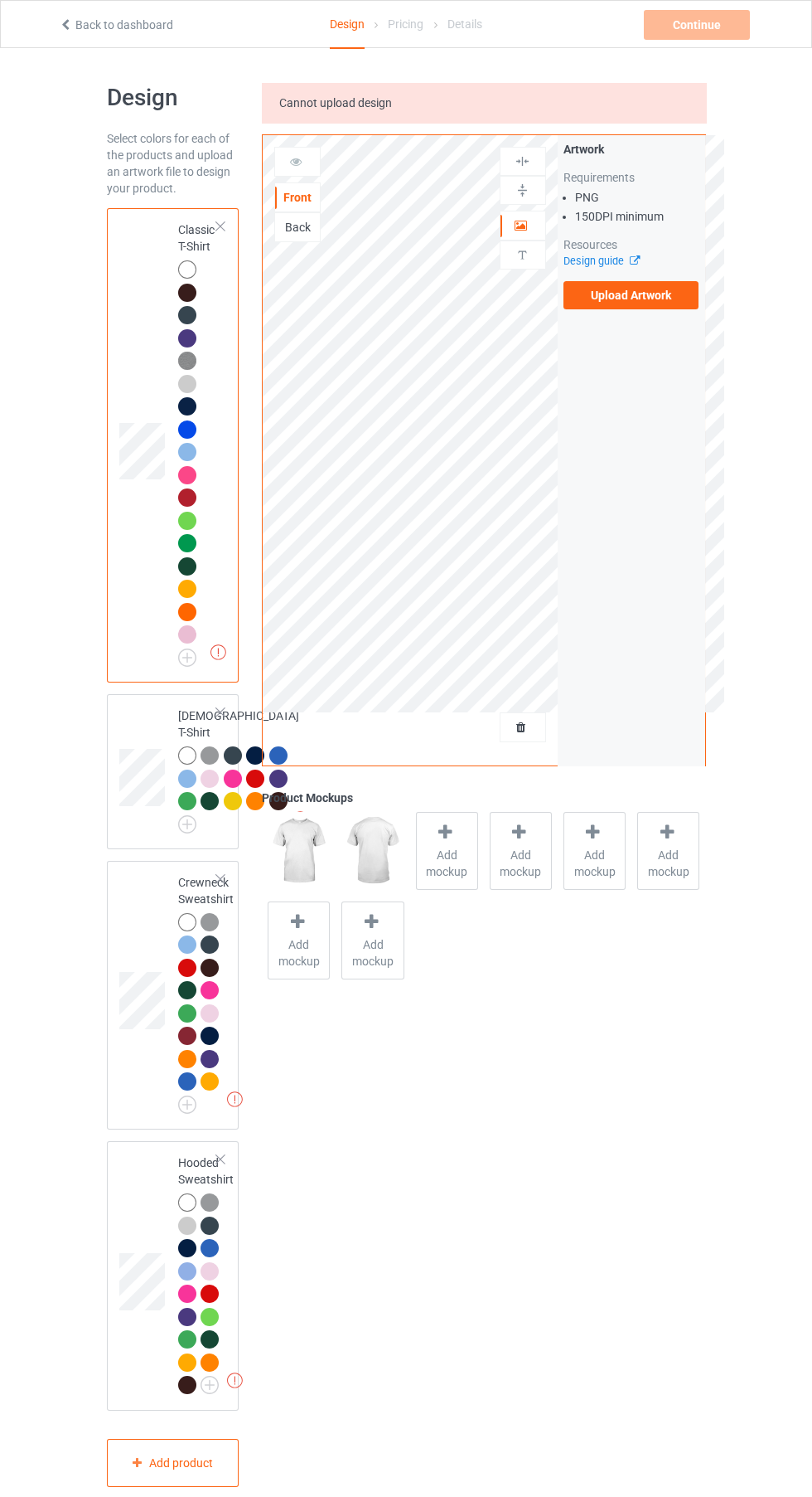
click at [0, 0] on input "Upload Artwork" at bounding box center [0, 0] width 0 height 0
click at [601, 291] on label "Upload Artwork" at bounding box center [631, 295] width 136 height 28
click at [0, 0] on input "Upload Artwork" at bounding box center [0, 0] width 0 height 0
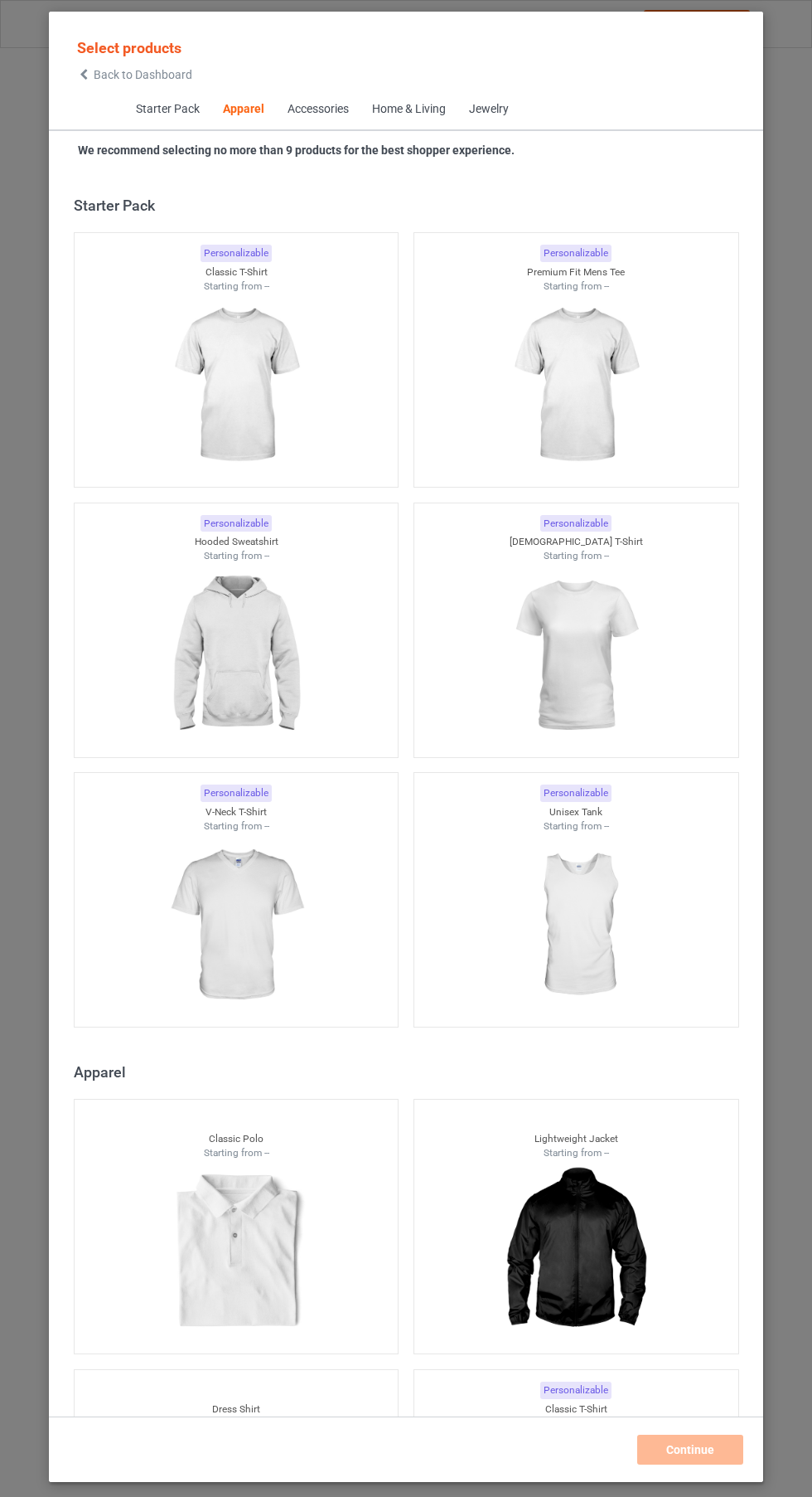
scroll to position [887, 0]
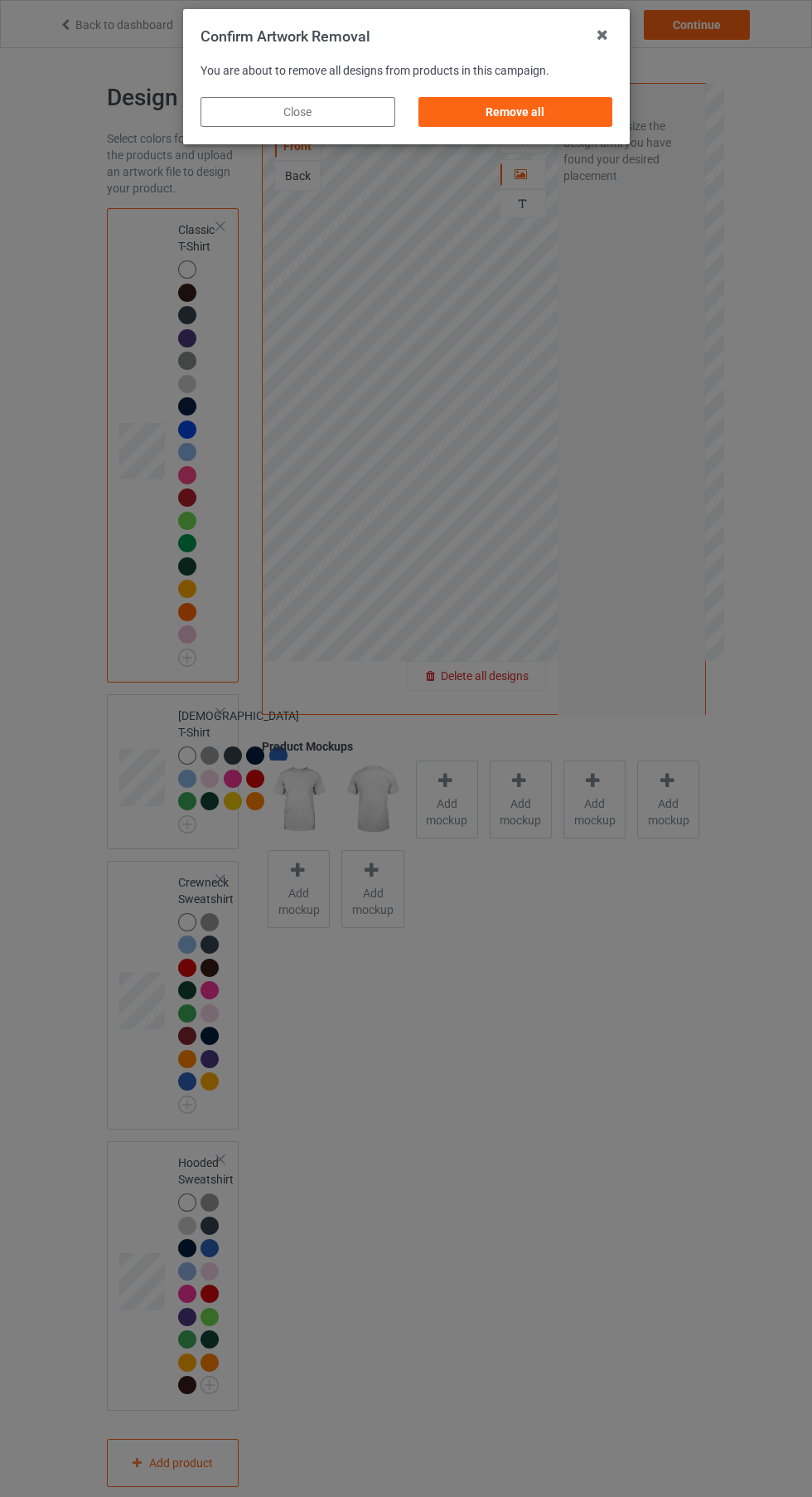
click at [520, 107] on div "Remove all" at bounding box center [515, 112] width 194 height 30
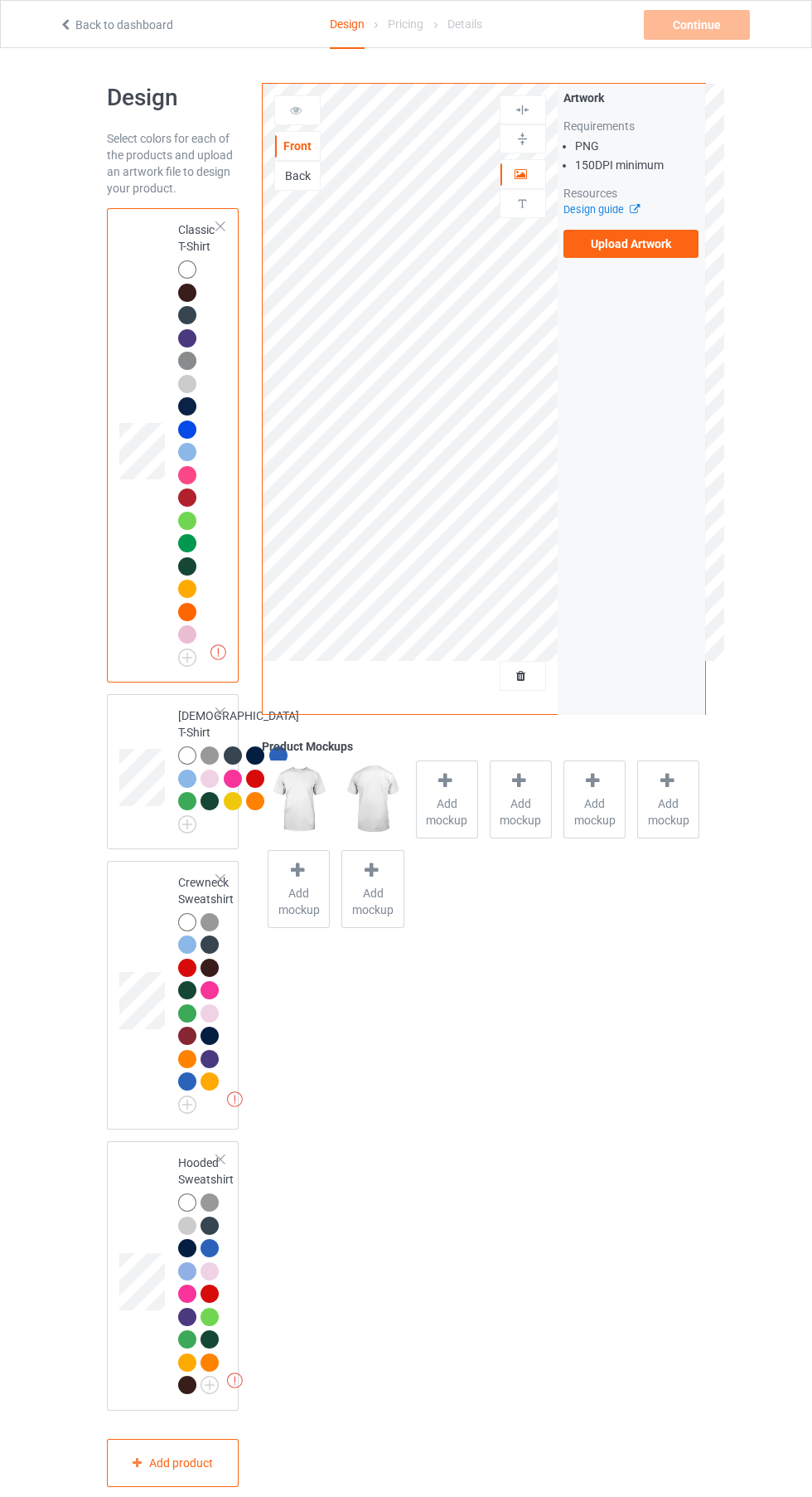
click at [613, 250] on label "Upload Artwork" at bounding box center [631, 244] width 136 height 28
click at [0, 0] on input "Upload Artwork" at bounding box center [0, 0] width 0 height 0
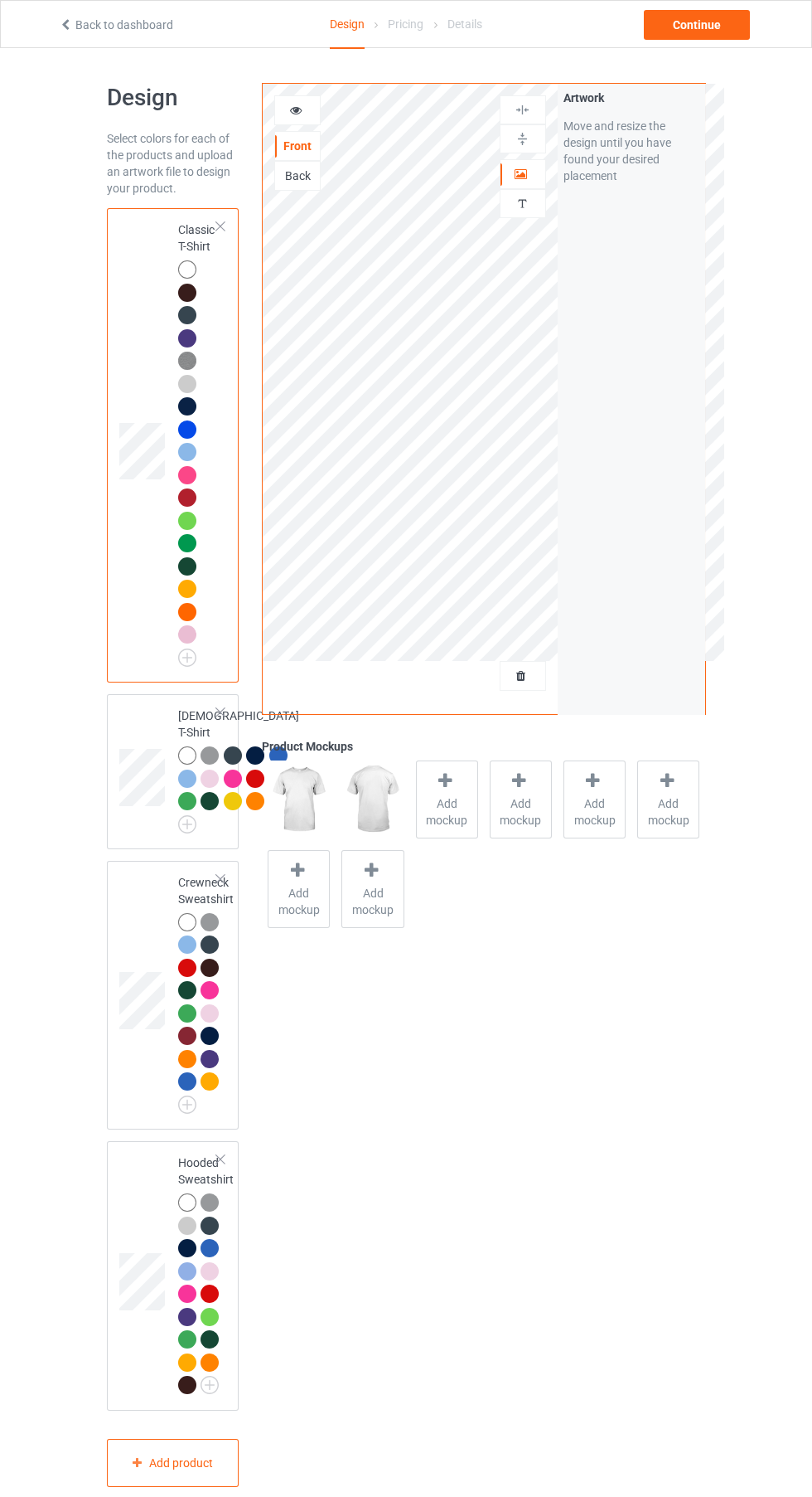
scroll to position [35, 0]
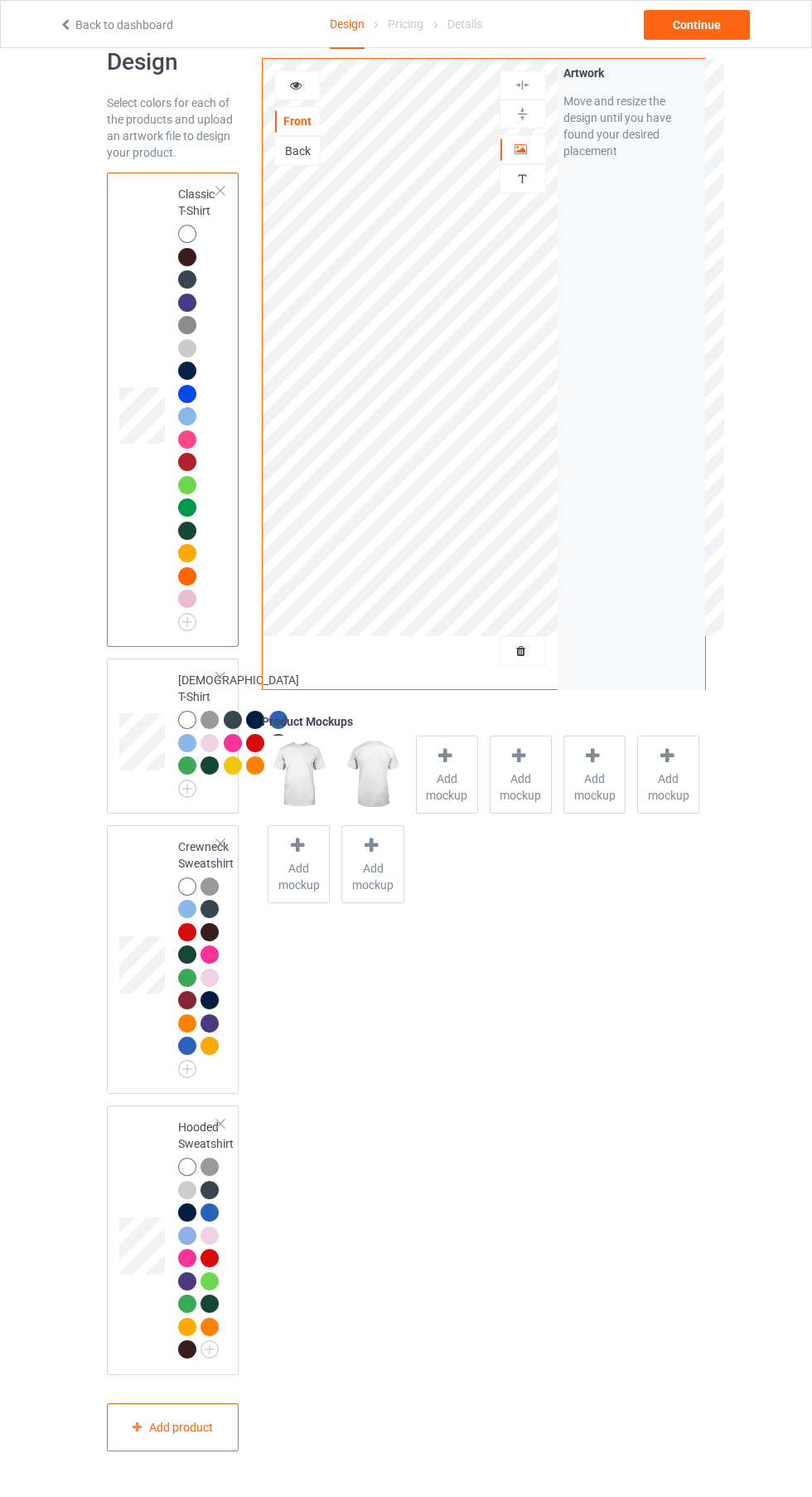
click at [180, 1181] on div at bounding box center [189, 1169] width 23 height 23
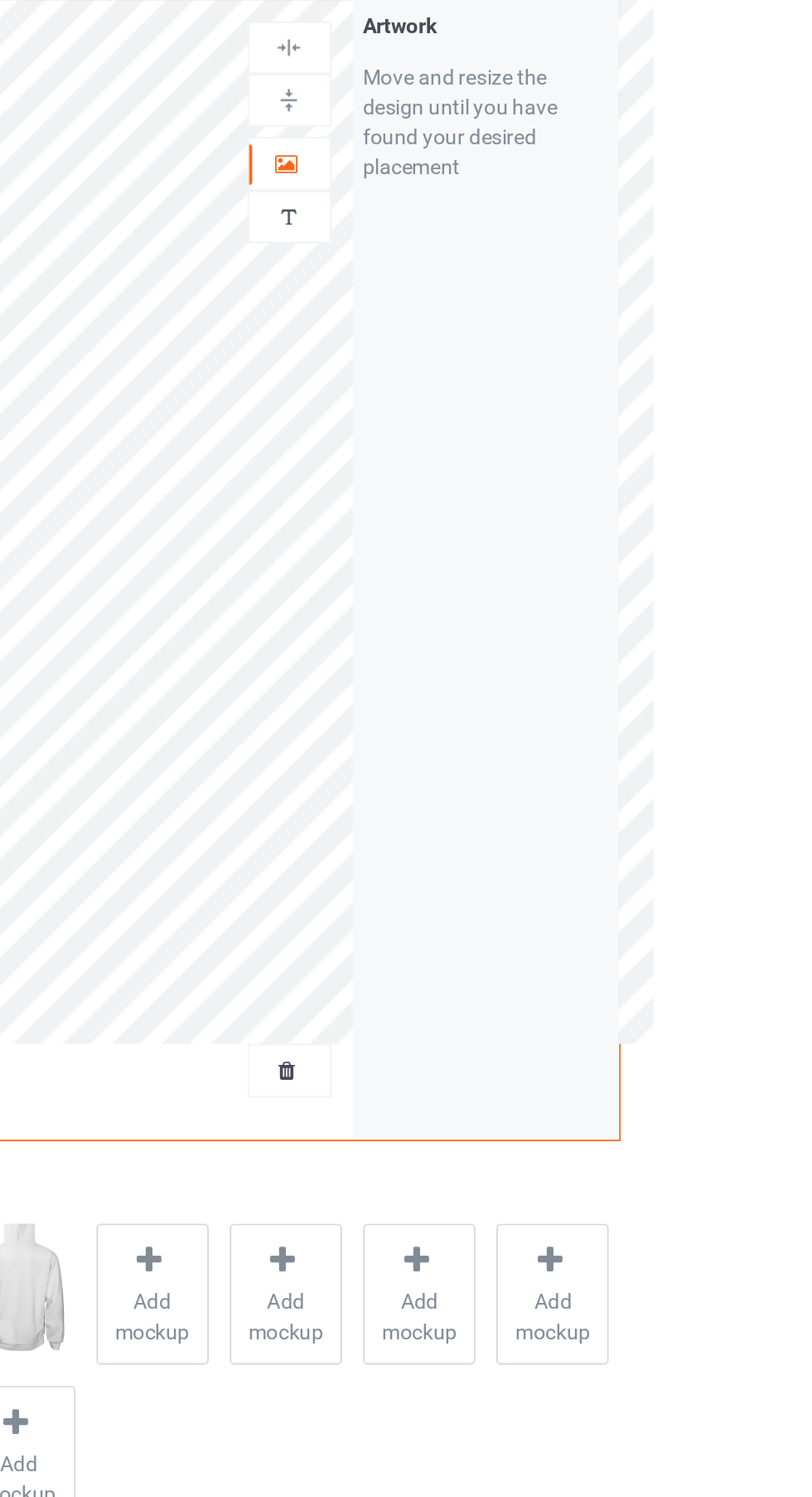
scroll to position [34, 0]
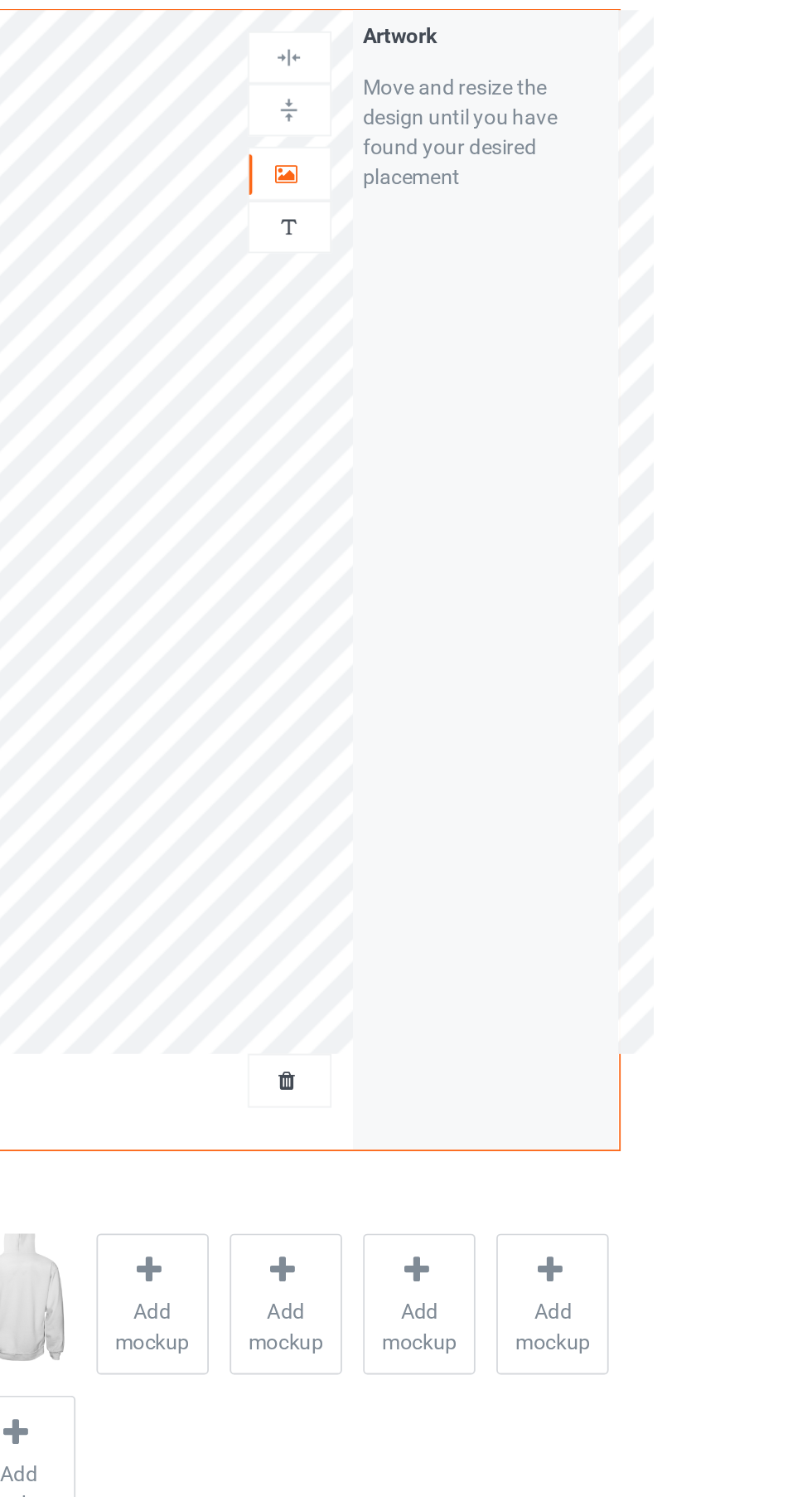
click at [524, 146] on icon at bounding box center [521, 146] width 14 height 12
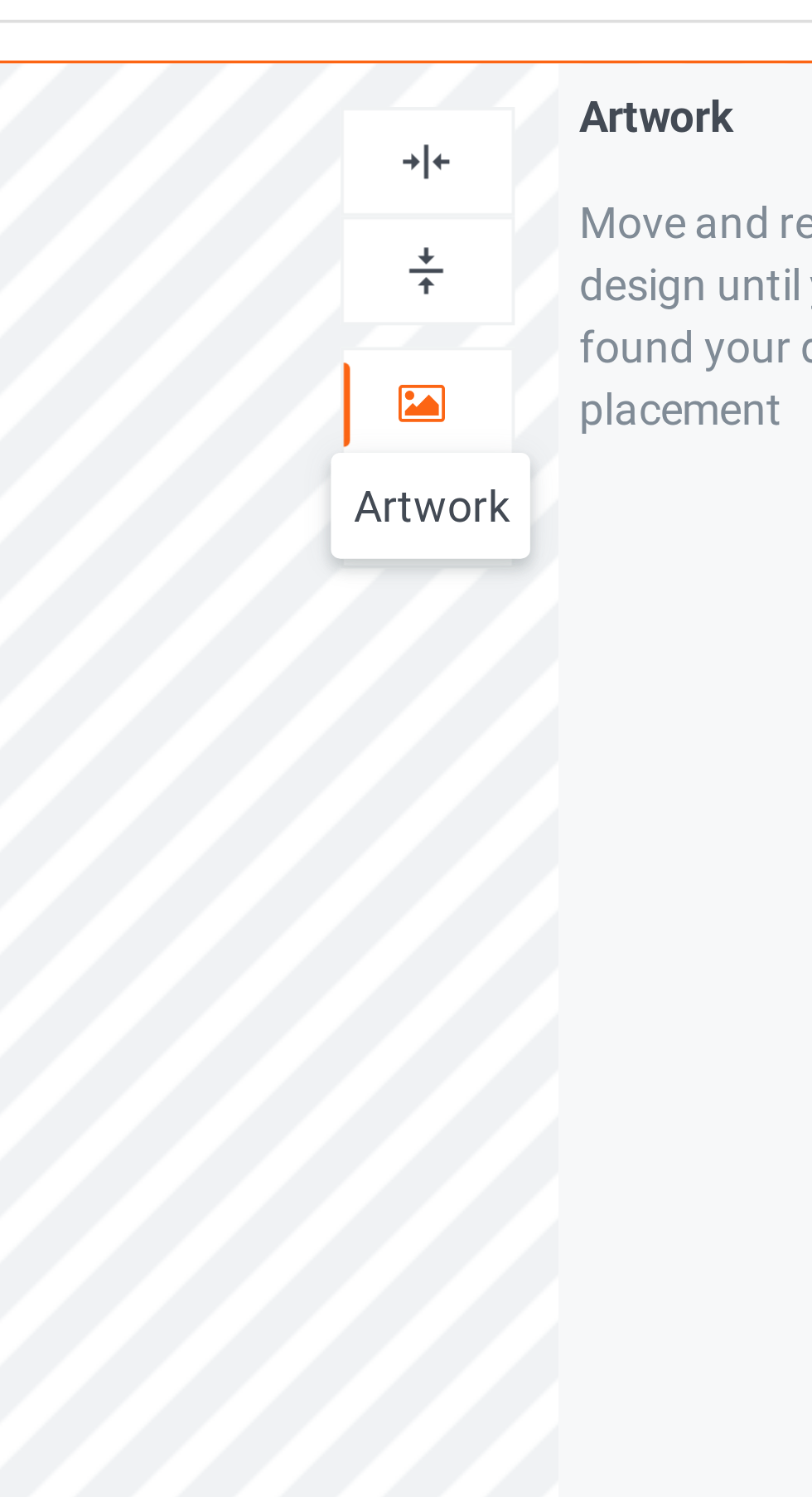
click at [529, 85] on img at bounding box center [522, 84] width 16 height 16
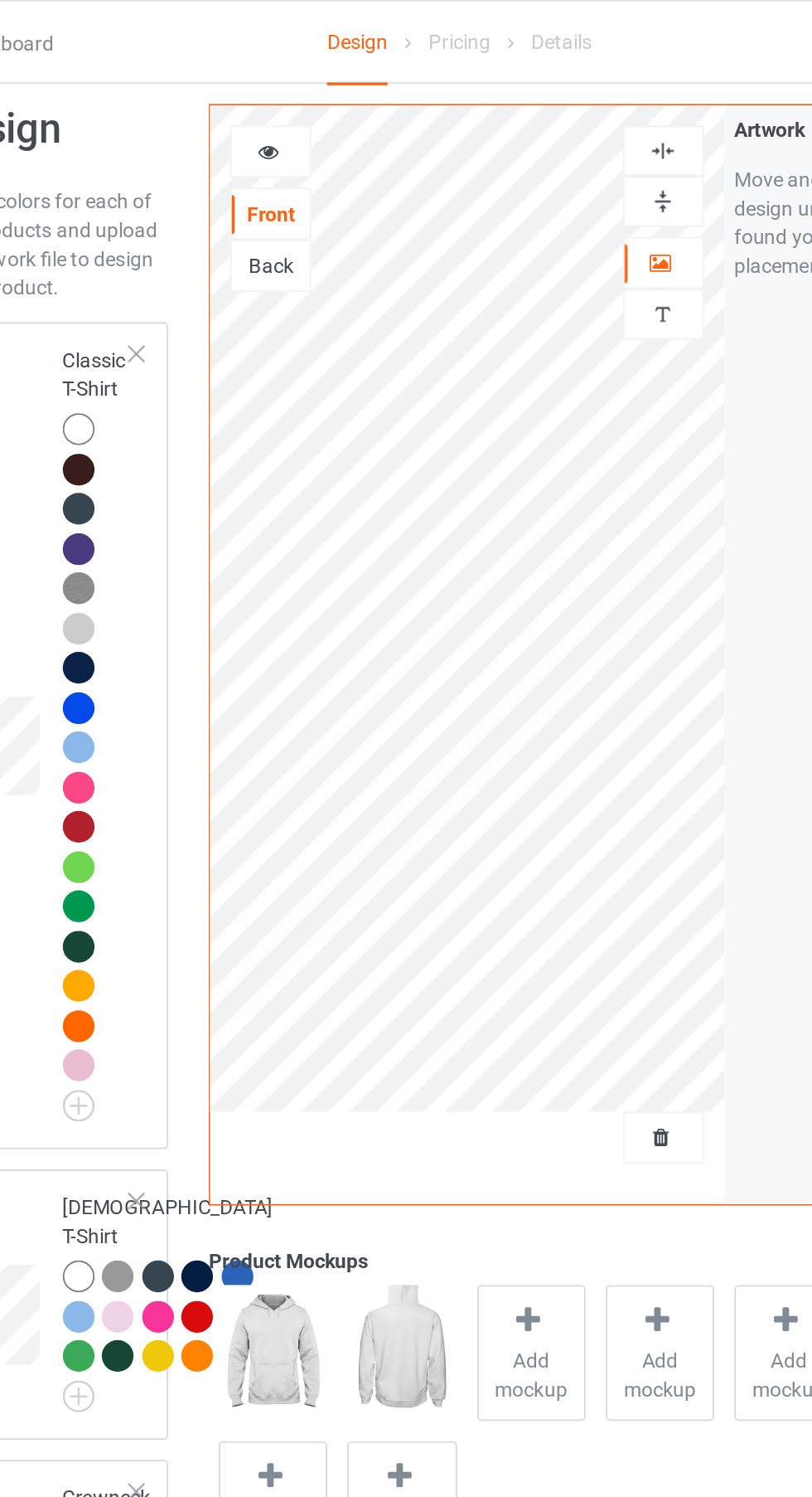
scroll to position [4, 0]
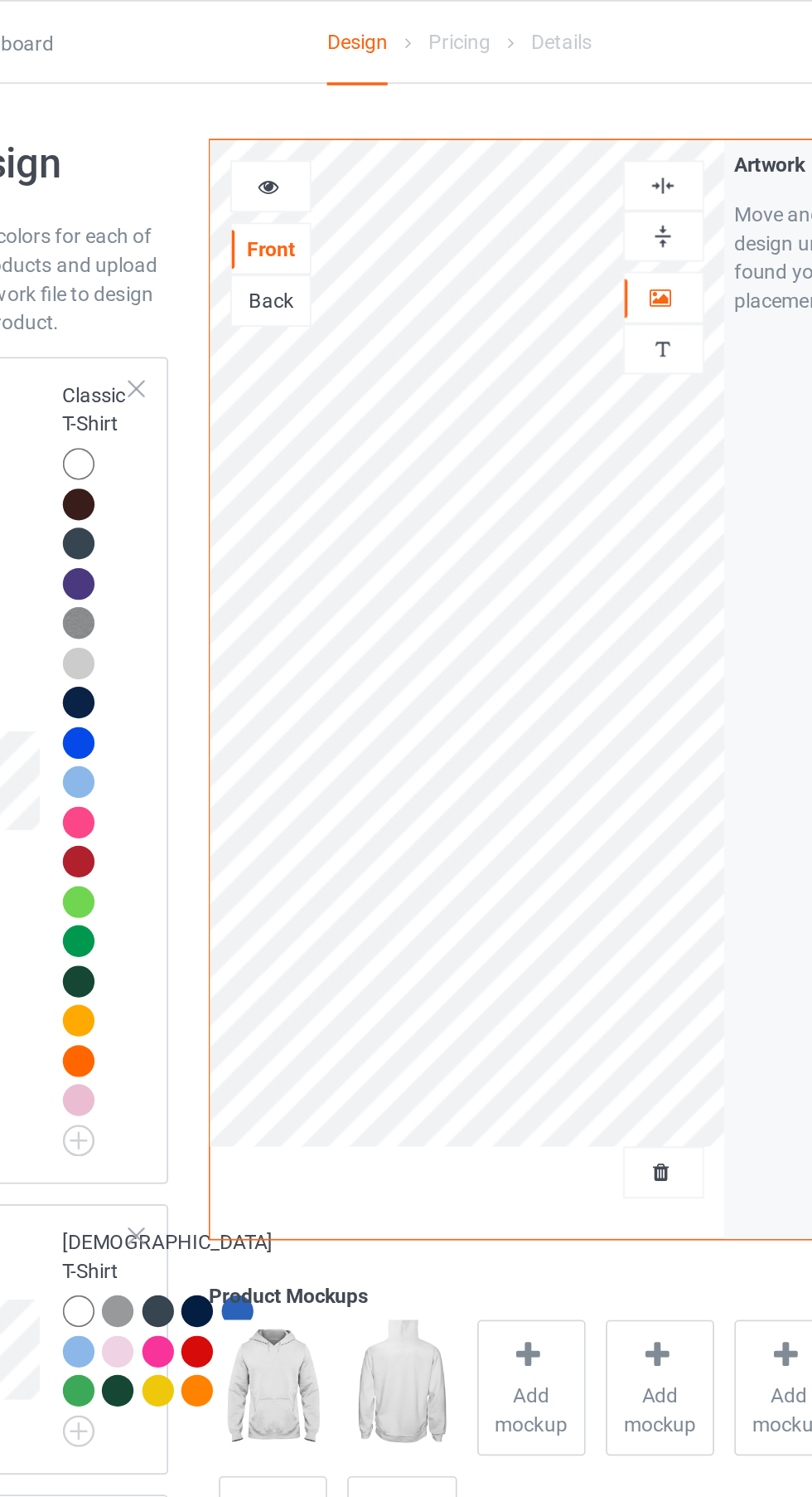
click at [0, 0] on img at bounding box center [0, 0] width 0 height 0
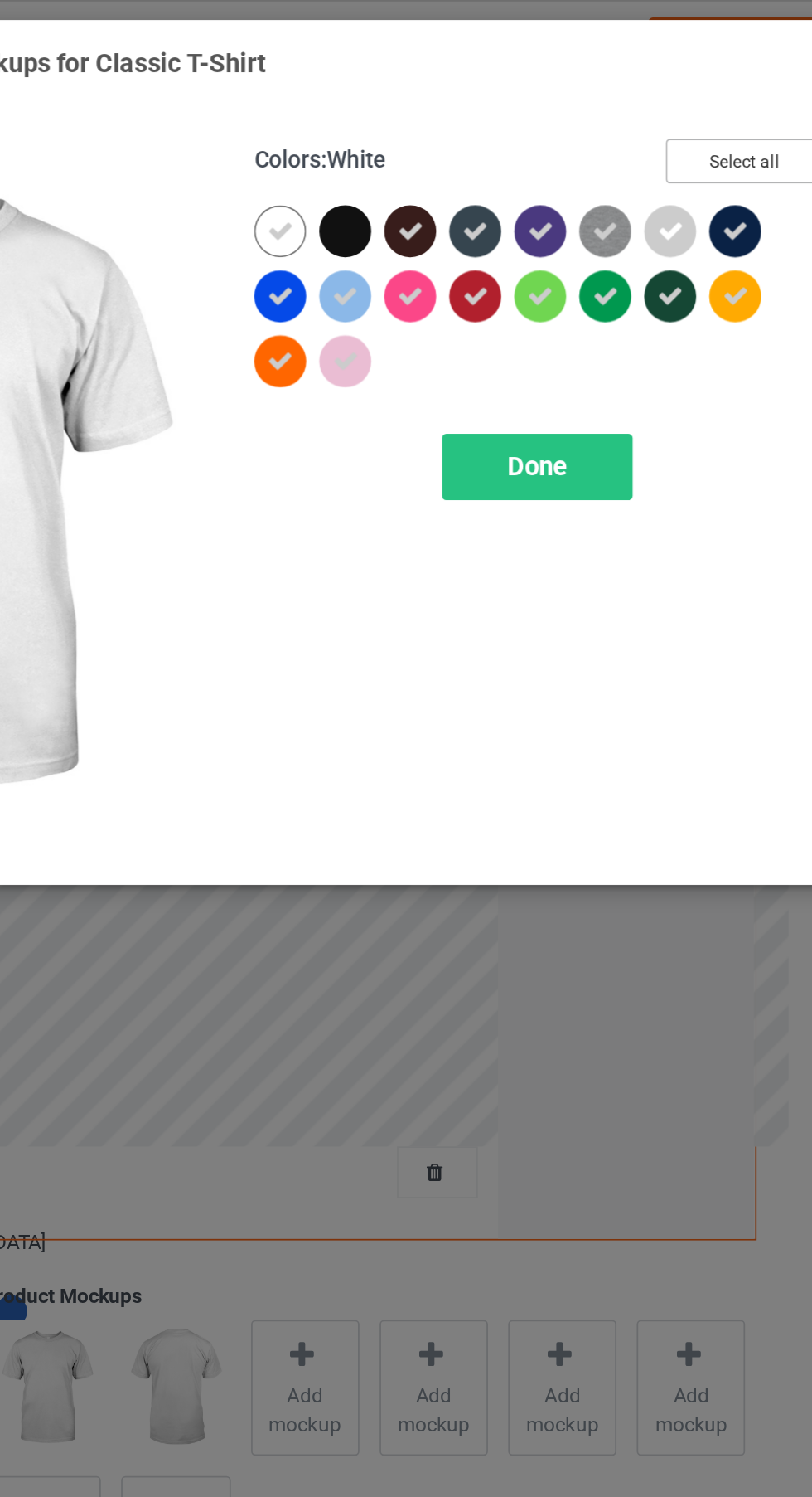
click at [716, 91] on button "Select all" at bounding box center [698, 93] width 90 height 26
click at [706, 94] on button "Reset to Default" at bounding box center [683, 93] width 120 height 26
click at [664, 138] on div at bounding box center [656, 132] width 30 height 30
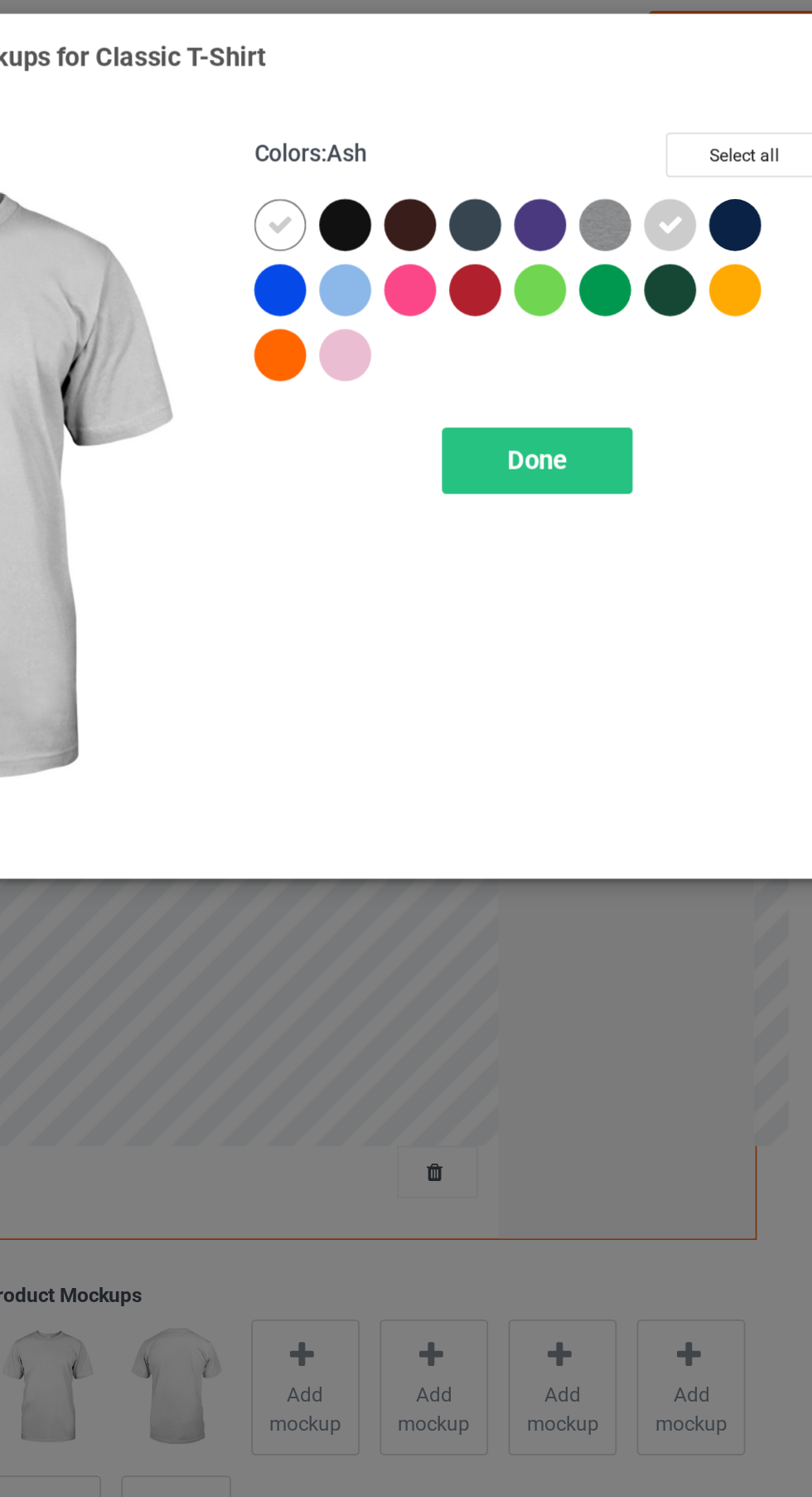
click at [479, 182] on div at bounding box center [473, 173] width 37 height 37
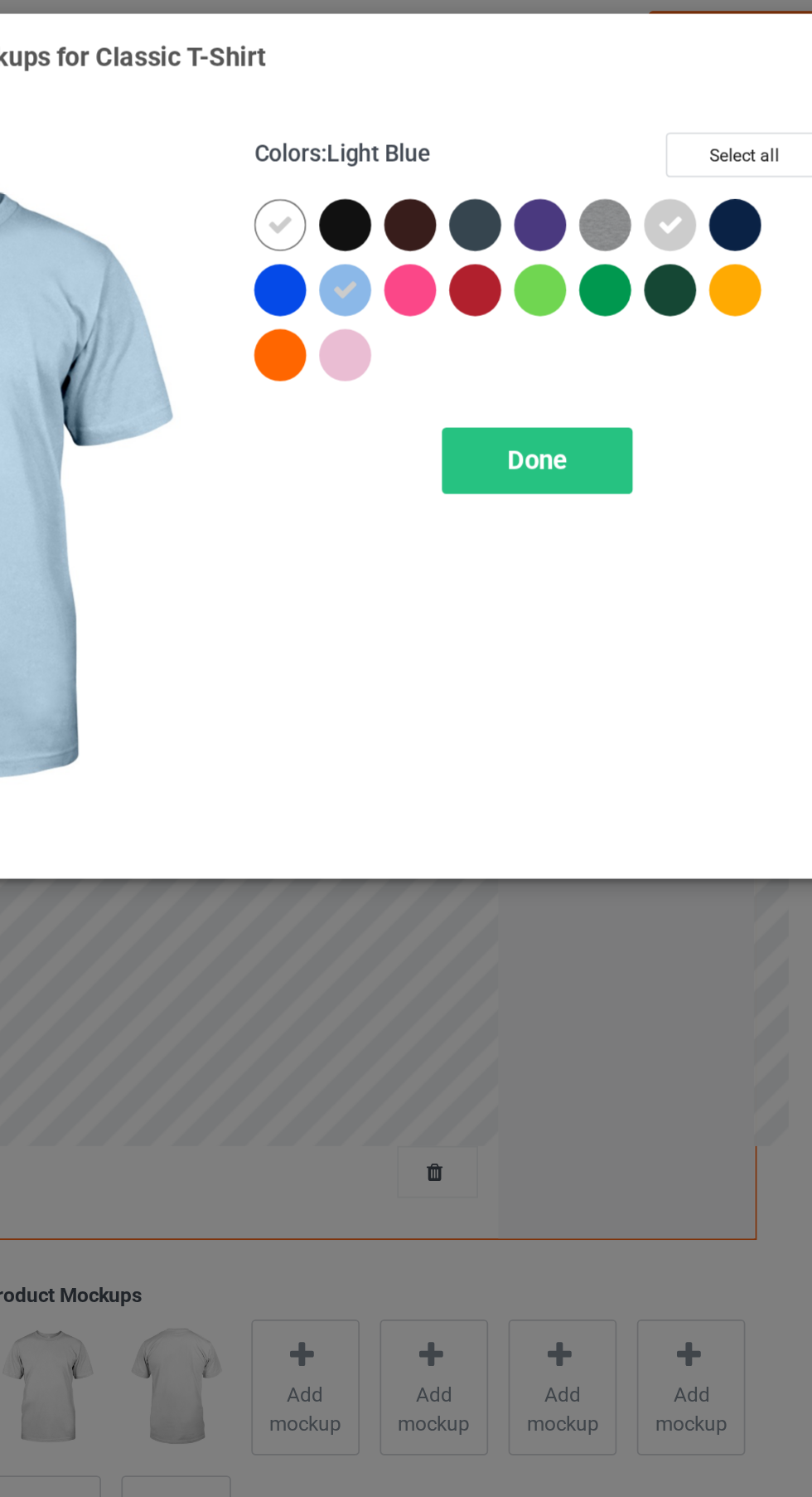
click at [478, 211] on div at bounding box center [469, 208] width 30 height 30
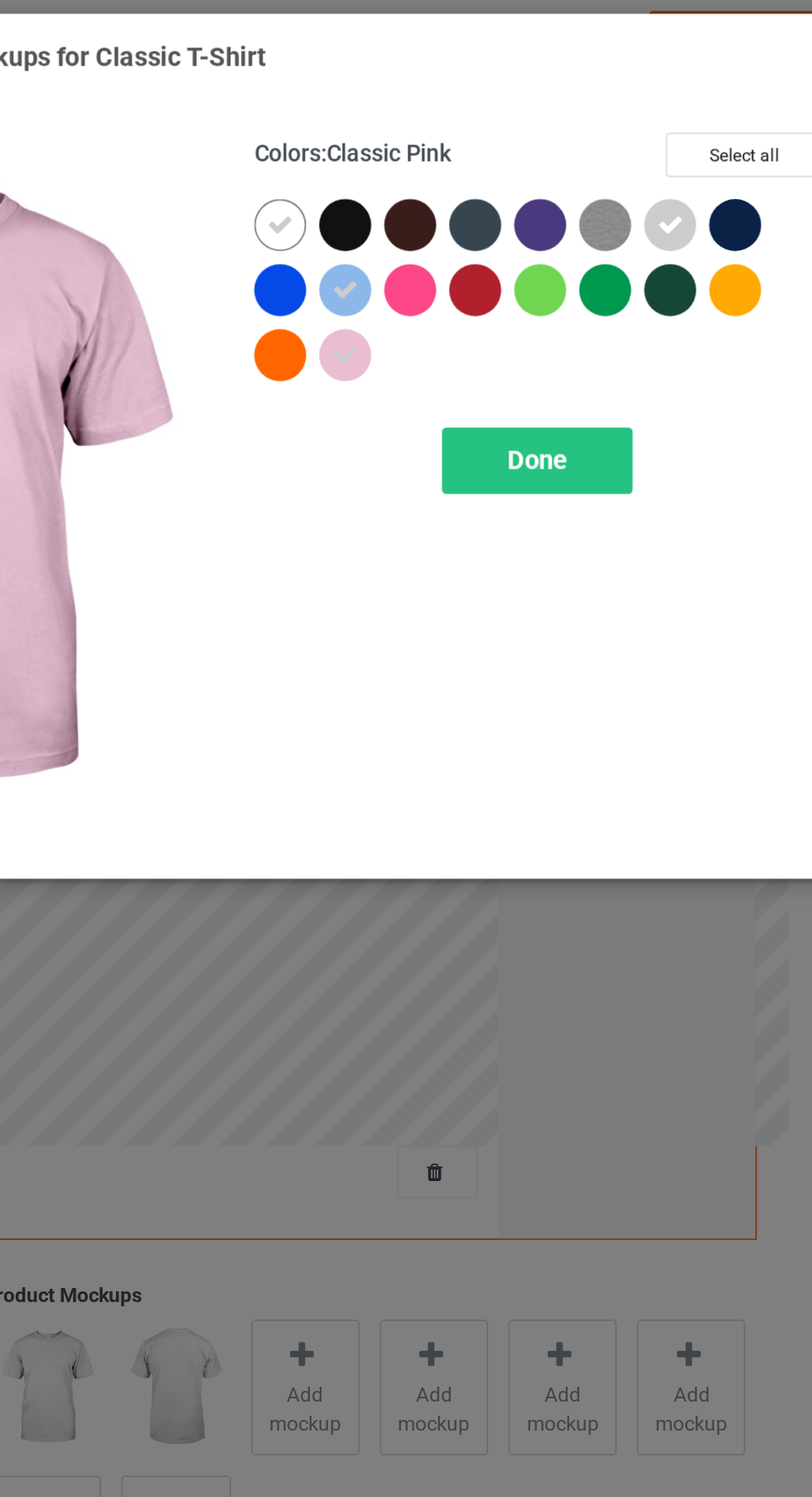
click at [585, 275] on span "Done" at bounding box center [581, 267] width 35 height 18
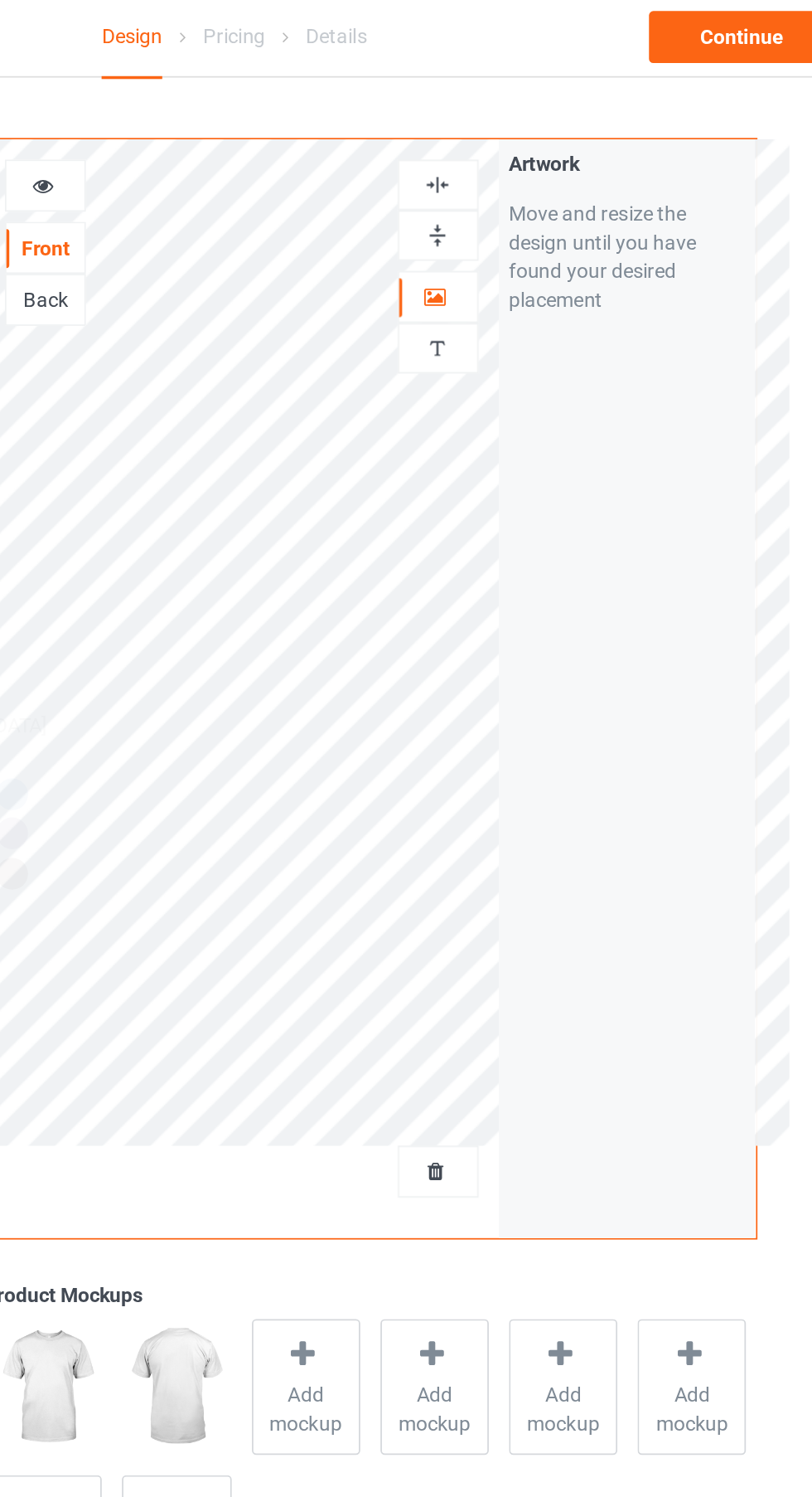
scroll to position [38, 0]
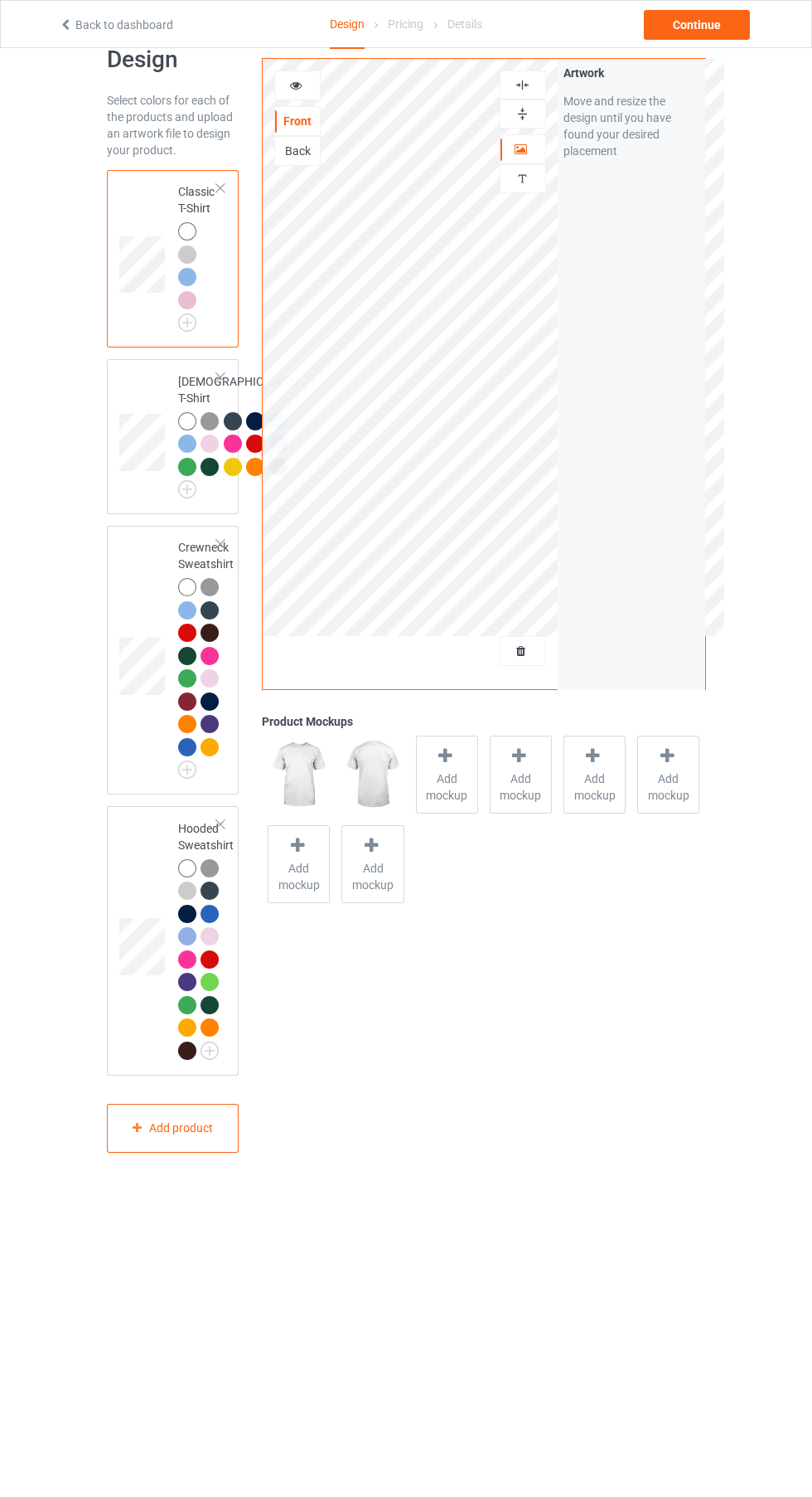
click at [0, 0] on img at bounding box center [0, 0] width 0 height 0
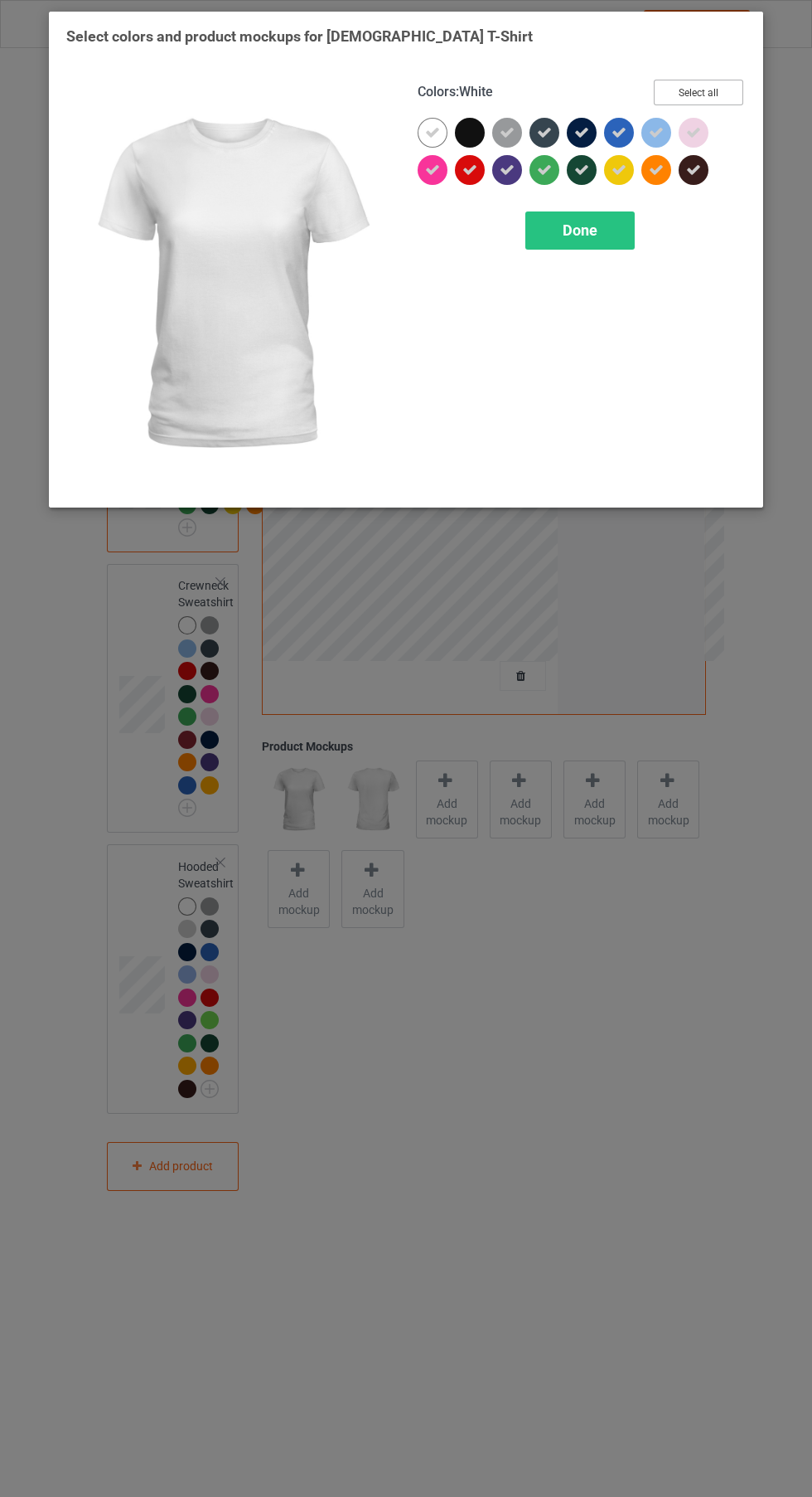
click at [735, 96] on button "Select all" at bounding box center [698, 93] width 90 height 26
click at [739, 87] on button "Reset to Default" at bounding box center [683, 93] width 120 height 26
click at [715, 137] on div at bounding box center [697, 136] width 37 height 37
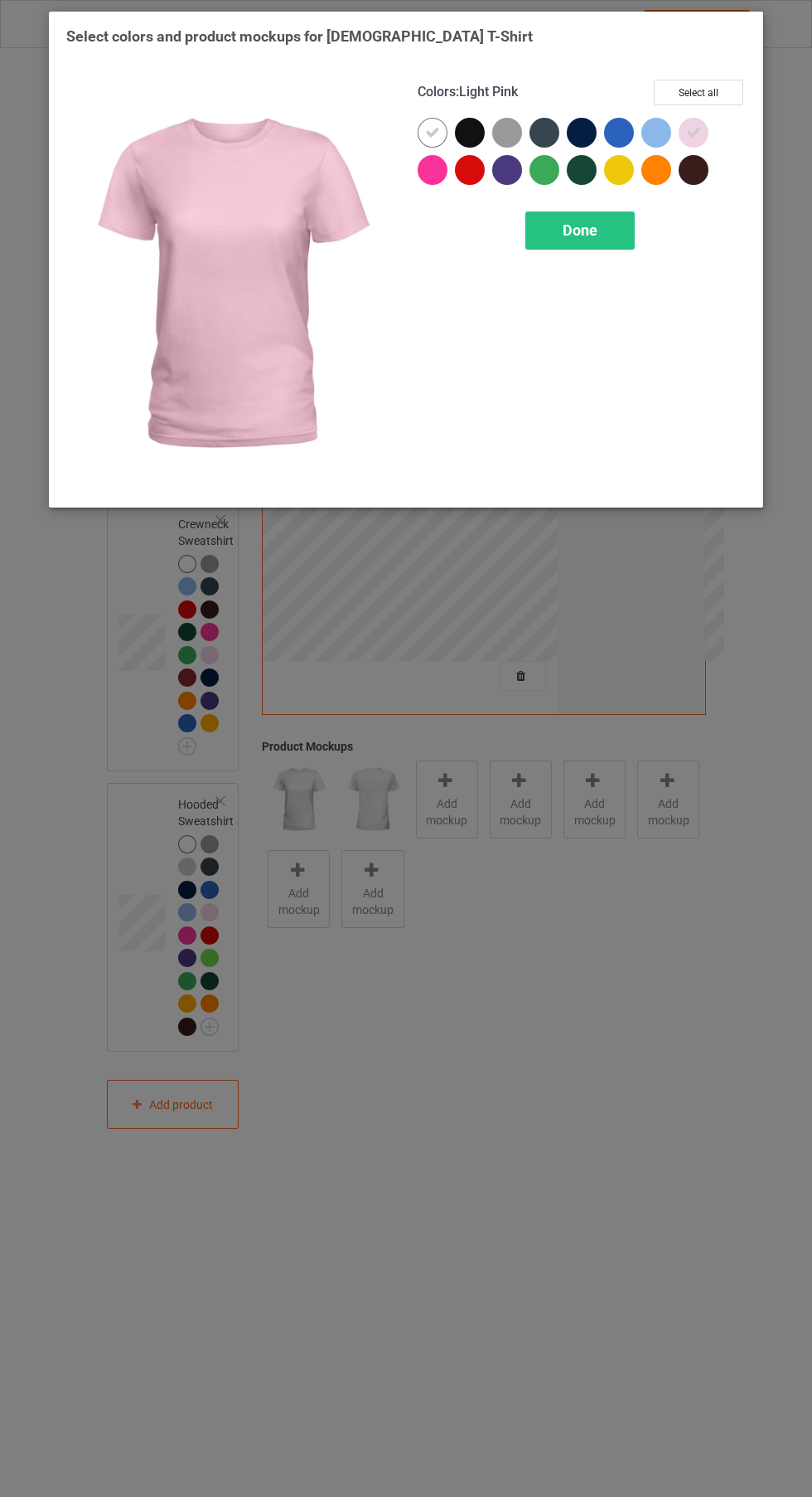
click at [662, 135] on div at bounding box center [656, 132] width 30 height 30
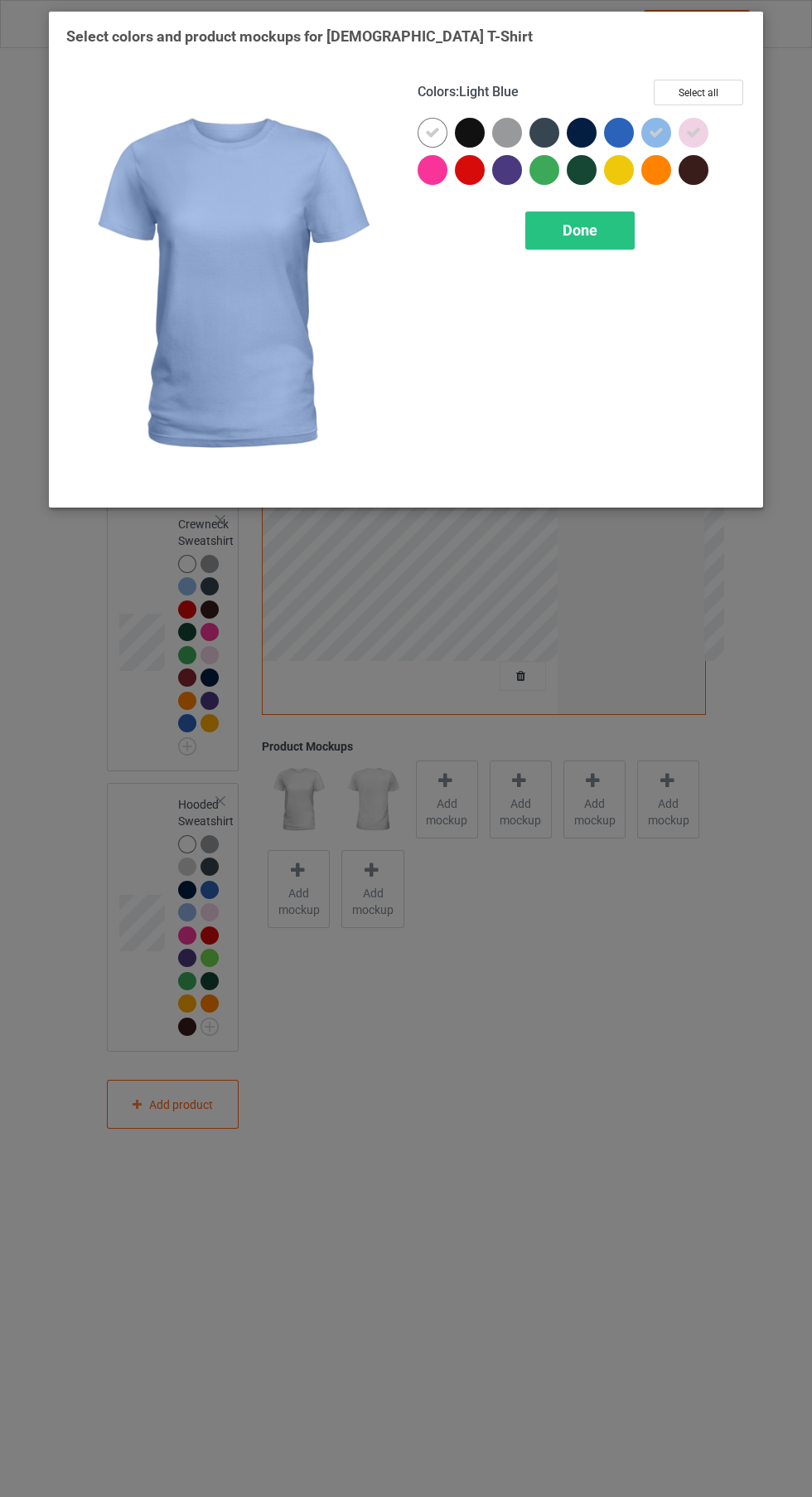
click at [608, 240] on div "Done" at bounding box center [581, 230] width 109 height 38
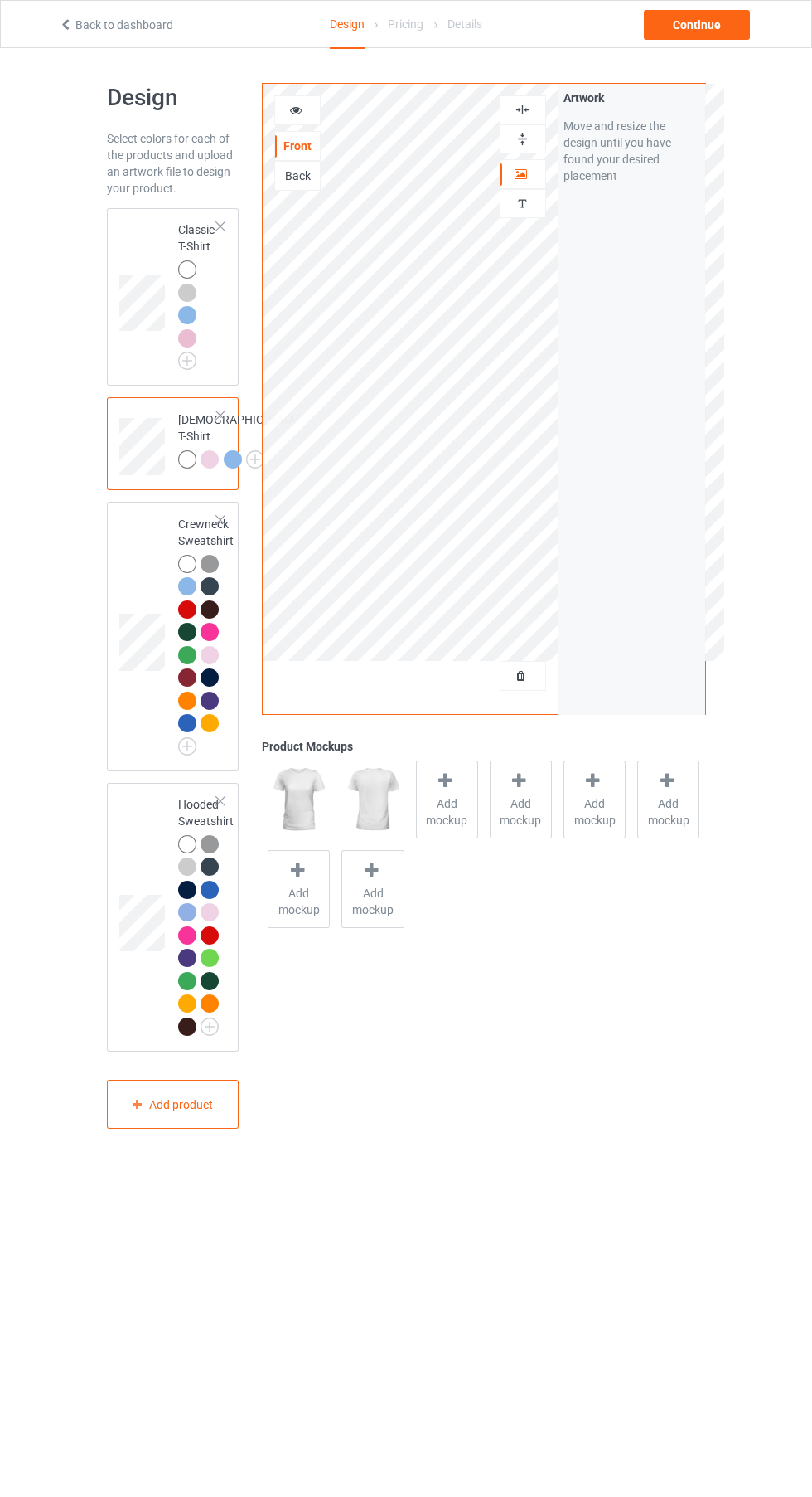
click at [0, 0] on img at bounding box center [0, 0] width 0 height 0
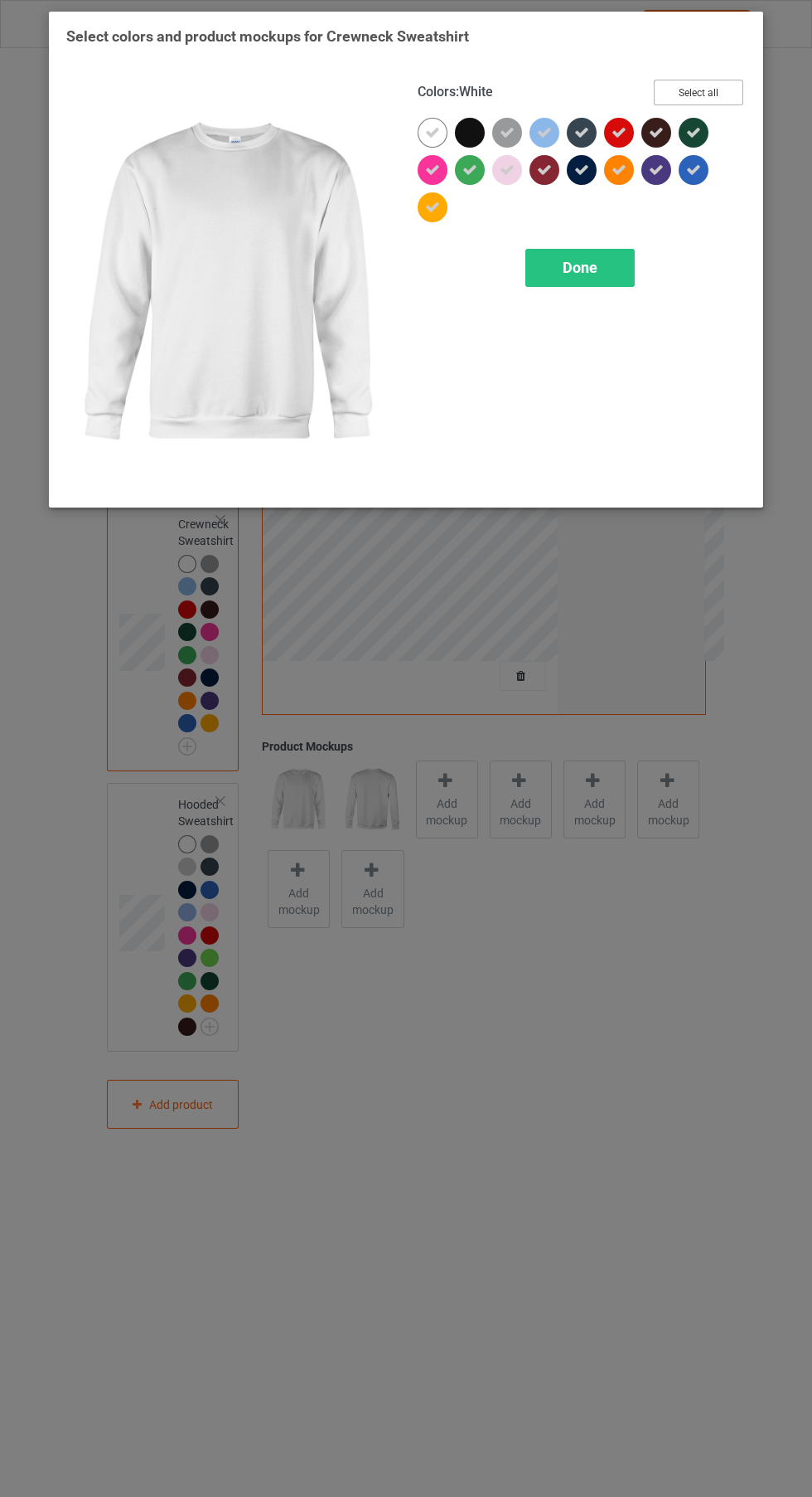
click at [723, 100] on button "Select all" at bounding box center [698, 93] width 90 height 26
click at [731, 97] on button "Reset to Default" at bounding box center [683, 93] width 120 height 26
click at [518, 181] on div at bounding box center [511, 173] width 37 height 37
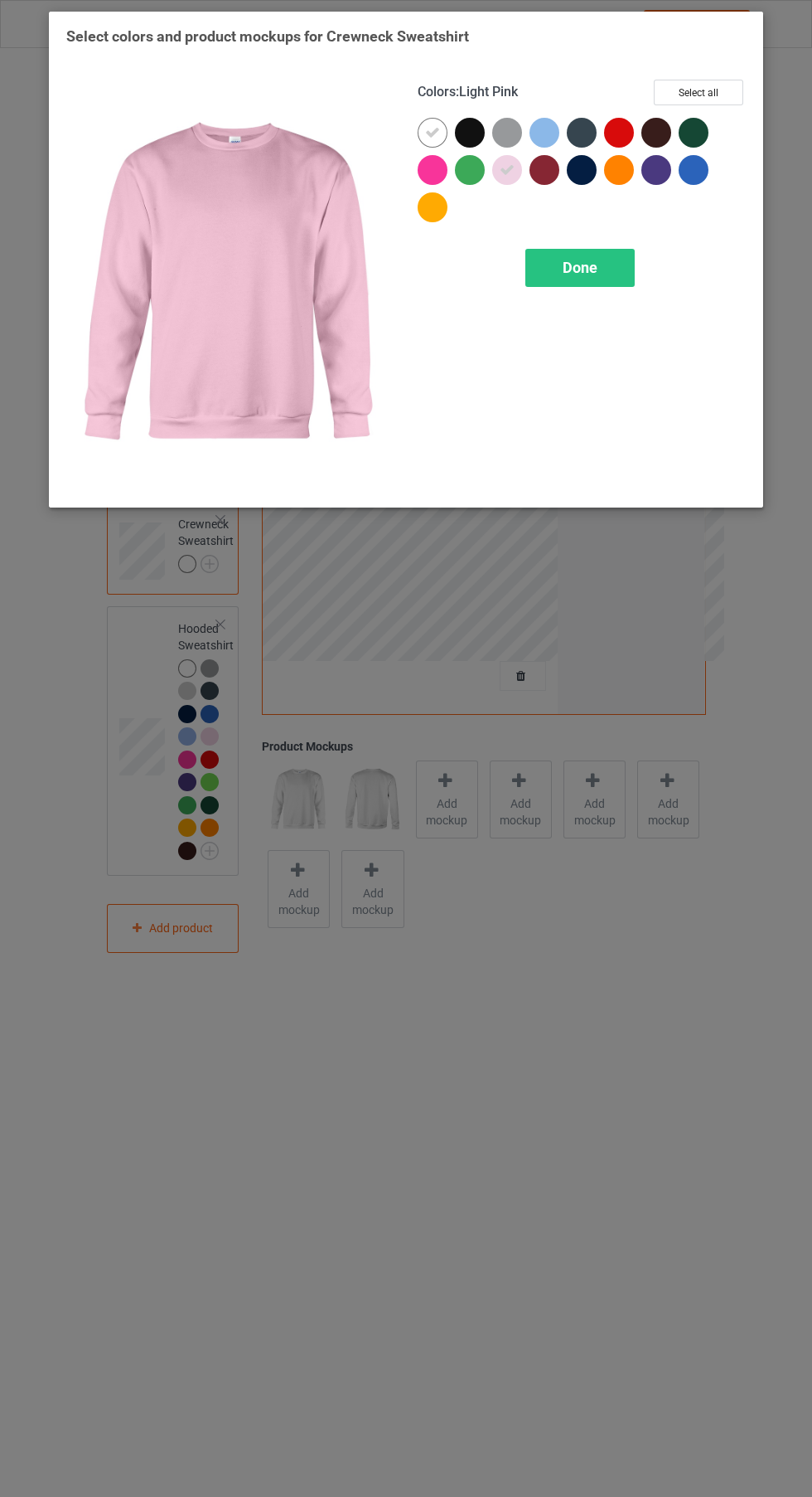
click at [568, 135] on div at bounding box center [581, 132] width 30 height 30
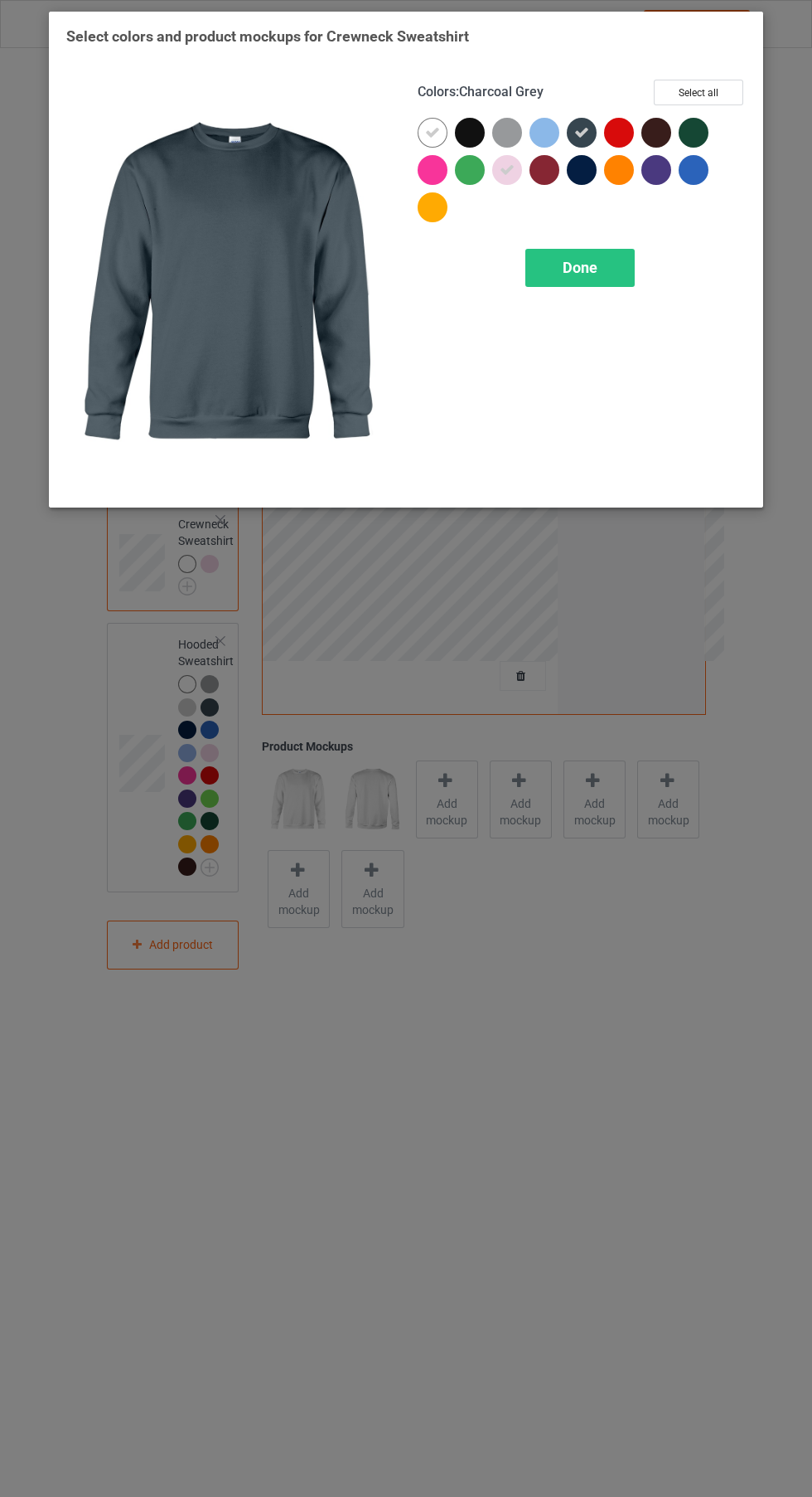
click at [606, 275] on div "Done" at bounding box center [581, 268] width 109 height 38
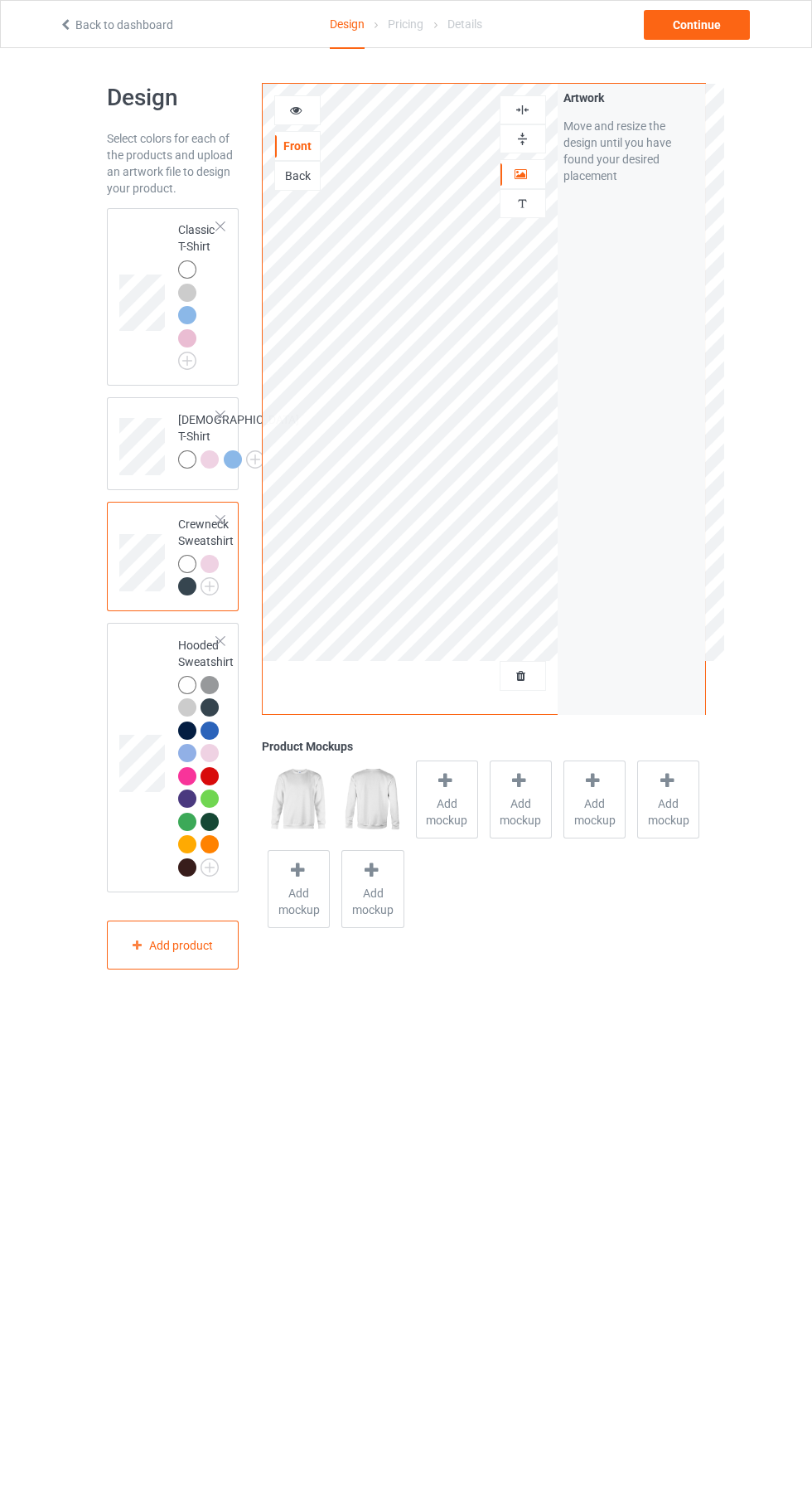
click at [0, 0] on img at bounding box center [0, 0] width 0 height 0
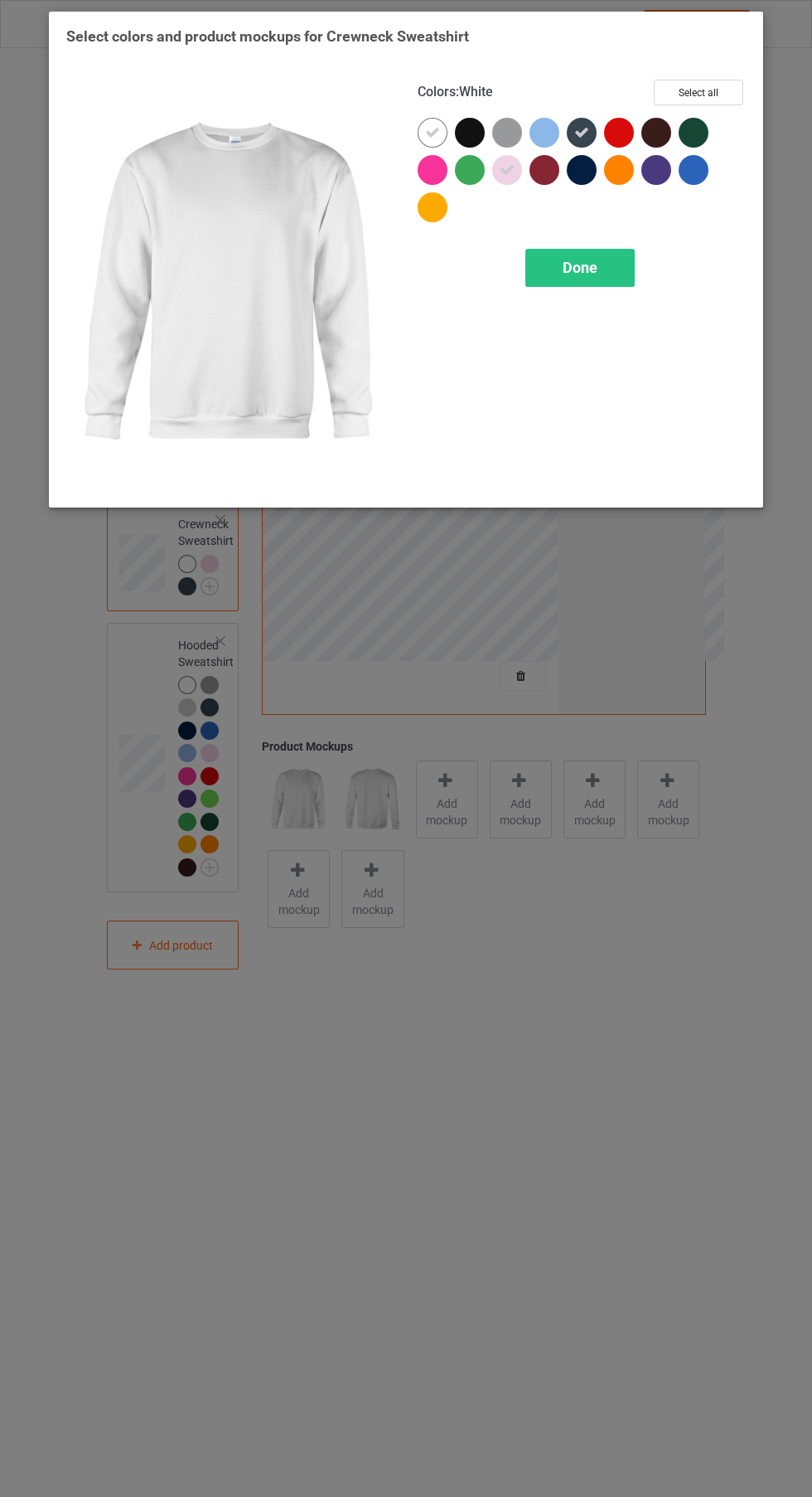
click at [581, 132] on icon at bounding box center [581, 132] width 15 height 15
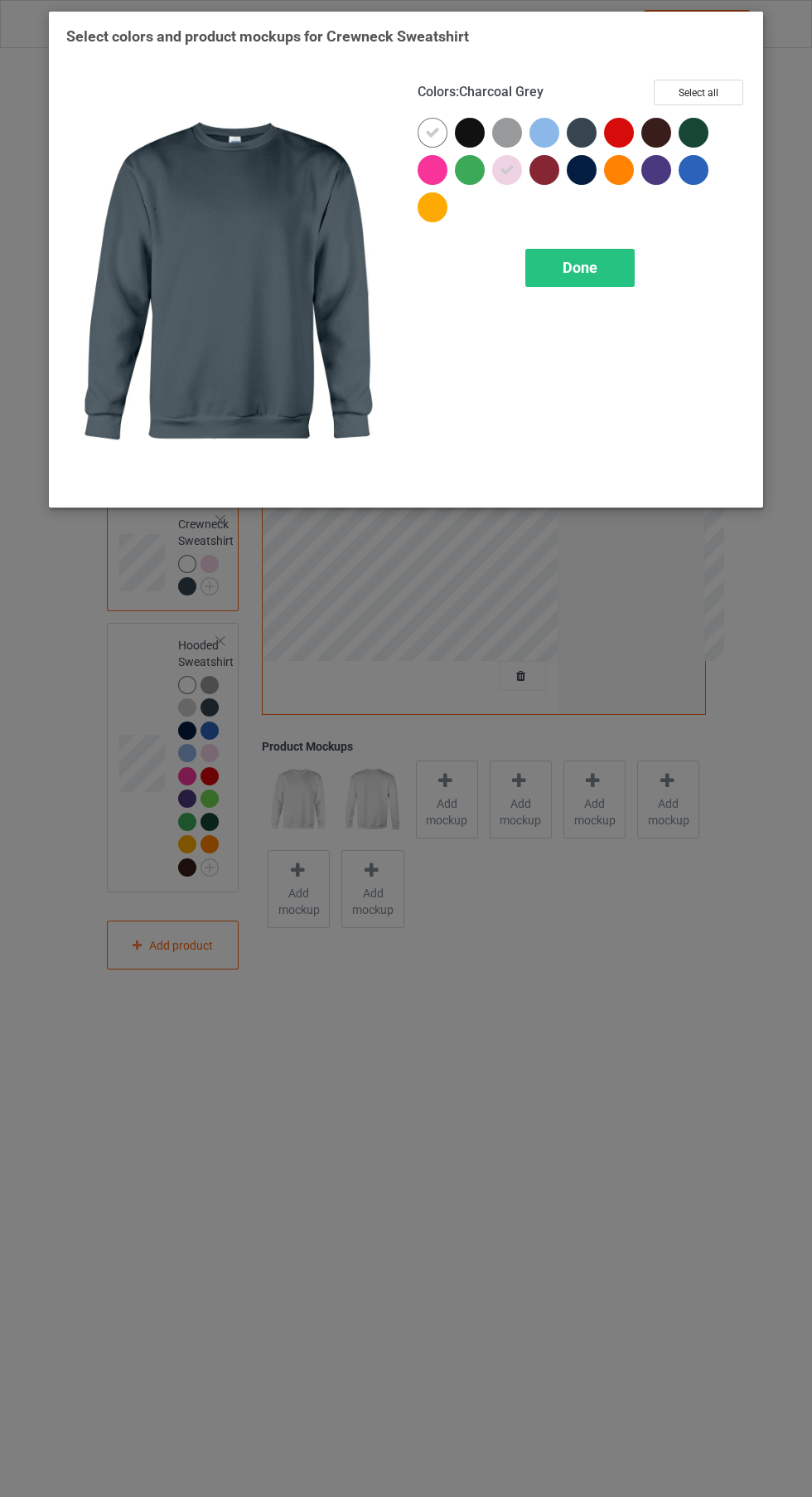
click at [614, 132] on div at bounding box center [619, 132] width 30 height 30
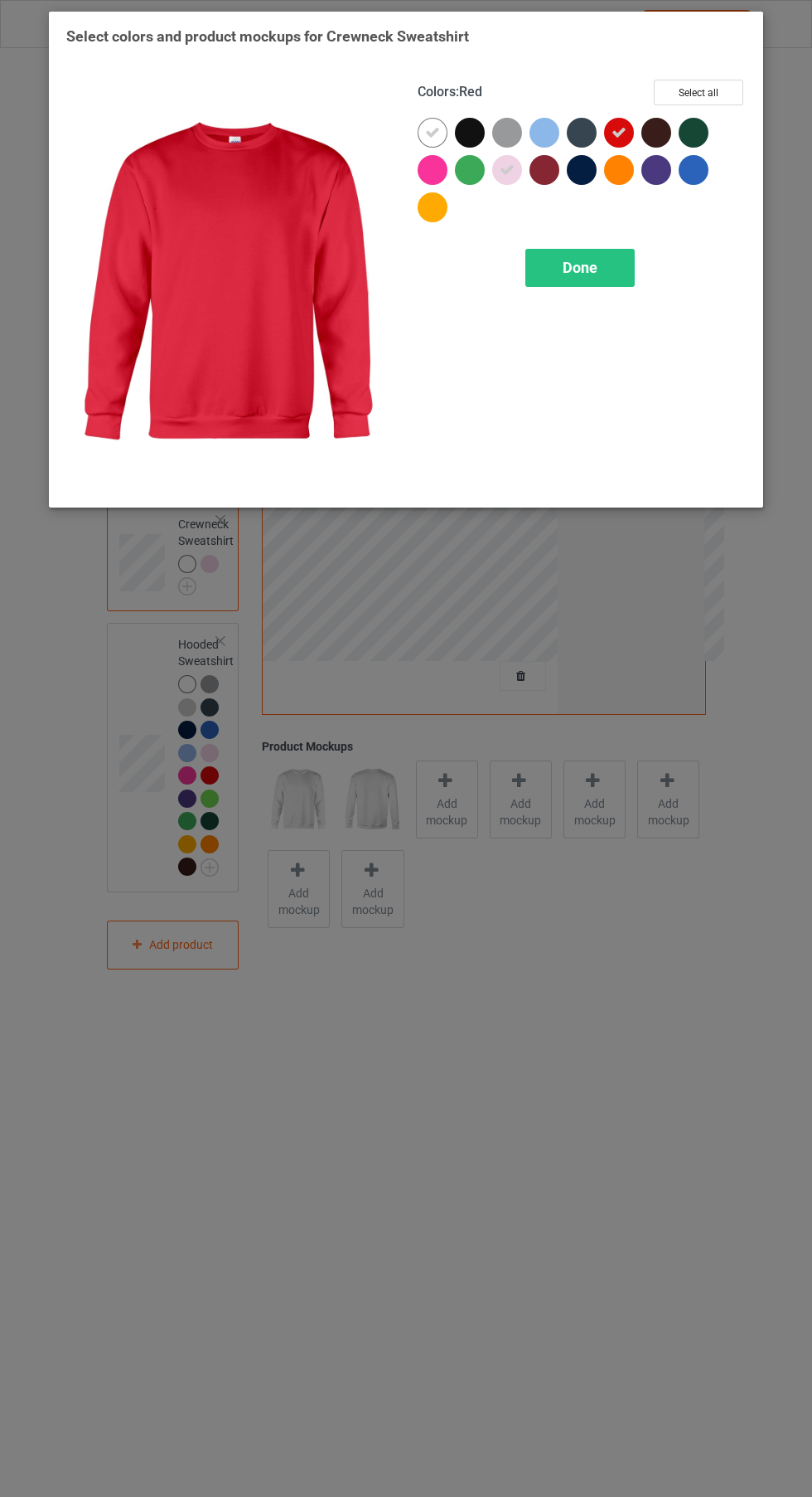
click at [620, 132] on icon at bounding box center [619, 132] width 15 height 15
click at [549, 118] on div at bounding box center [548, 136] width 37 height 37
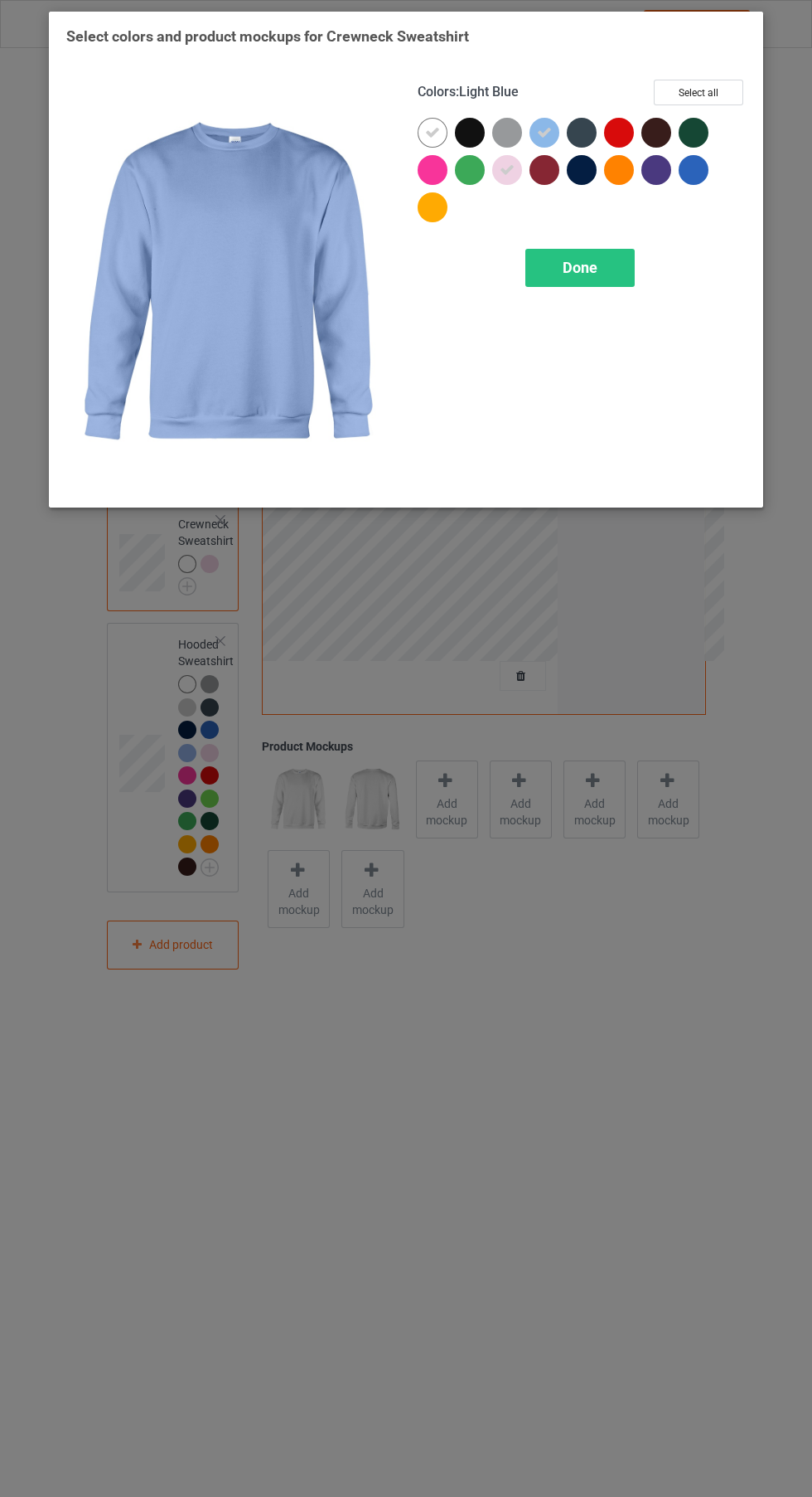
click at [617, 278] on div "Done" at bounding box center [581, 268] width 109 height 38
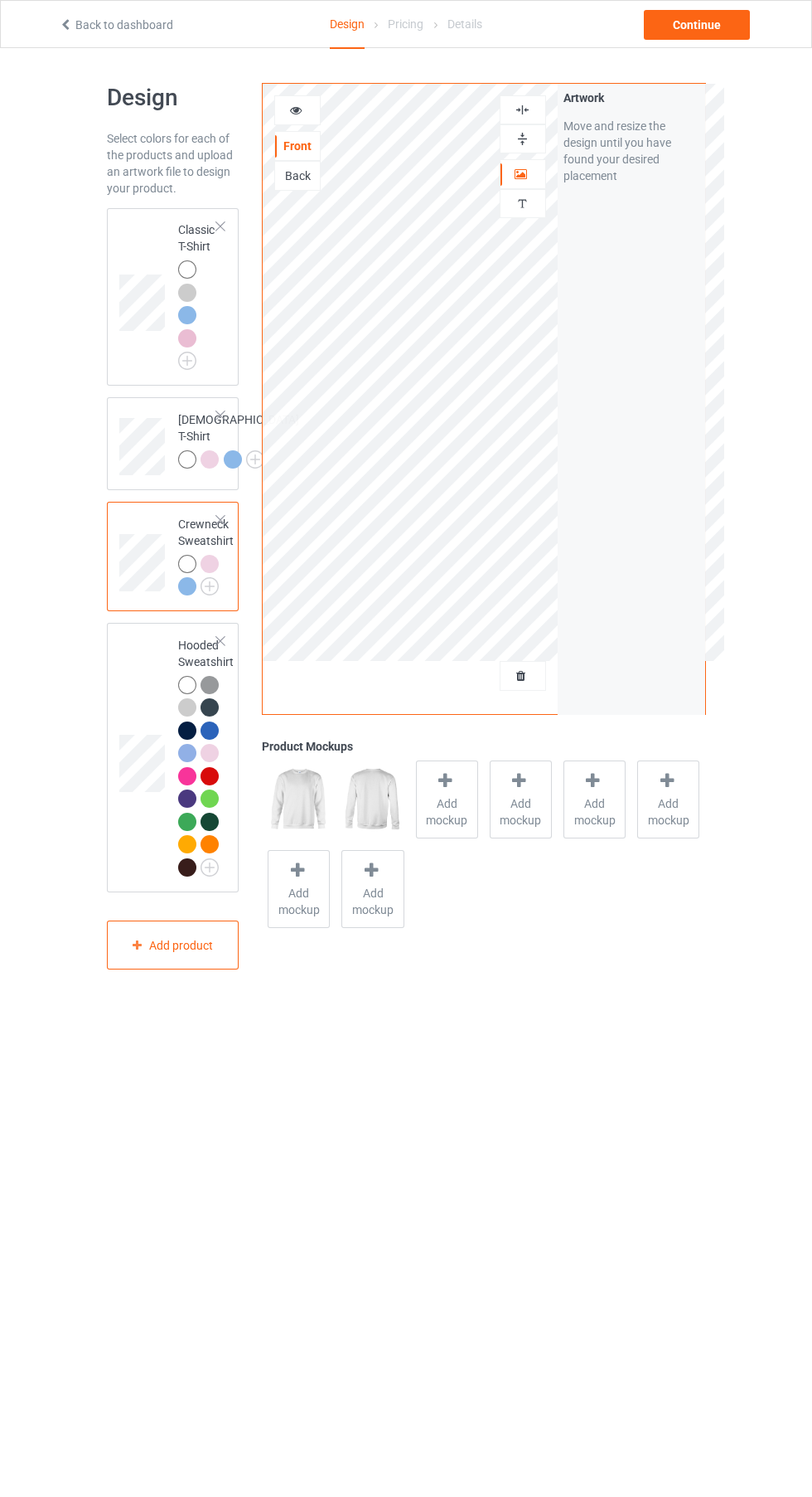
click at [0, 0] on img at bounding box center [0, 0] width 0 height 0
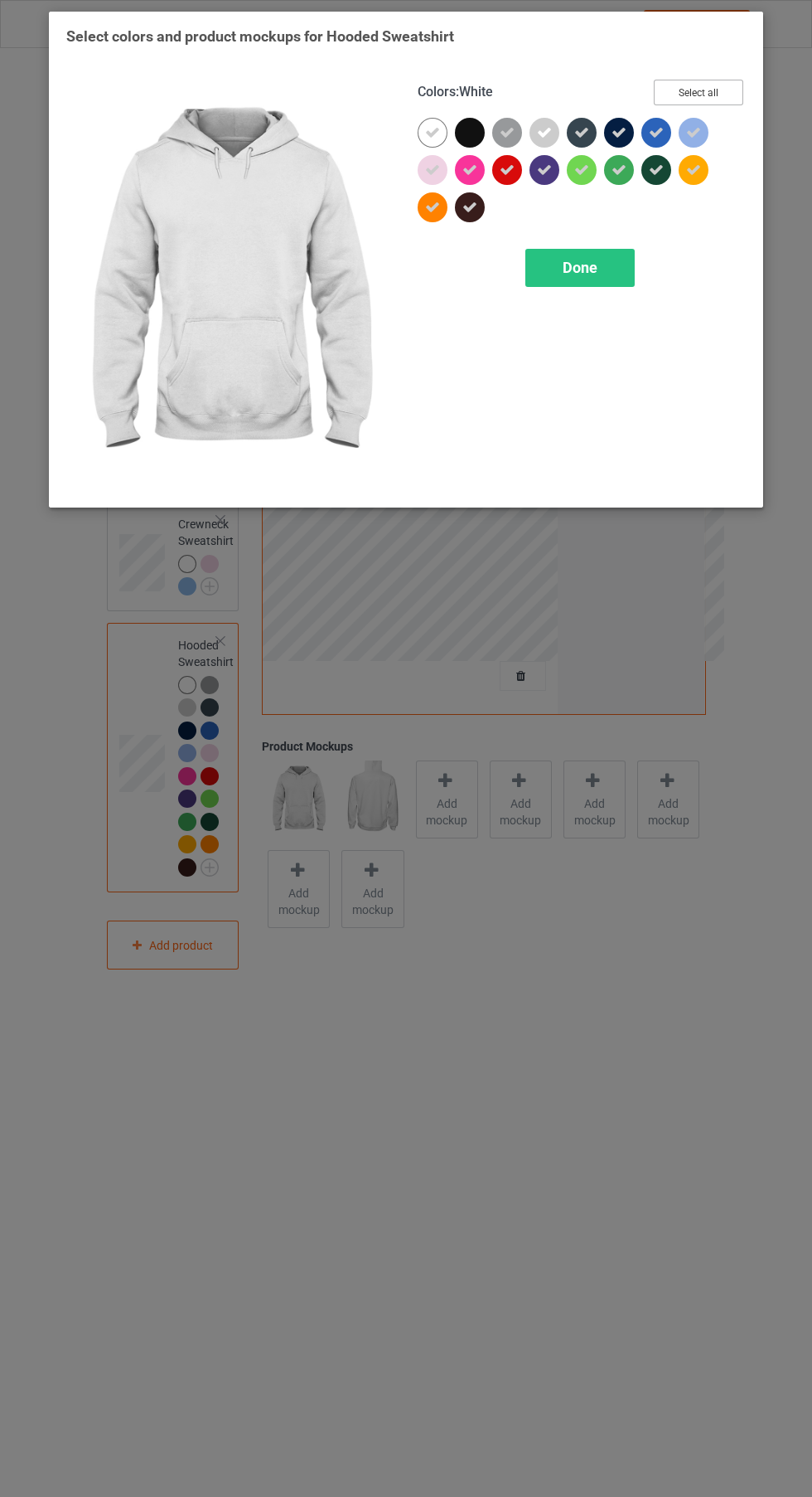
click at [707, 99] on button "Select all" at bounding box center [698, 93] width 90 height 26
click at [729, 95] on button "Reset to Default" at bounding box center [683, 93] width 120 height 26
click at [577, 164] on div at bounding box center [581, 170] width 30 height 30
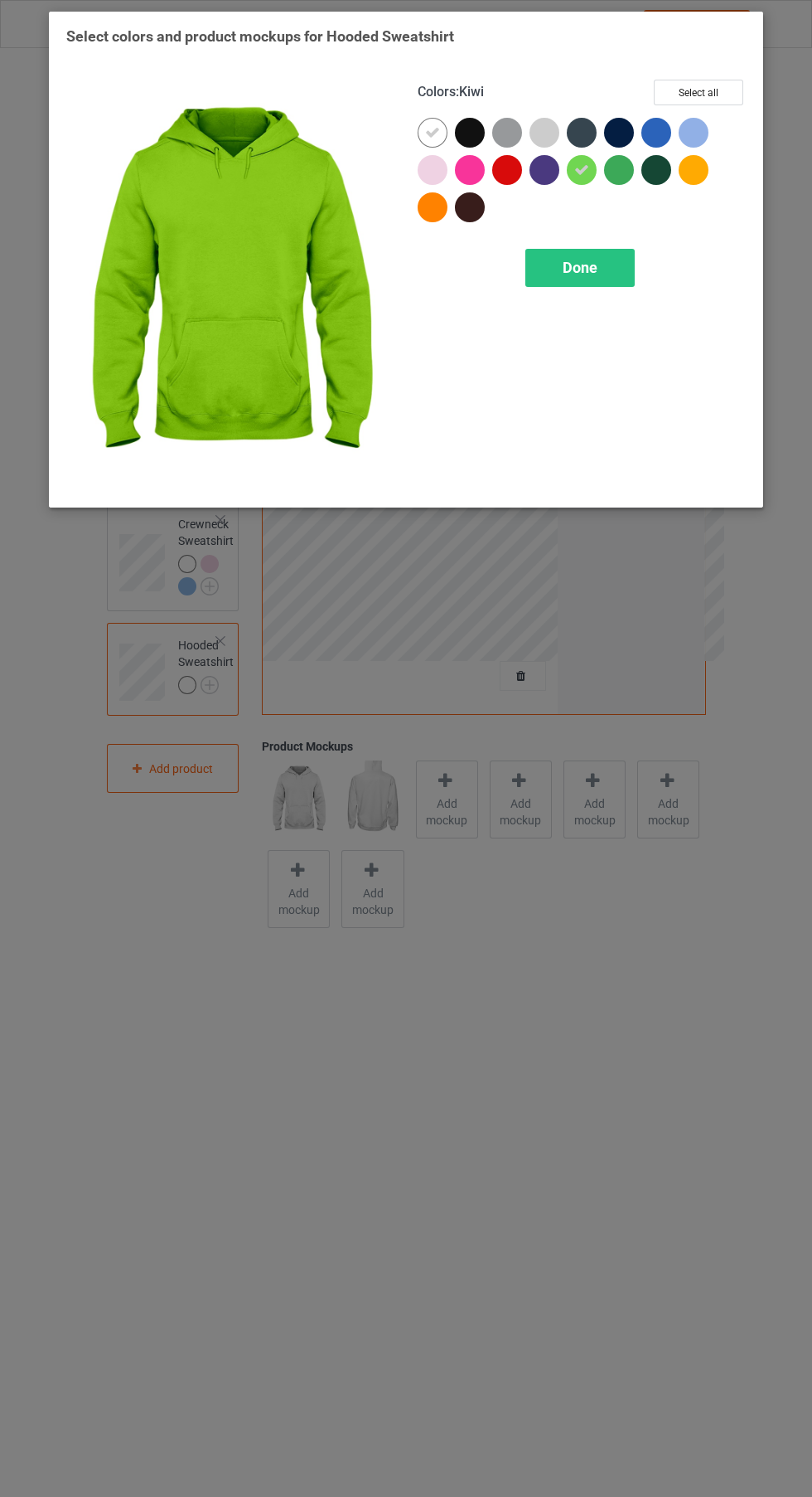
click at [450, 177] on div at bounding box center [436, 173] width 37 height 37
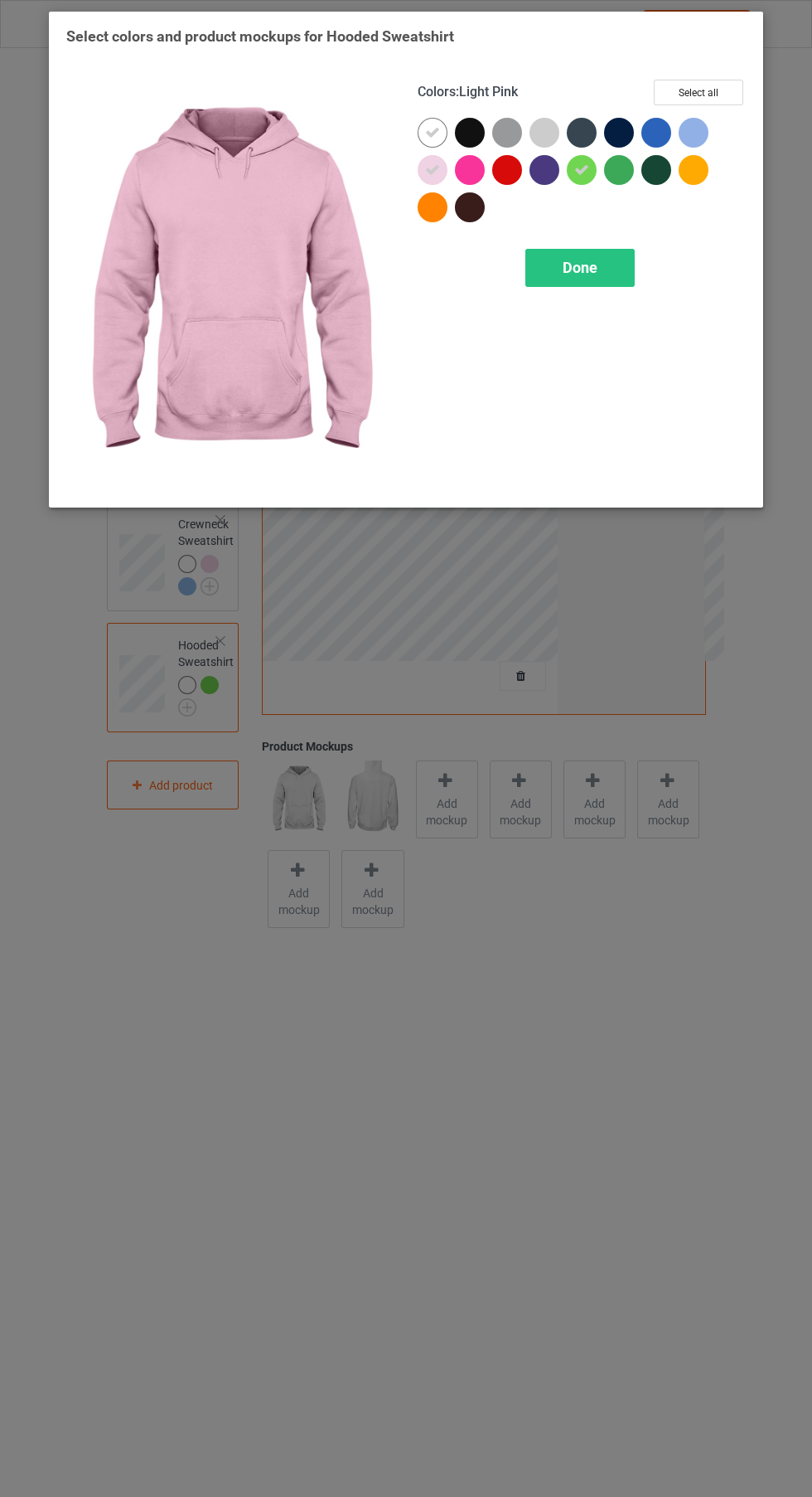
click at [617, 279] on div "Done" at bounding box center [581, 268] width 109 height 38
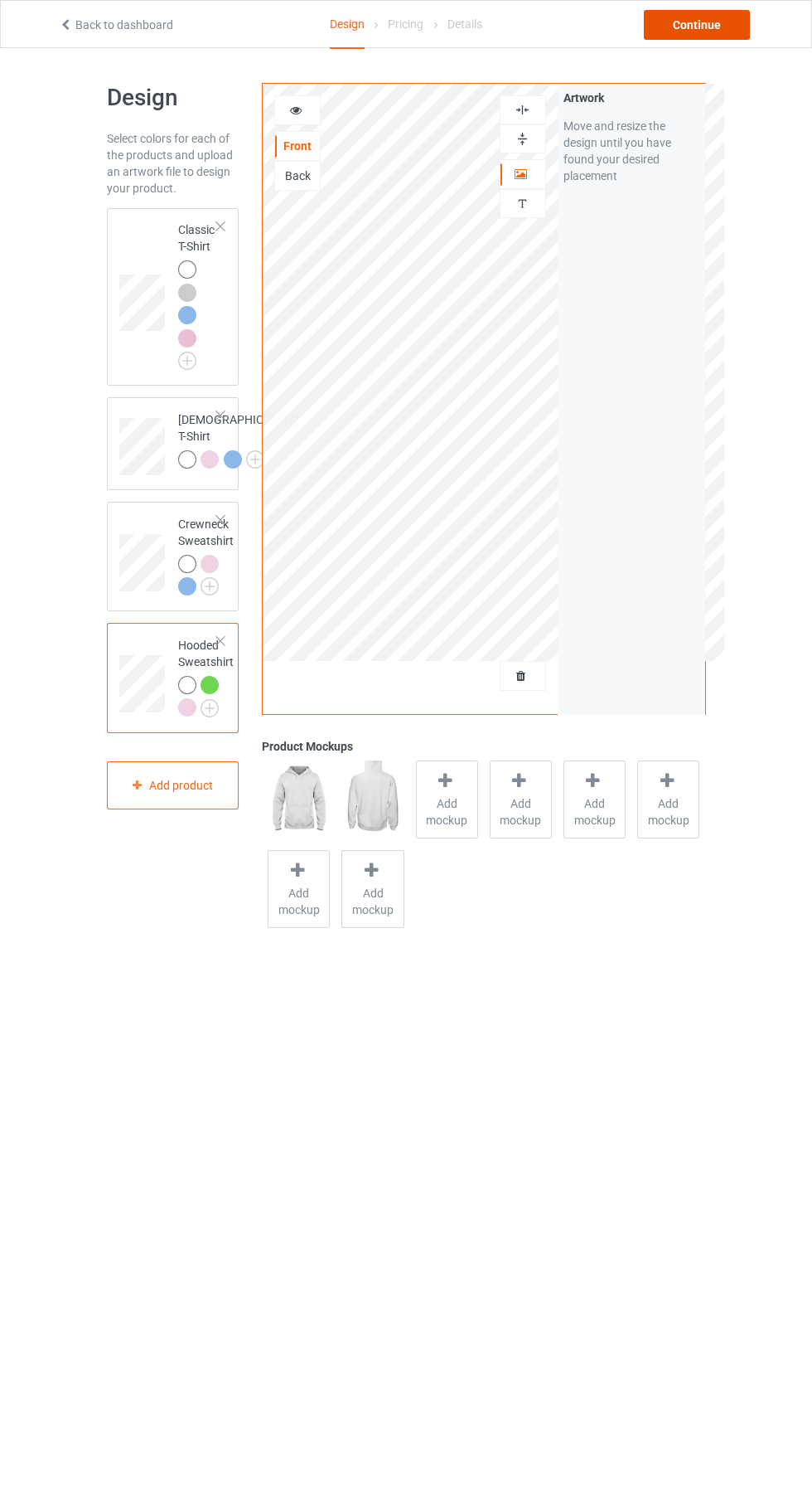
click at [740, 37] on div "Continue" at bounding box center [697, 25] width 106 height 30
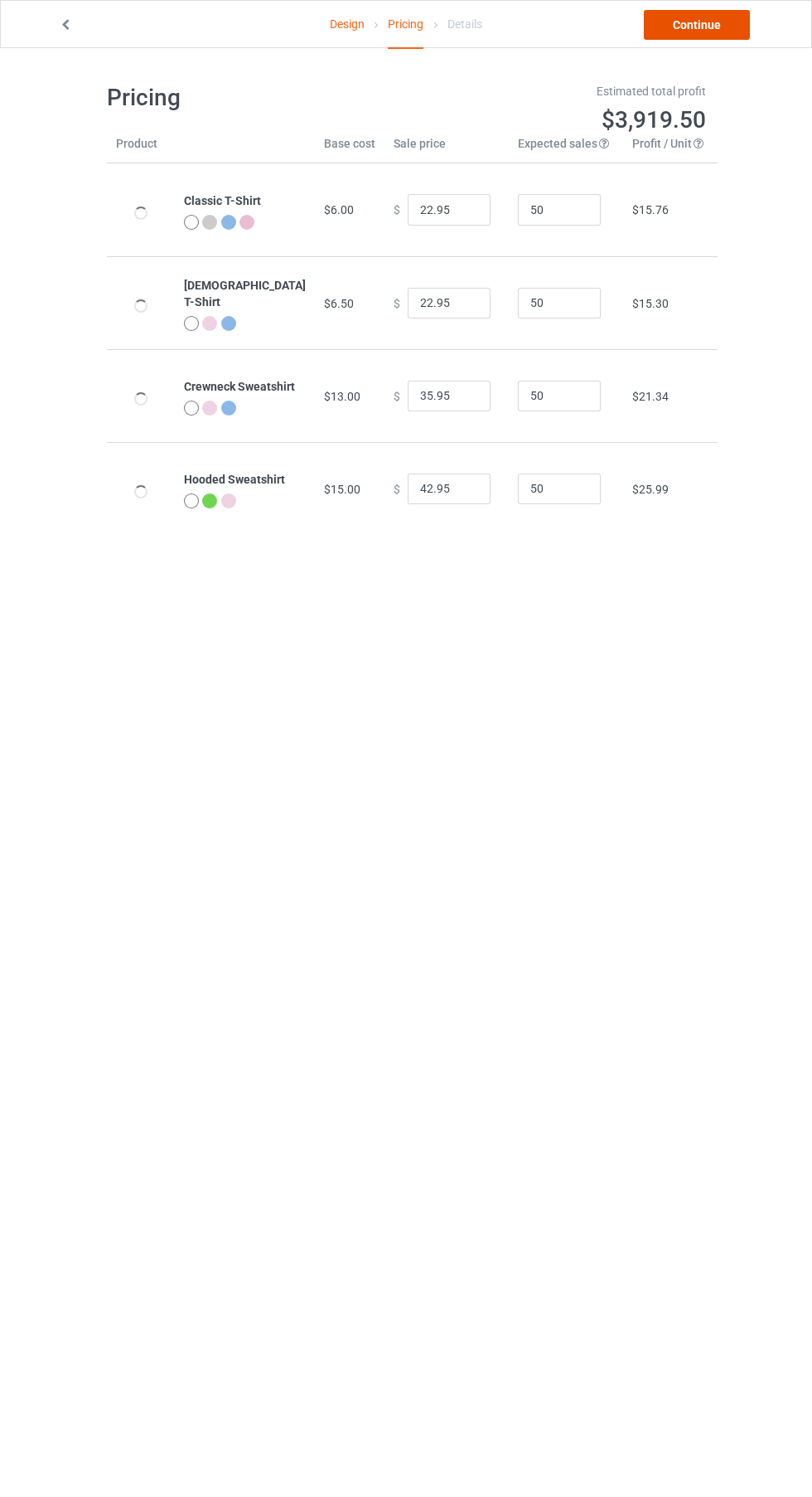
click at [729, 33] on link "Continue" at bounding box center [697, 25] width 106 height 30
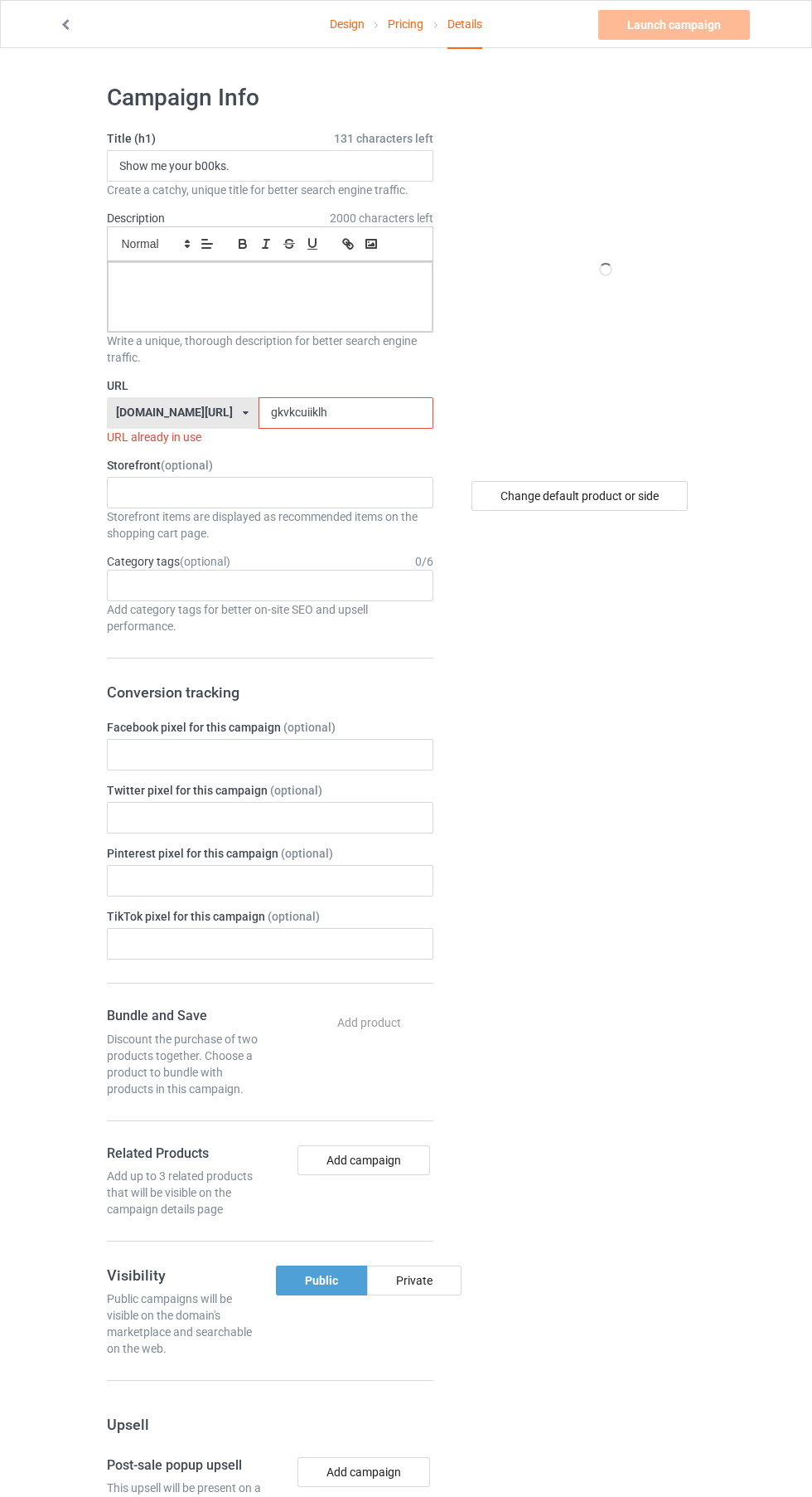
click at [276, 415] on input "gkvkcuiiklh" at bounding box center [345, 413] width 175 height 31
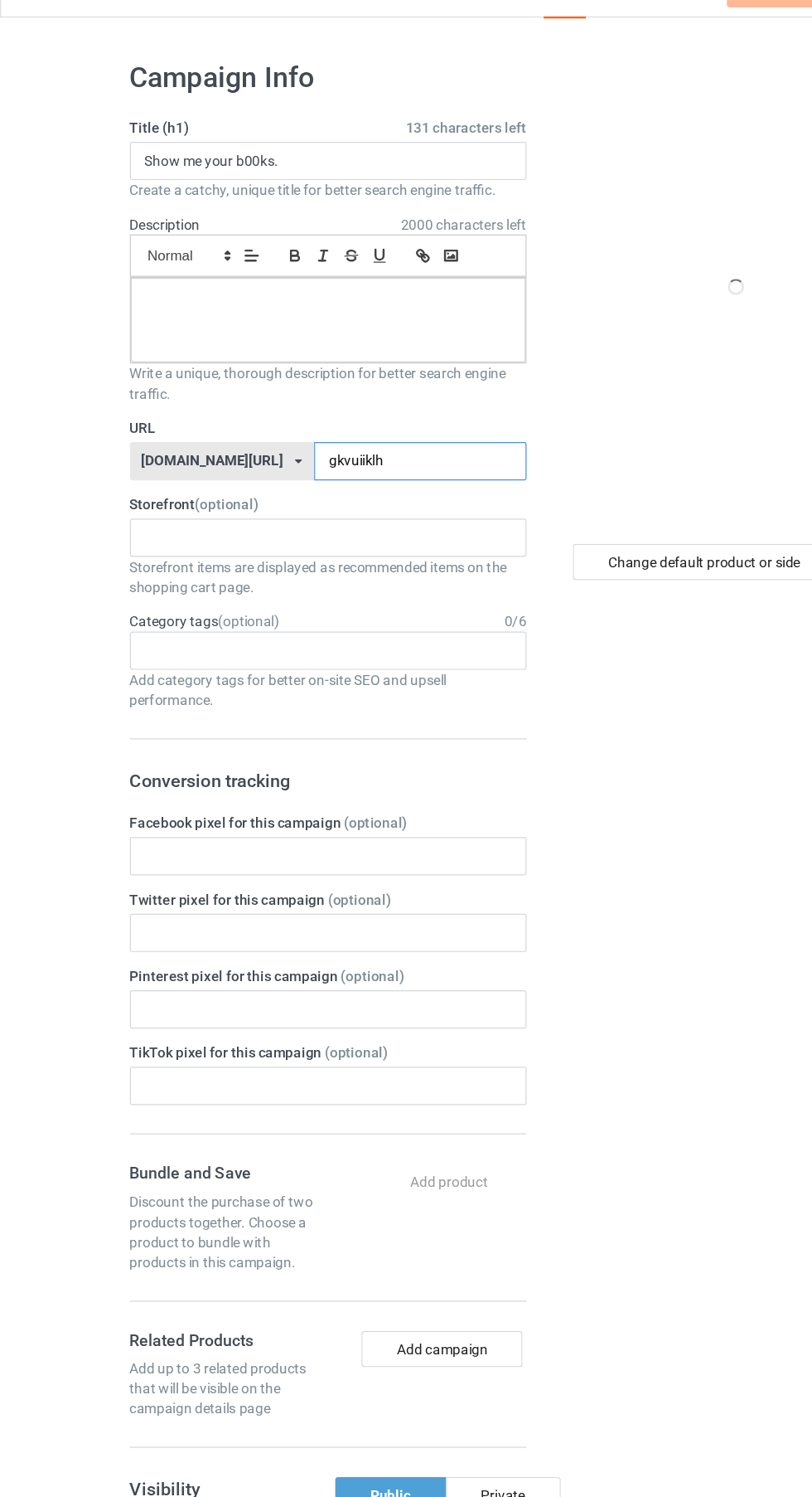
type input "gkvuiiklh"
click at [301, 168] on input "Show me your b00ks." at bounding box center [269, 166] width 327 height 31
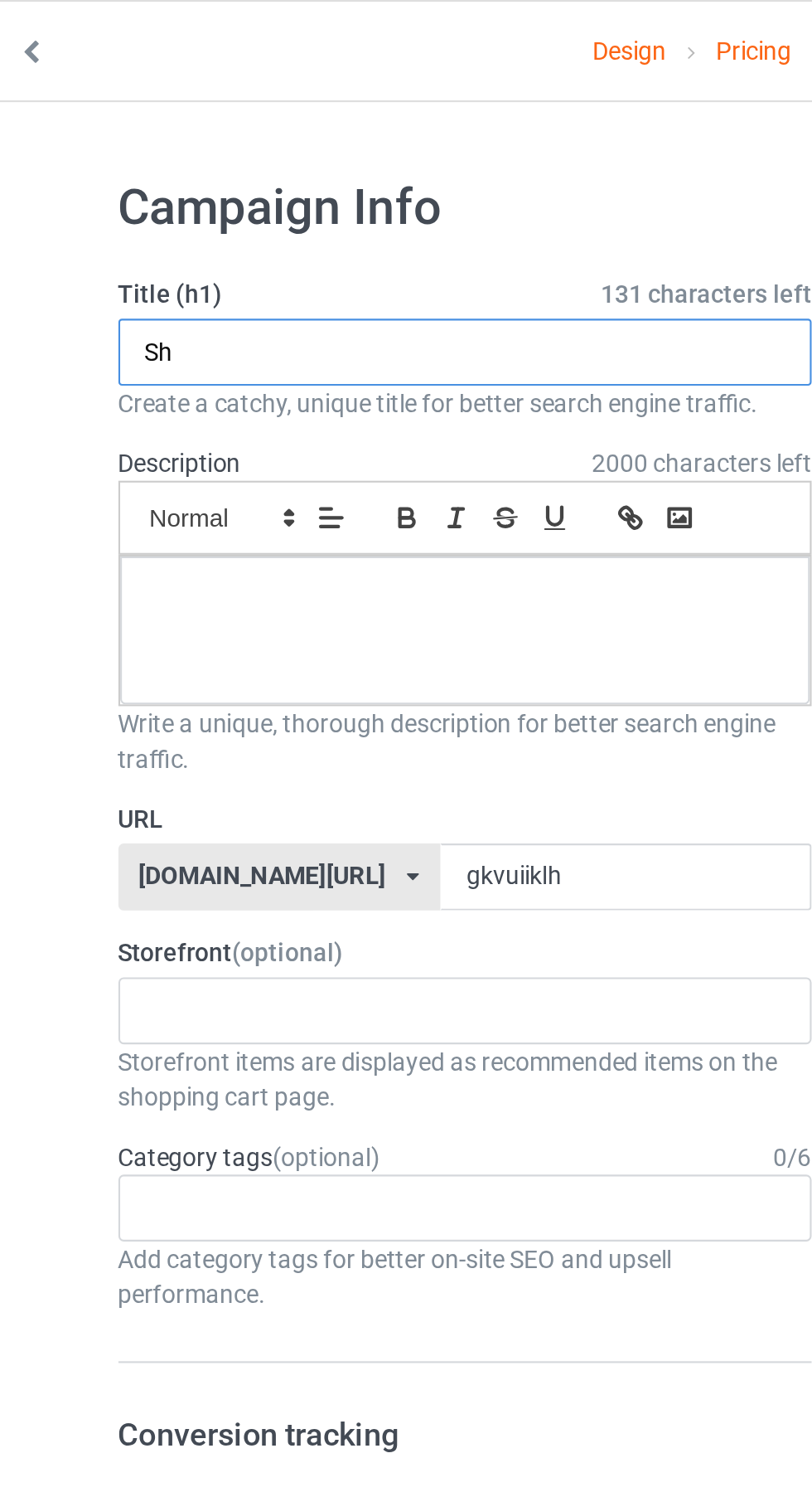
type input "S"
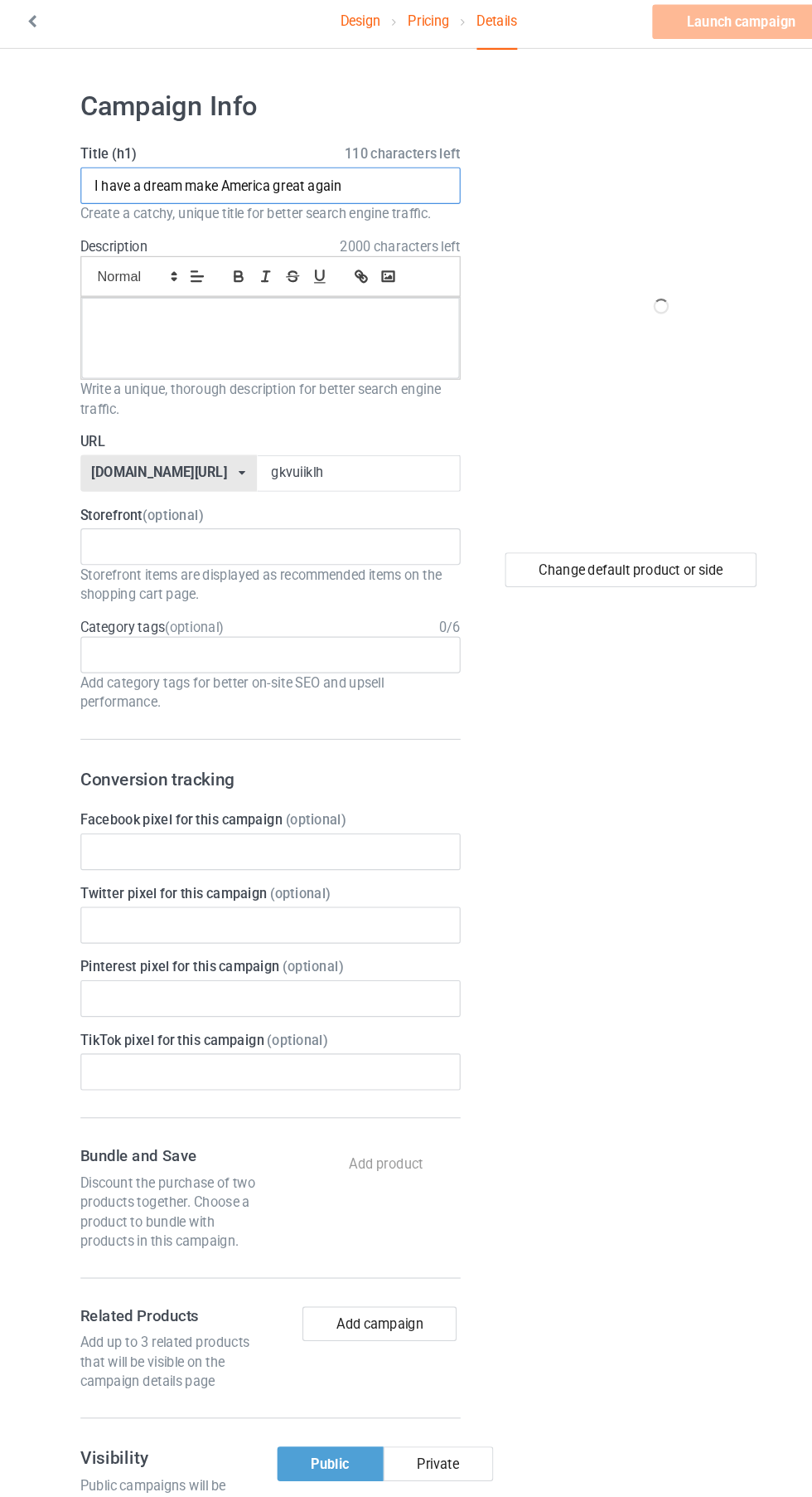
type input "I have a dream make America great again"
click at [183, 284] on p at bounding box center [270, 281] width 298 height 16
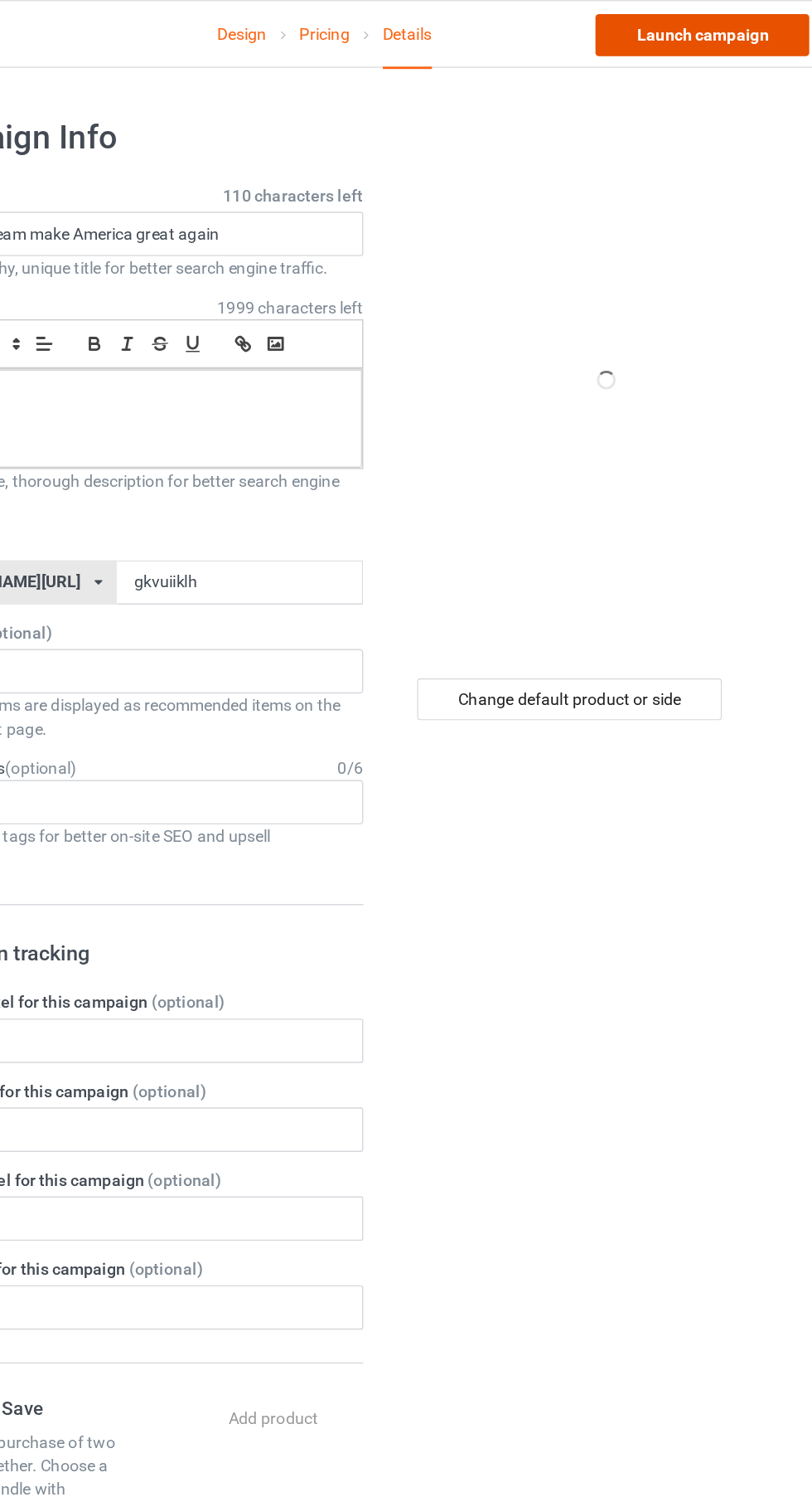
click at [706, 23] on link "Launch campaign" at bounding box center [674, 25] width 152 height 30
